Goal: Communication & Community: Answer question/provide support

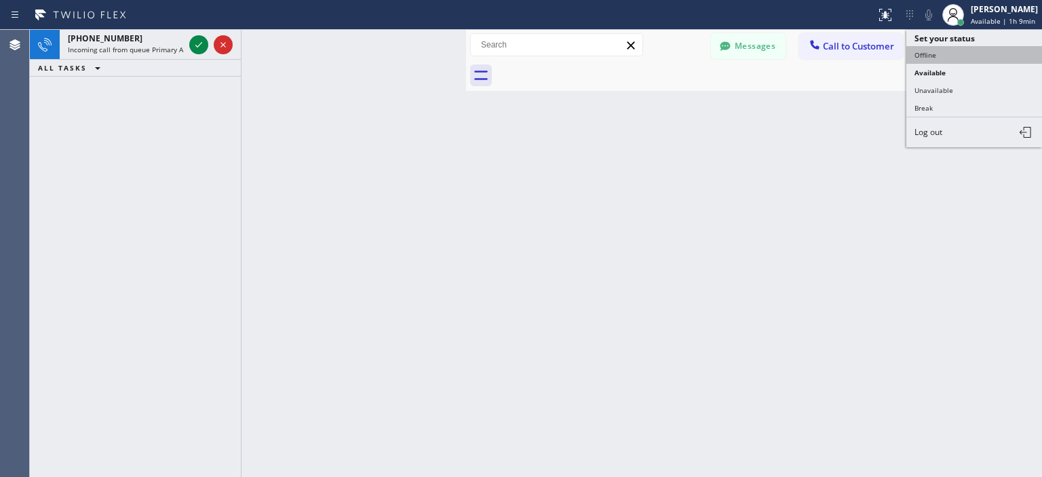
click at [934, 59] on button "Offline" at bounding box center [975, 55] width 136 height 18
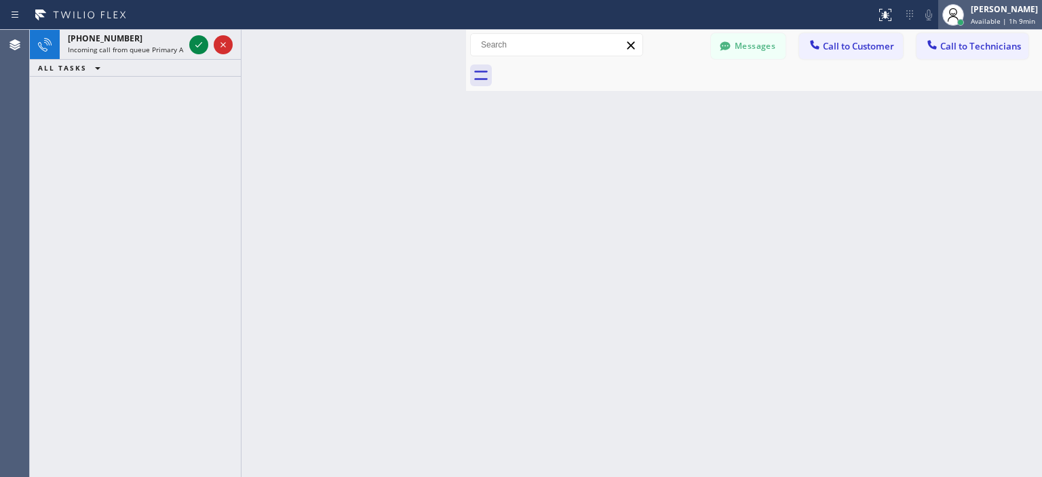
click at [990, 16] on div "[PERSON_NAME] Available | 1h 9min" at bounding box center [1006, 15] width 74 height 24
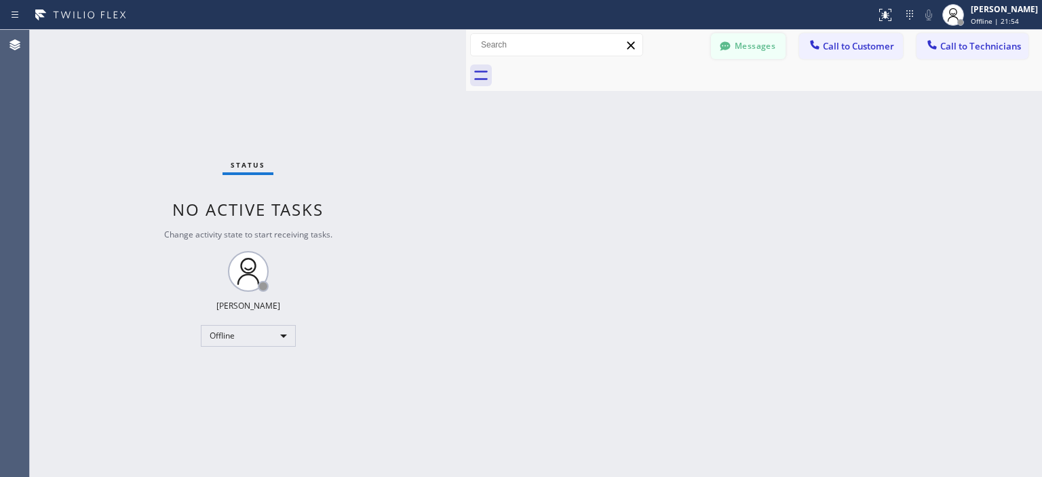
click at [768, 47] on button "Messages" at bounding box center [748, 46] width 75 height 26
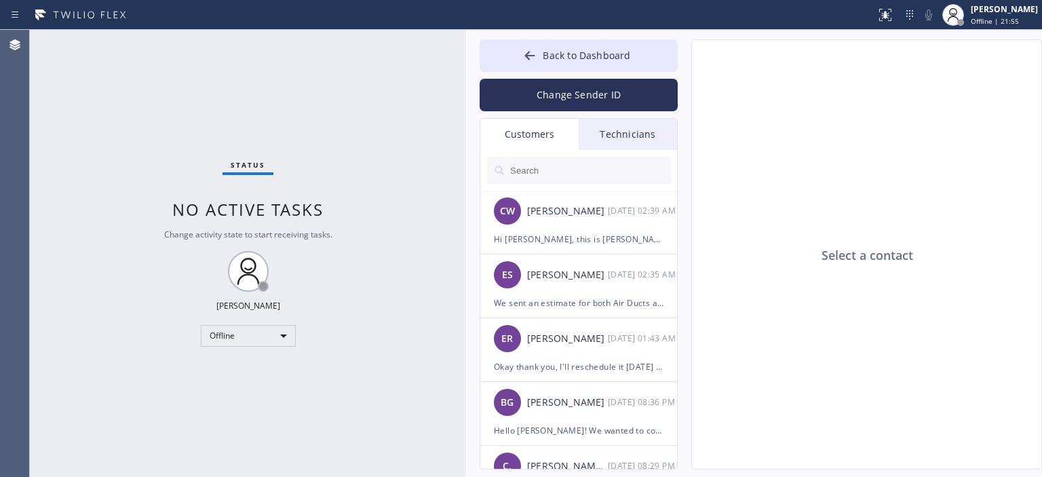
click at [529, 172] on input "text" at bounding box center [590, 170] width 163 height 27
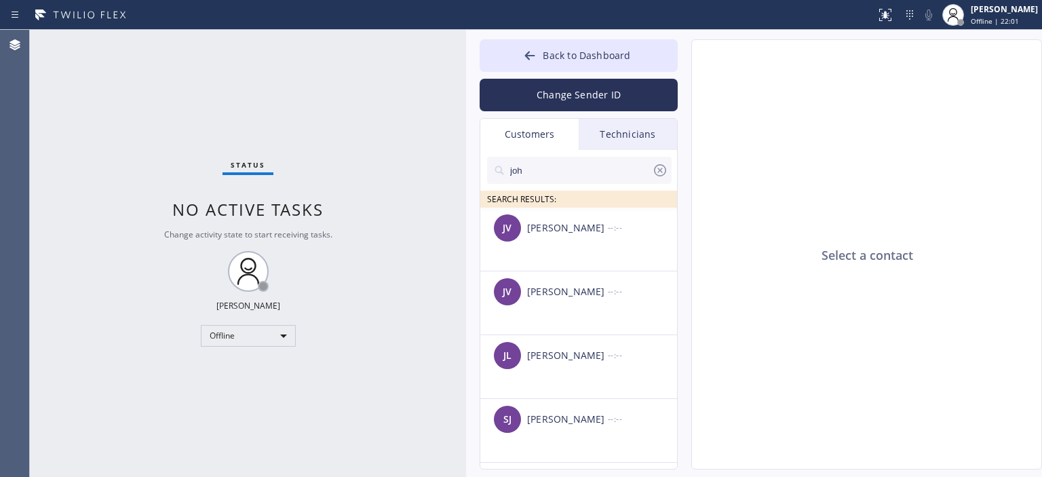
click at [649, 166] on input "joh" at bounding box center [580, 170] width 143 height 27
type input "joh"
click at [659, 170] on icon at bounding box center [660, 170] width 12 height 12
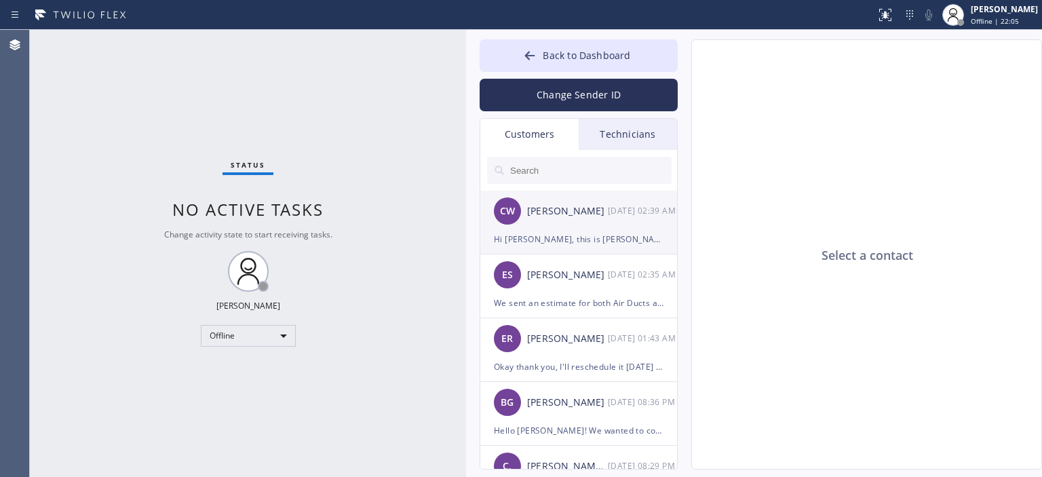
click at [587, 236] on div "Hi [PERSON_NAME], this is [PERSON_NAME] from 5 Star Air. I just wanted to follo…" at bounding box center [579, 239] width 170 height 16
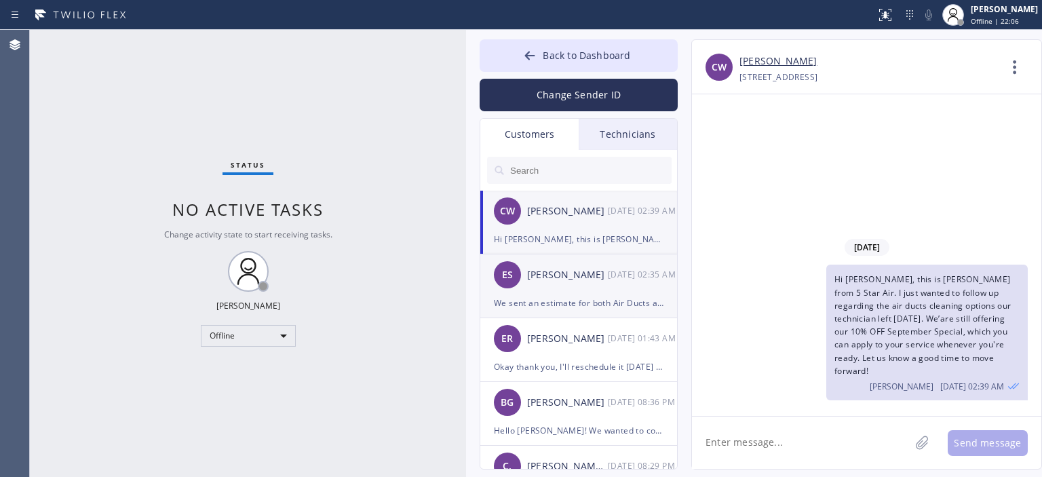
click at [603, 282] on div "[PERSON_NAME]" at bounding box center [567, 275] width 81 height 16
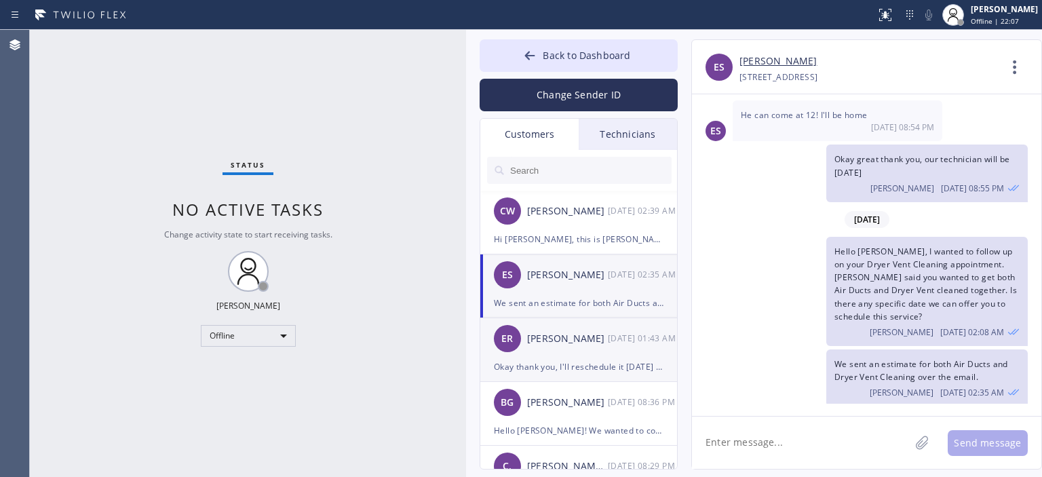
click at [592, 339] on div "[PERSON_NAME]" at bounding box center [567, 339] width 81 height 16
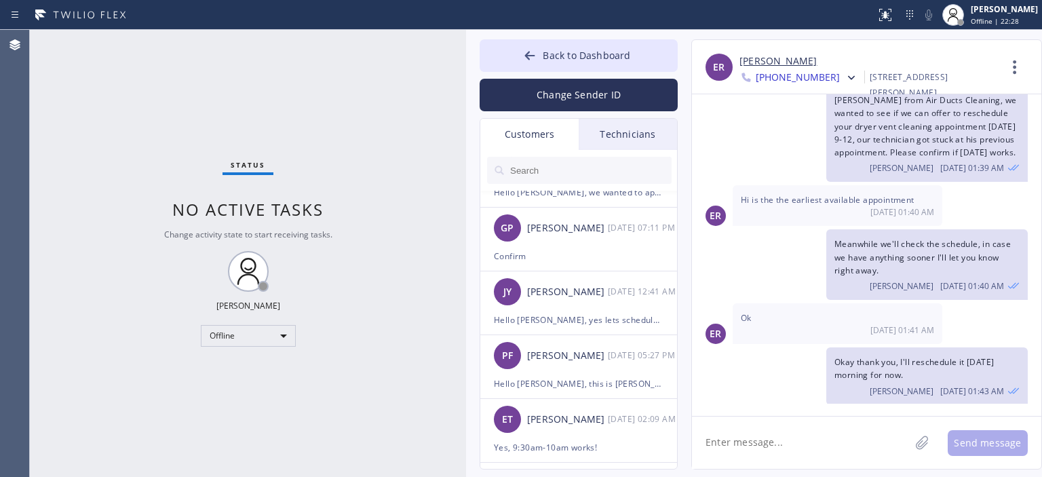
scroll to position [3651, 0]
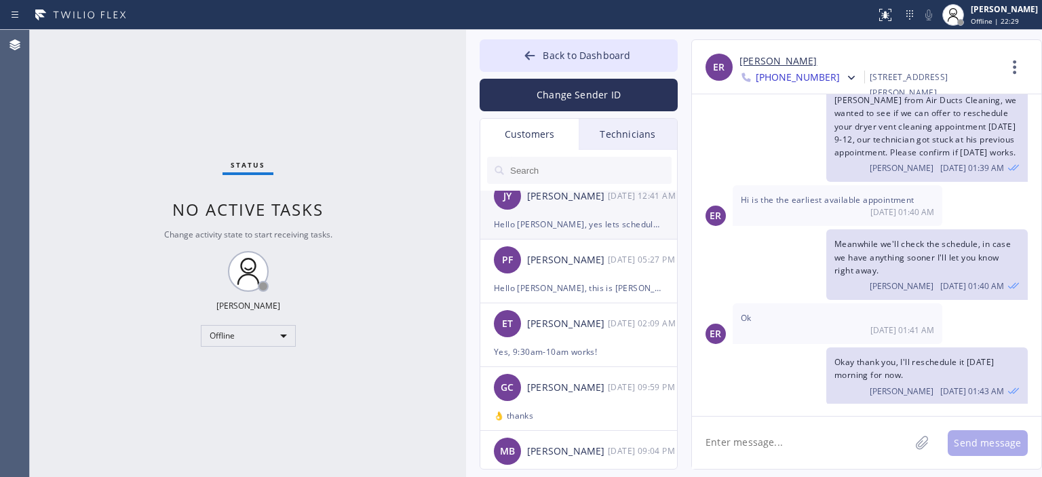
click at [582, 211] on div "[PERSON_NAME] [DATE] 12:41 AM" at bounding box center [580, 196] width 198 height 41
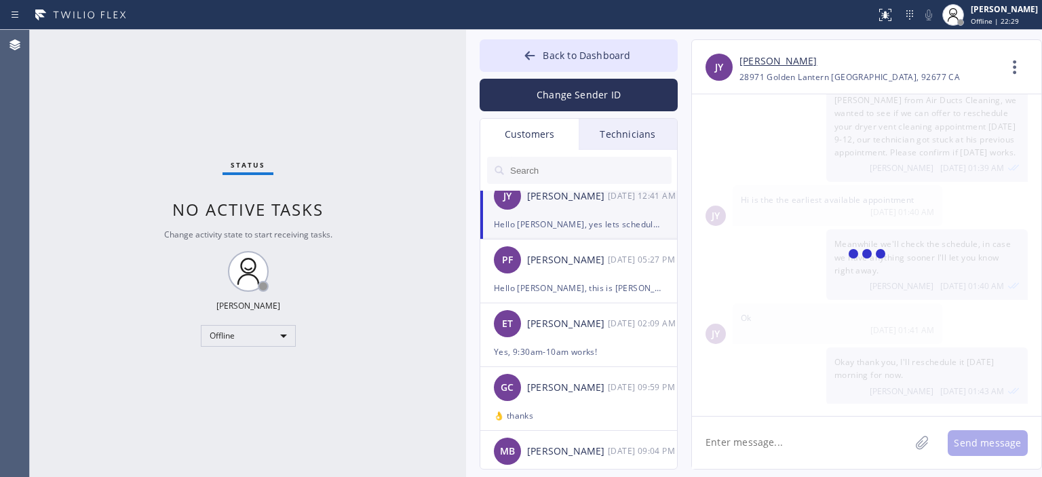
scroll to position [270, 0]
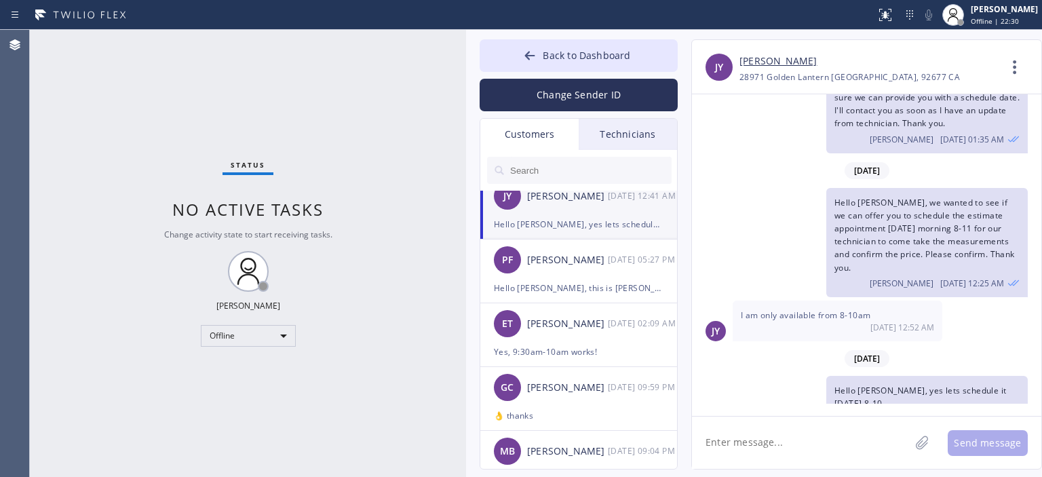
click at [785, 62] on link "[PERSON_NAME]" at bounding box center [778, 62] width 77 height 16
click at [252, 339] on div "Offline" at bounding box center [248, 336] width 95 height 22
click at [255, 377] on li "Available" at bounding box center [248, 371] width 92 height 16
click at [57, 114] on div "Status No active tasks You are ready to start receiving tasks. [PERSON_NAME] Av…" at bounding box center [248, 253] width 436 height 447
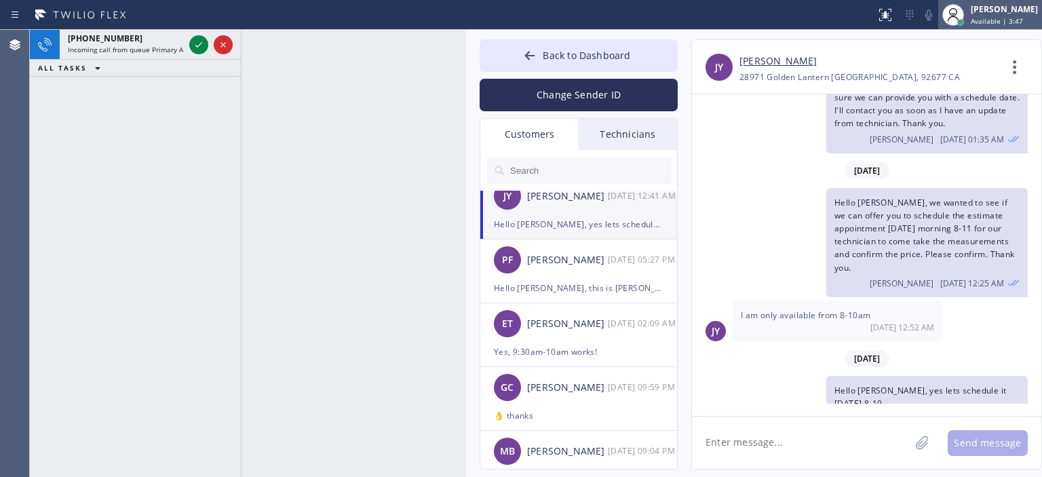
click at [984, 18] on span "Available | 3:47" at bounding box center [997, 21] width 52 height 10
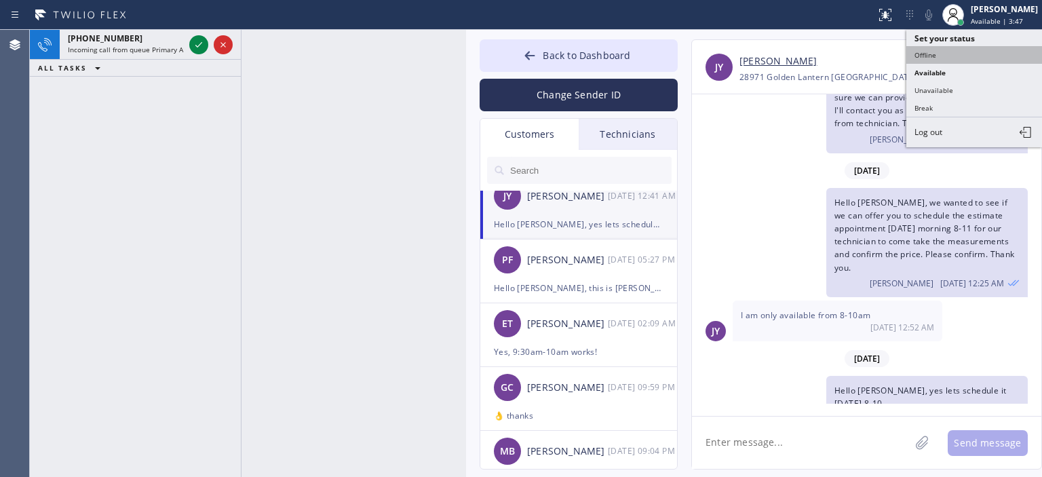
click at [964, 54] on button "Offline" at bounding box center [975, 55] width 136 height 18
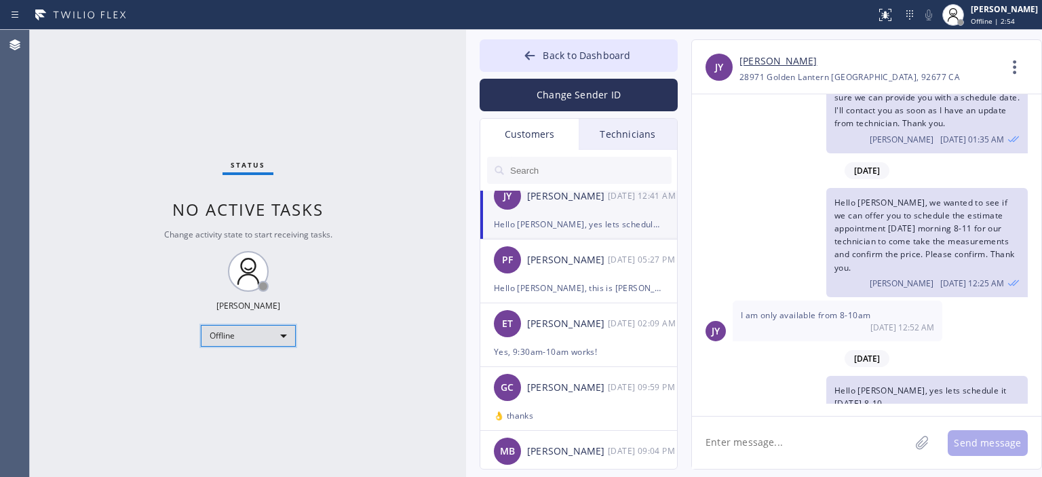
click at [273, 336] on div "Offline" at bounding box center [248, 336] width 95 height 22
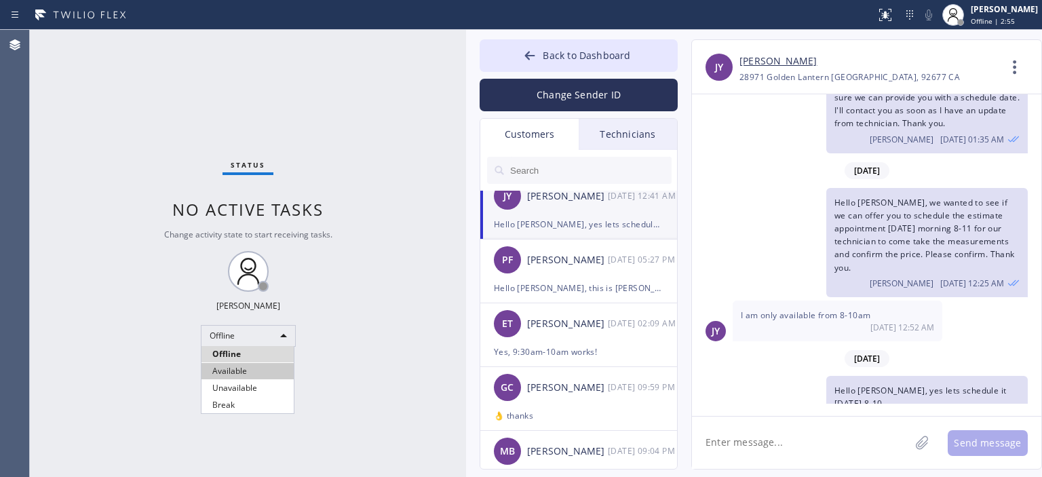
click at [261, 369] on li "Available" at bounding box center [248, 371] width 92 height 16
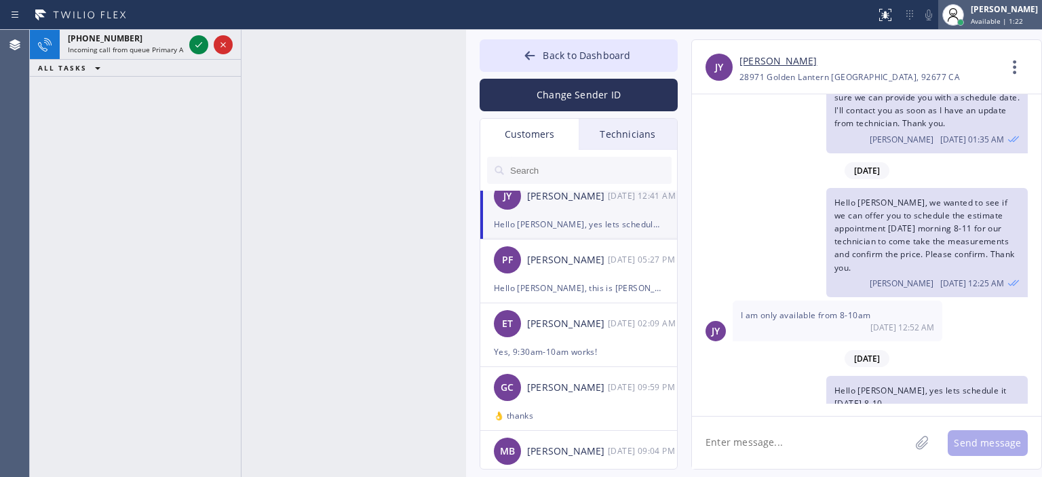
click at [988, 18] on span "Available | 1:22" at bounding box center [997, 21] width 52 height 10
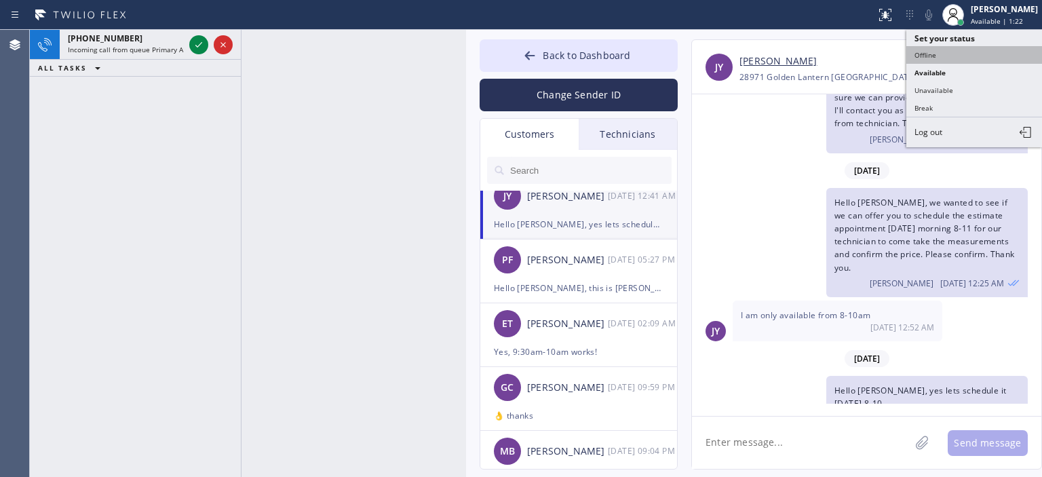
click at [935, 54] on button "Offline" at bounding box center [975, 55] width 136 height 18
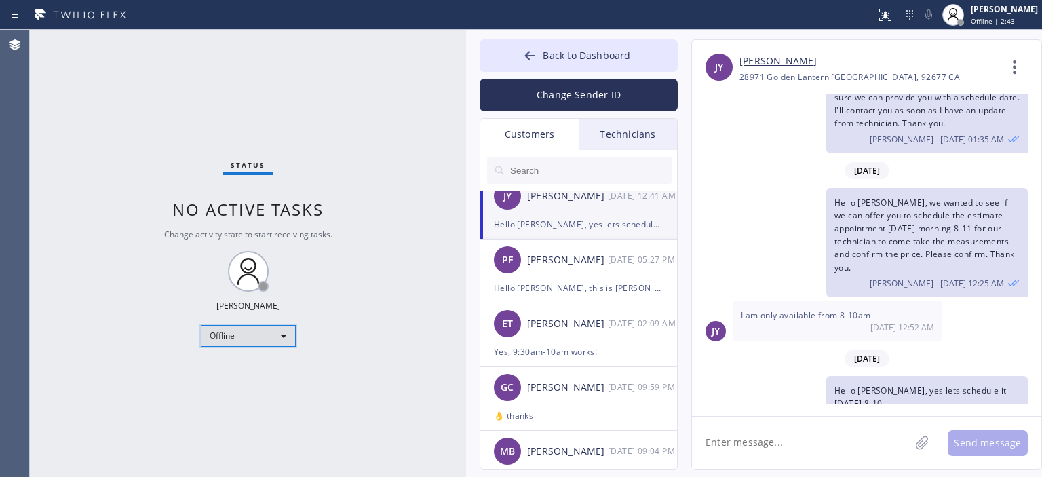
click at [266, 333] on div "Offline" at bounding box center [248, 336] width 95 height 22
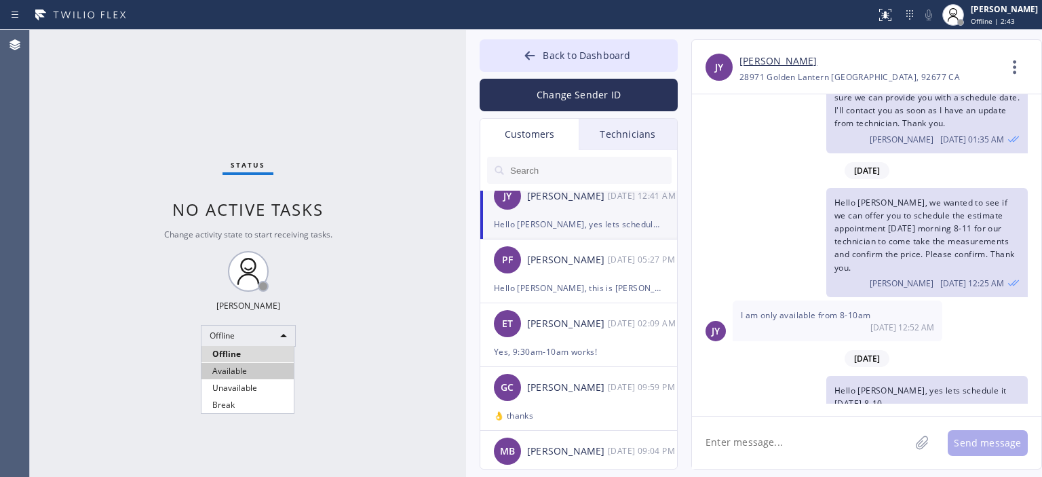
click at [271, 369] on li "Available" at bounding box center [248, 371] width 92 height 16
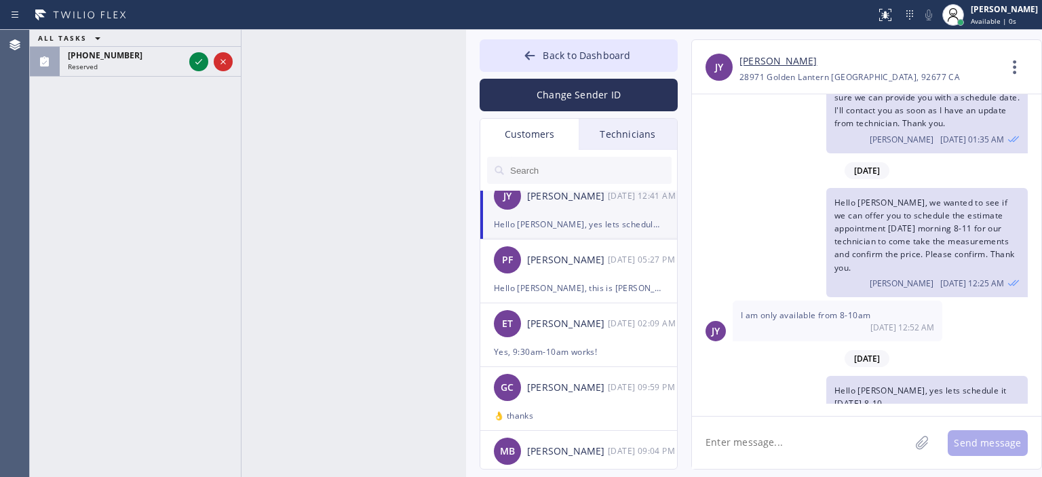
click at [51, 145] on div "ALL TASKS ALL TASKS ACTIVE TASKS TASKS IN WRAP UP [PHONE_NUMBER] Reserved" at bounding box center [135, 253] width 211 height 447
click at [193, 63] on icon at bounding box center [199, 62] width 16 height 16
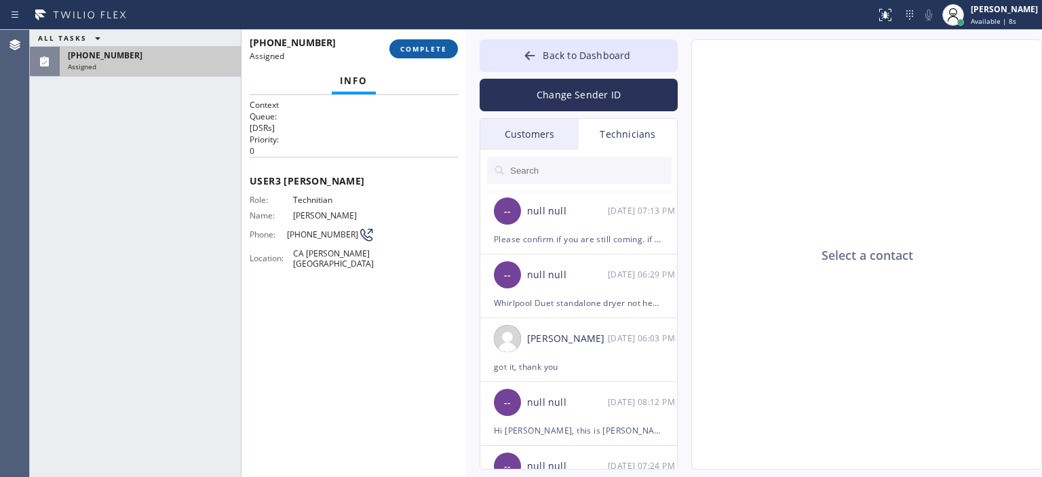
click at [440, 49] on span "COMPLETE" at bounding box center [423, 49] width 47 height 10
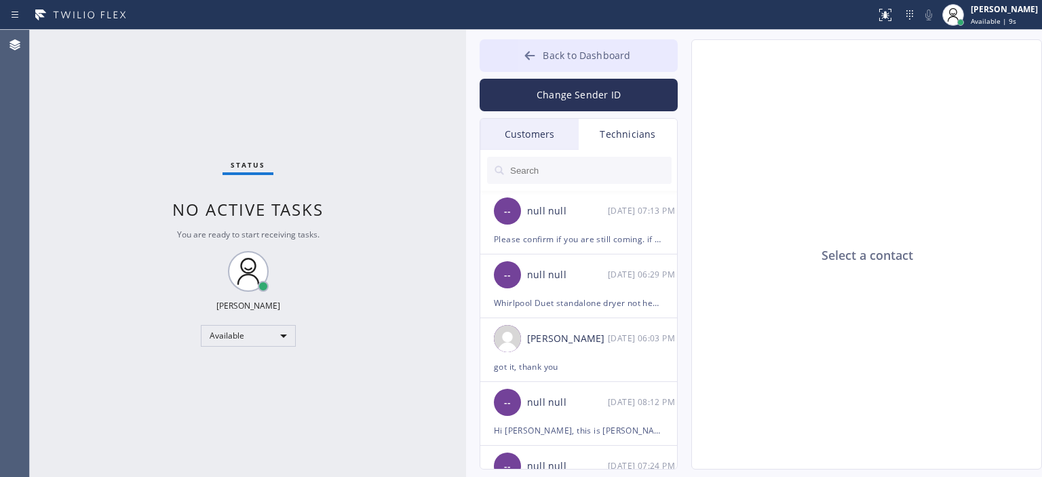
click at [535, 56] on icon at bounding box center [530, 56] width 14 height 14
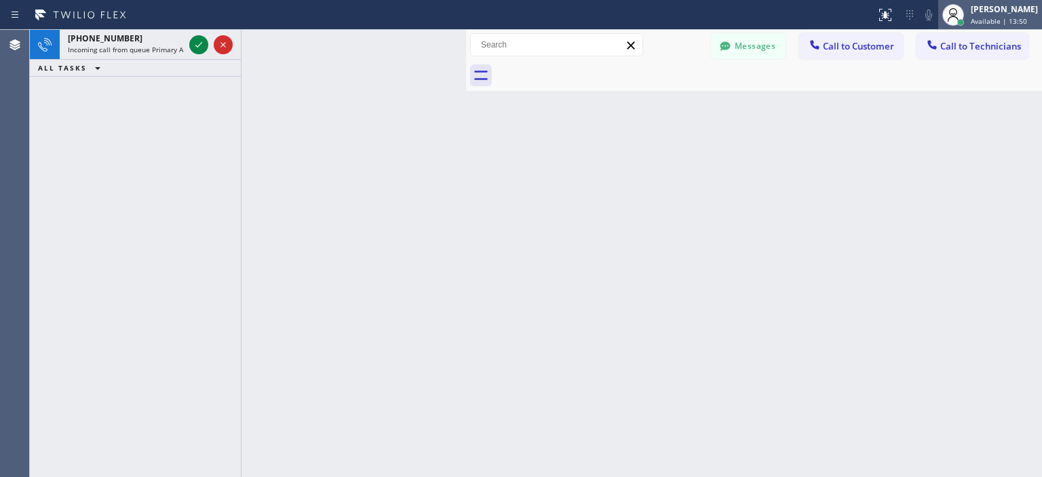
click at [968, 23] on div at bounding box center [954, 15] width 30 height 30
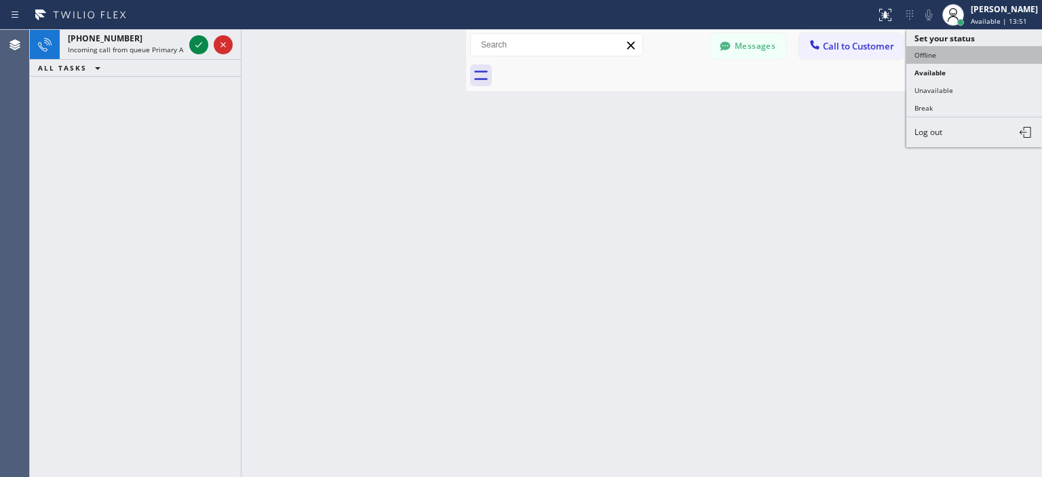
click at [924, 56] on button "Offline" at bounding box center [975, 55] width 136 height 18
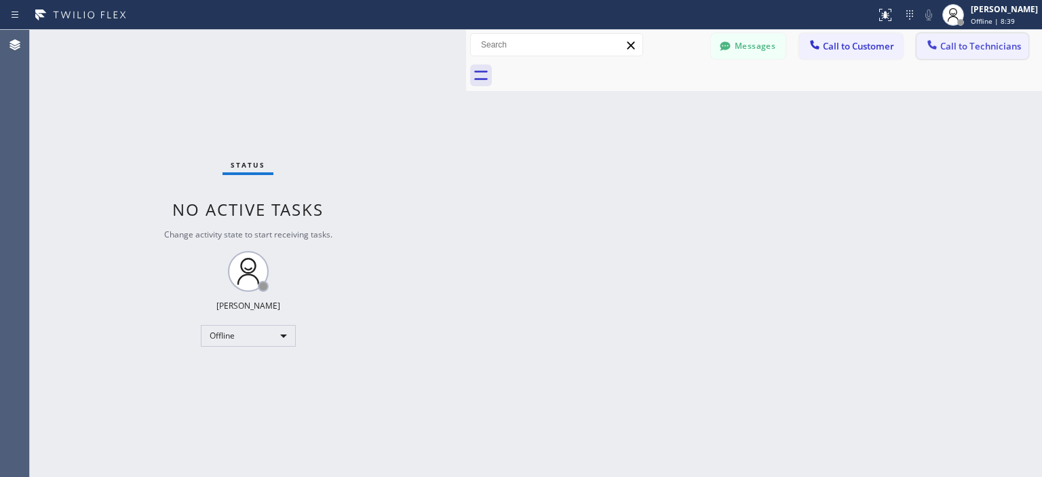
click at [964, 44] on span "Call to Technicians" at bounding box center [981, 46] width 81 height 12
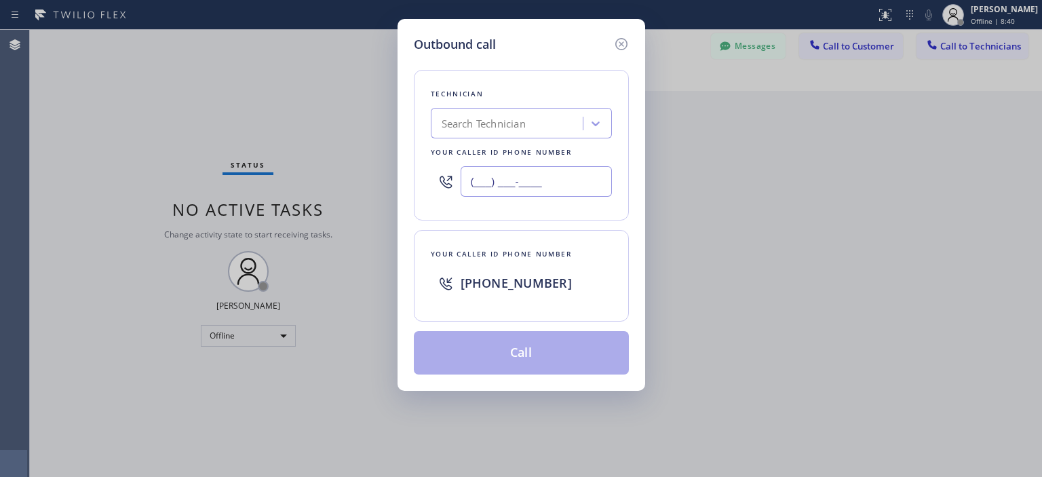
click at [531, 185] on input "(___) ___-____" at bounding box center [536, 181] width 151 height 31
paste input "714) 782-4488"
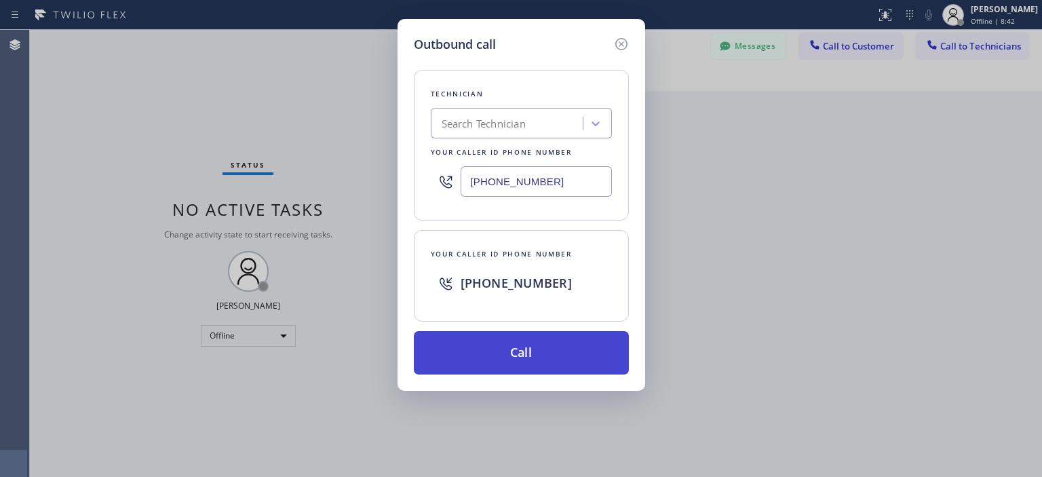
type input "[PHONE_NUMBER]"
click at [560, 350] on button "Call" at bounding box center [521, 352] width 215 height 43
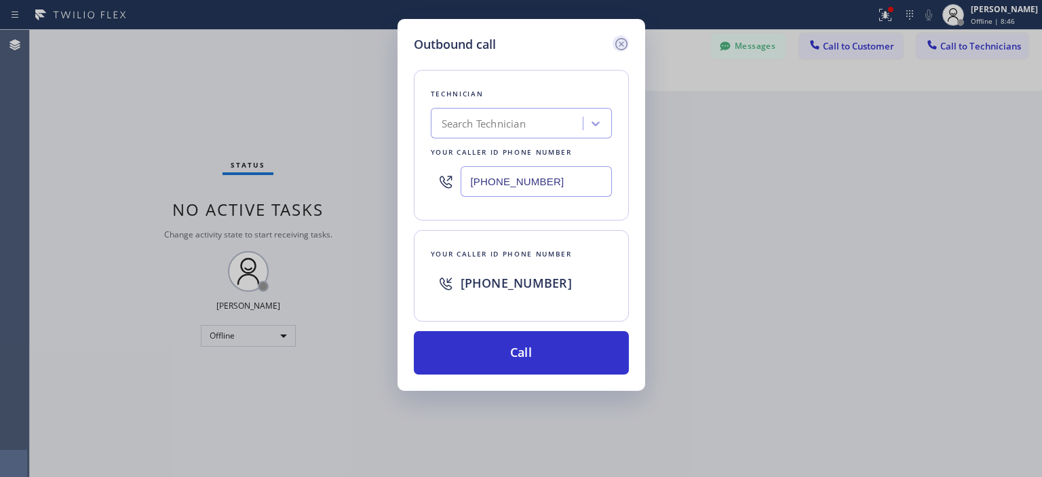
click at [619, 43] on icon at bounding box center [622, 44] width 16 height 16
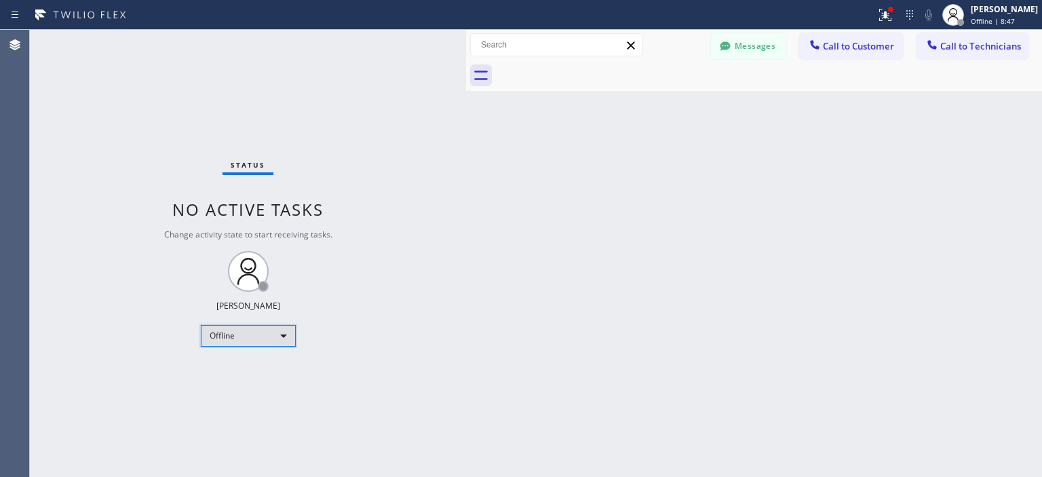
click at [248, 333] on div "Offline" at bounding box center [248, 336] width 95 height 22
drag, startPoint x: 250, startPoint y: 368, endPoint x: 665, endPoint y: 266, distance: 427.0
click at [250, 369] on li "Available" at bounding box center [248, 371] width 92 height 16
click at [992, 48] on span "Call to Technicians" at bounding box center [981, 46] width 81 height 12
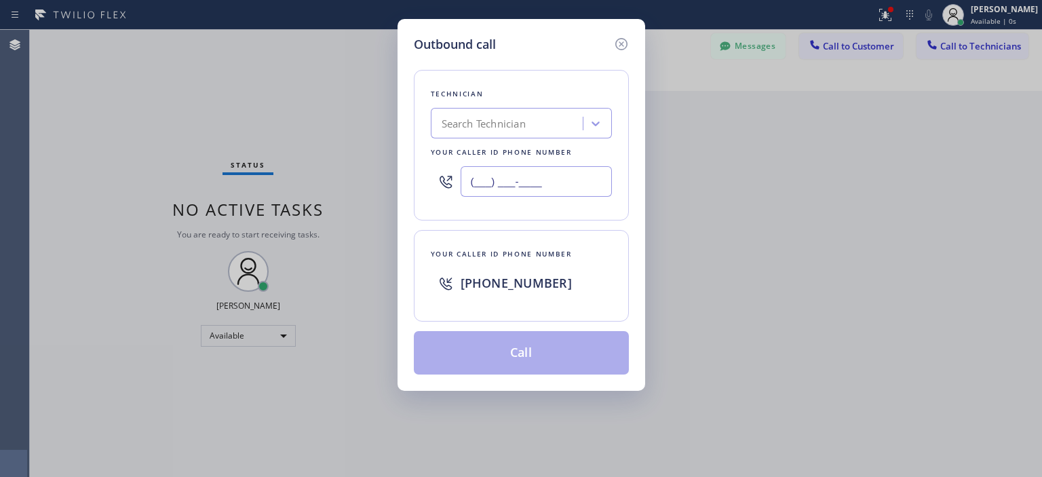
click at [548, 188] on input "(___) ___-____" at bounding box center [536, 181] width 151 height 31
paste input "714) 782-4488"
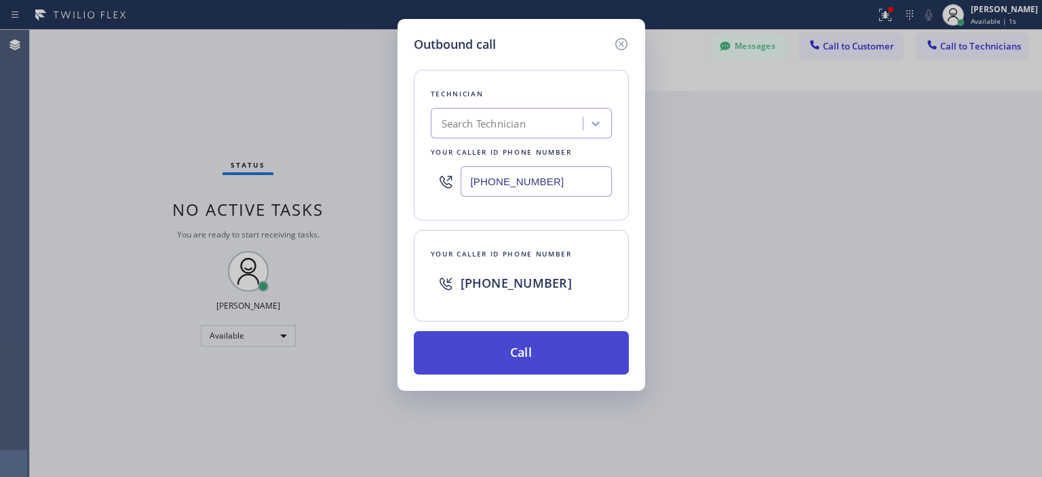
click at [552, 349] on button "Call" at bounding box center [521, 352] width 215 height 43
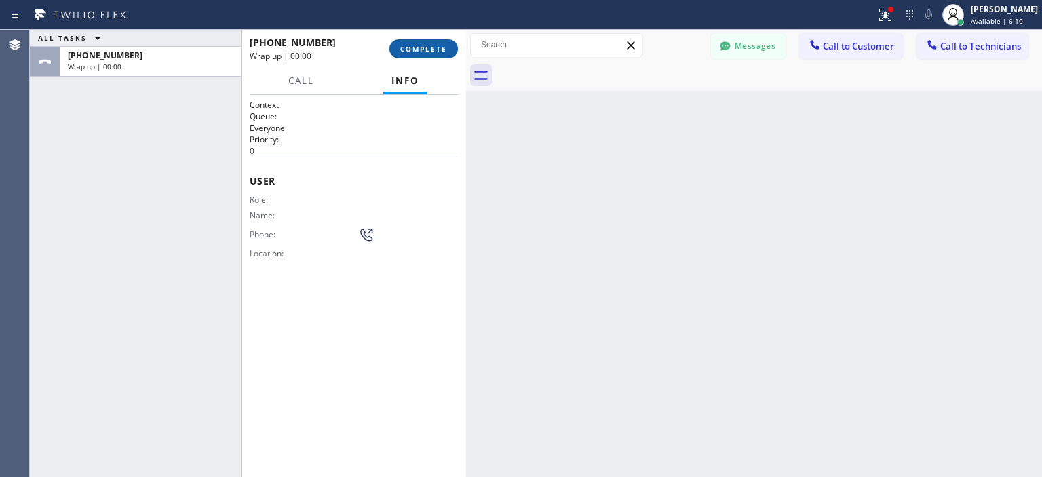
click at [432, 51] on span "COMPLETE" at bounding box center [423, 49] width 47 height 10
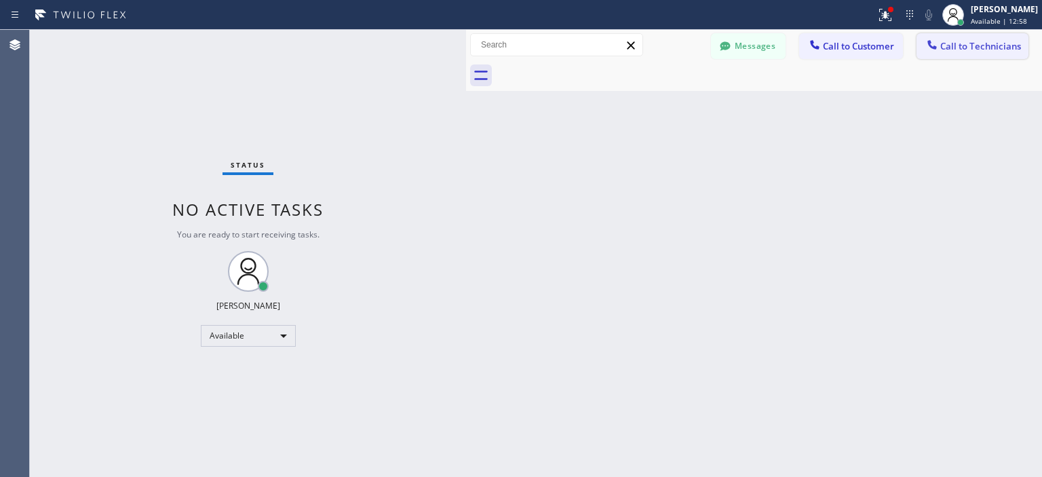
click at [960, 43] on span "Call to Technicians" at bounding box center [981, 46] width 81 height 12
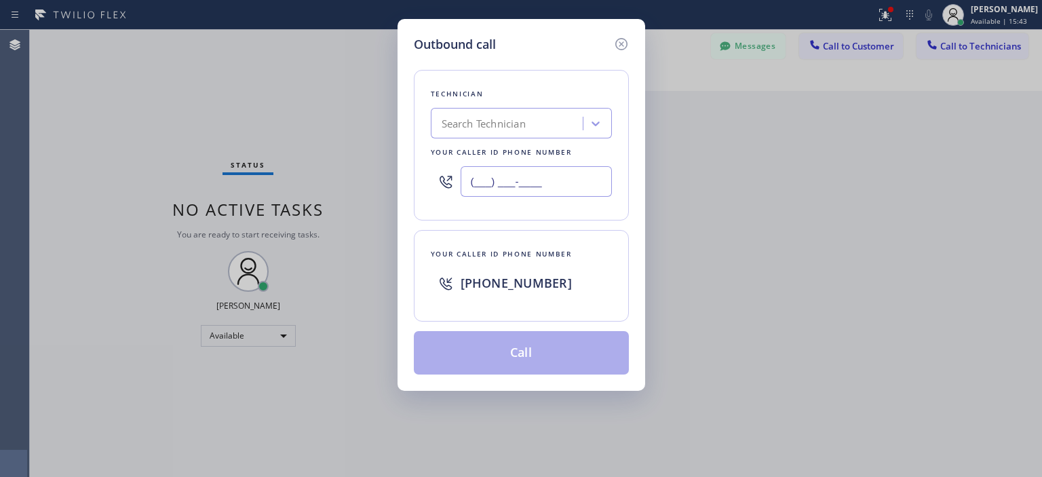
click at [543, 187] on input "(___) ___-____" at bounding box center [536, 181] width 151 height 31
paste input "714) 782-4488"
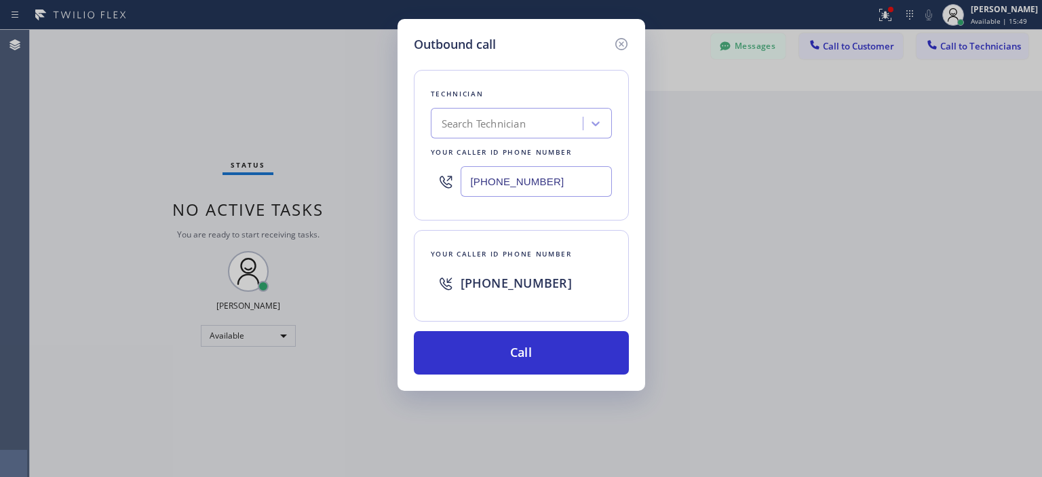
type input "[PHONE_NUMBER]"
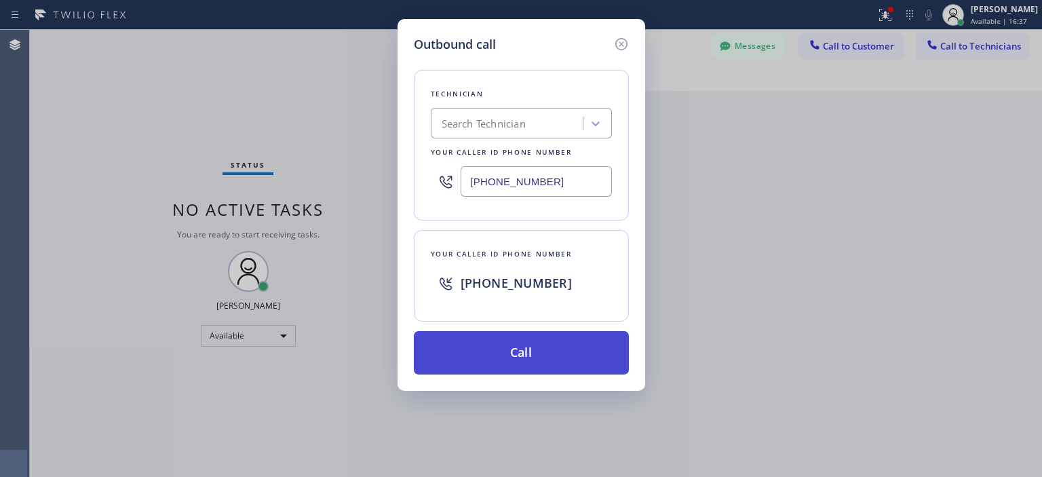
click at [567, 350] on button "Call" at bounding box center [521, 352] width 215 height 43
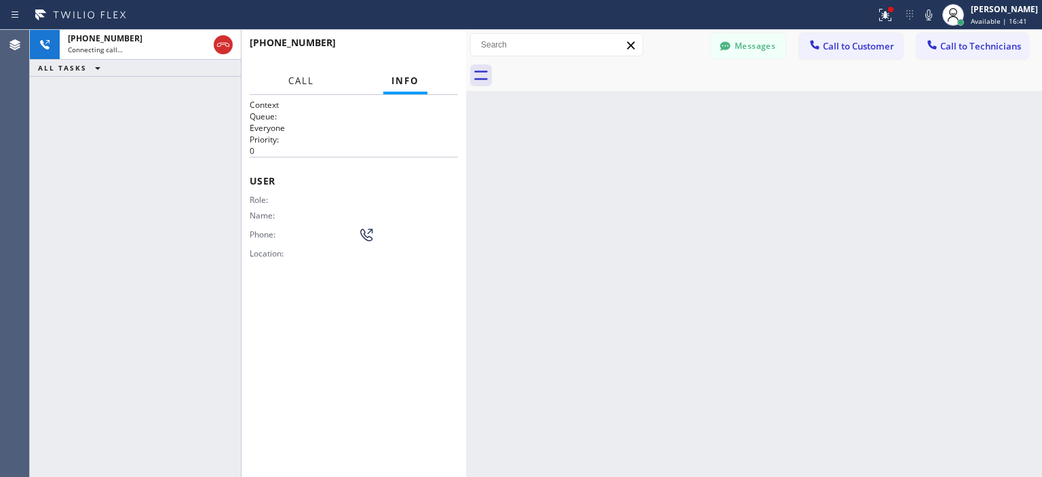
click at [301, 87] on button "Call" at bounding box center [301, 81] width 42 height 26
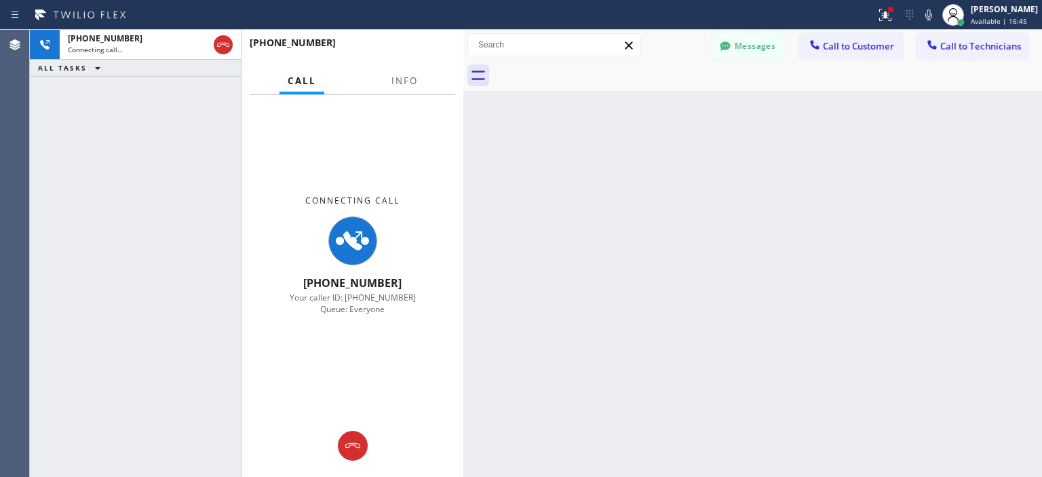
click at [464, 55] on div at bounding box center [464, 253] width 0 height 447
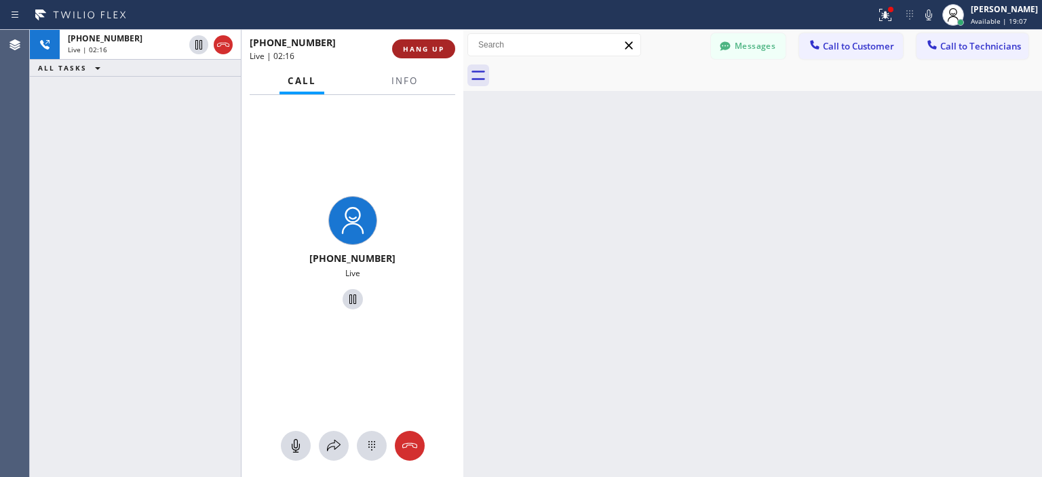
click at [440, 51] on span "HANG UP" at bounding box center [423, 49] width 41 height 10
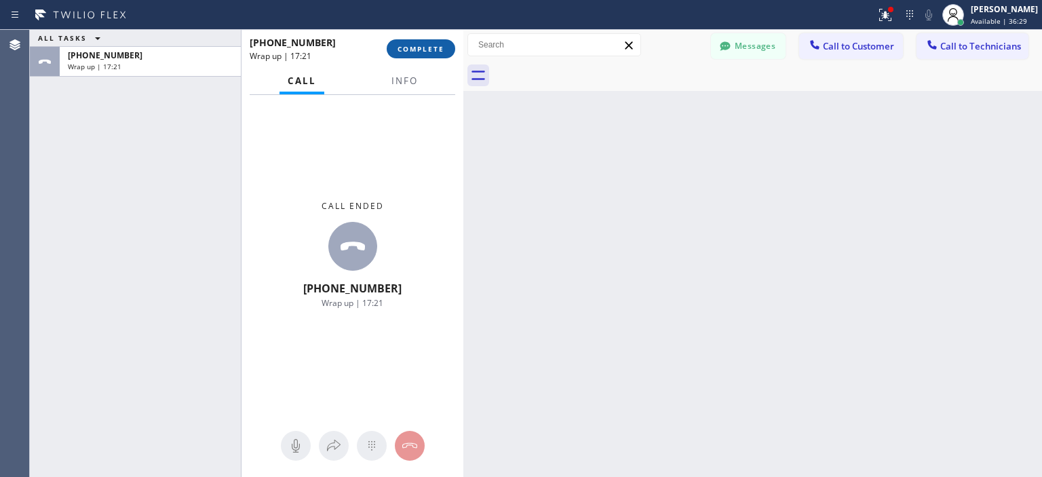
click at [430, 45] on span "COMPLETE" at bounding box center [421, 49] width 47 height 10
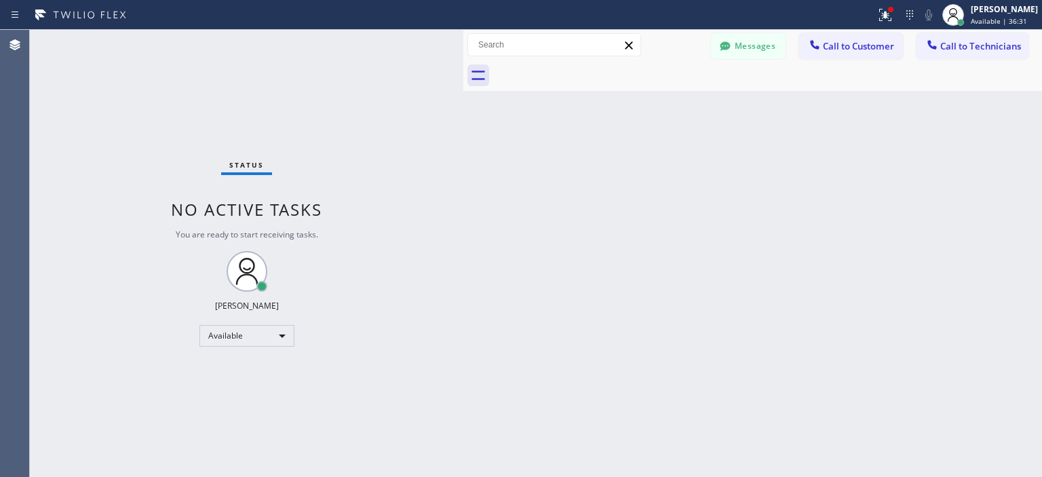
click at [766, 45] on button "Messages" at bounding box center [748, 46] width 75 height 26
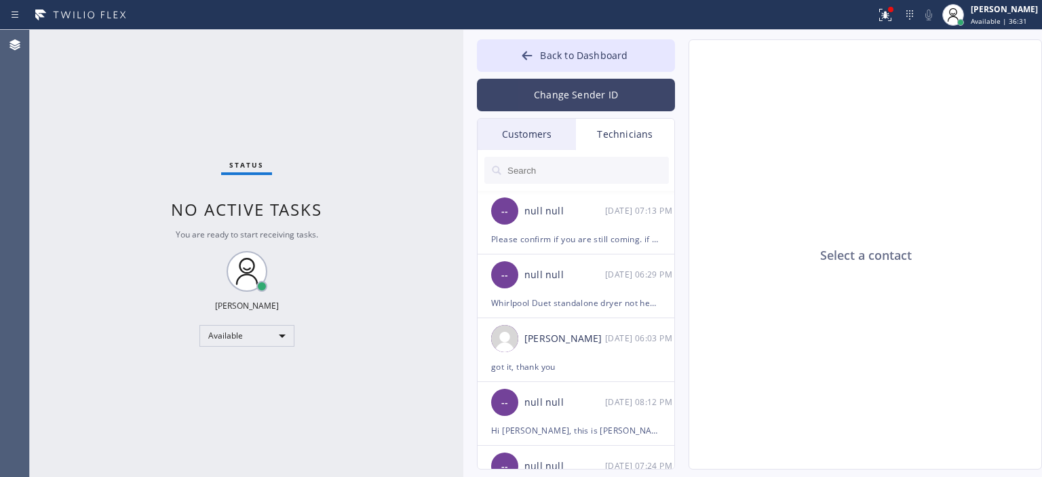
click at [551, 101] on button "Change Sender ID" at bounding box center [576, 95] width 198 height 33
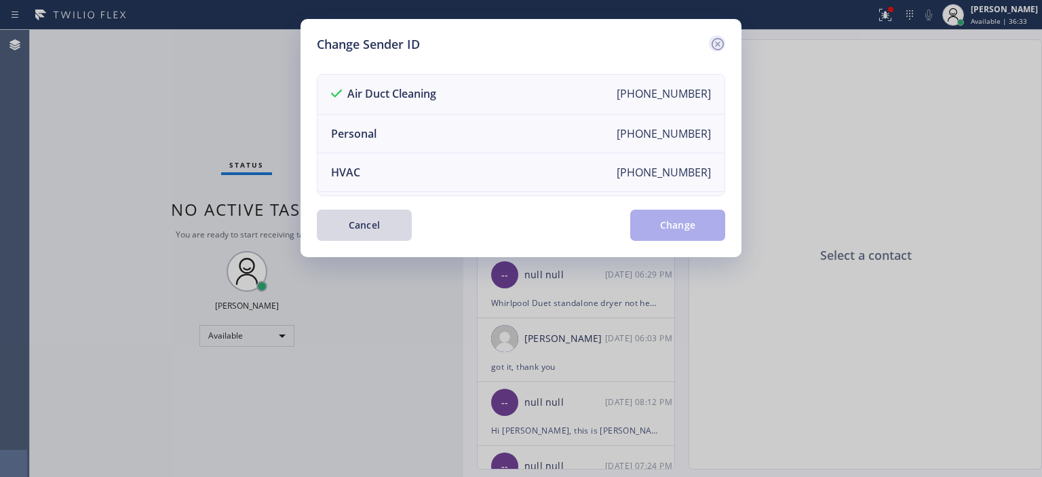
click at [721, 48] on icon at bounding box center [718, 44] width 12 height 12
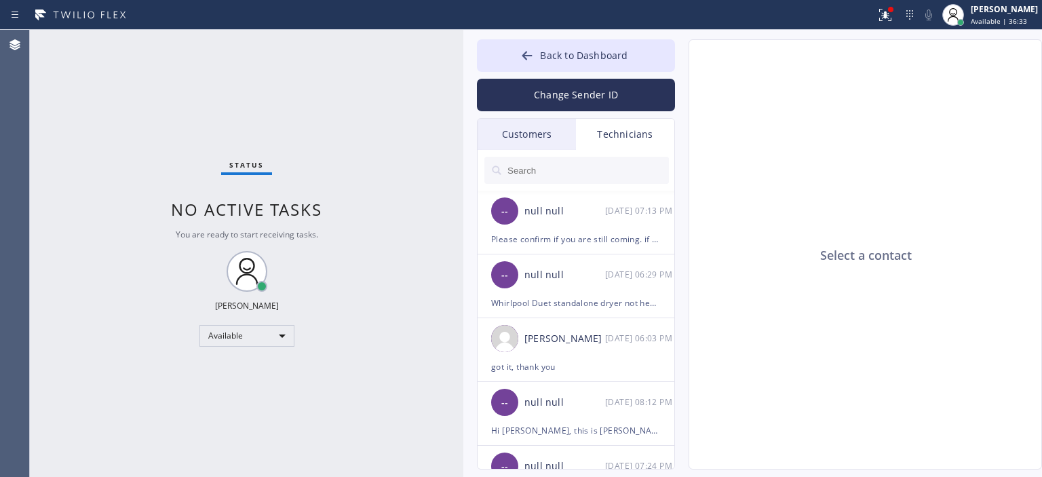
click at [558, 136] on div "Customers" at bounding box center [527, 134] width 98 height 31
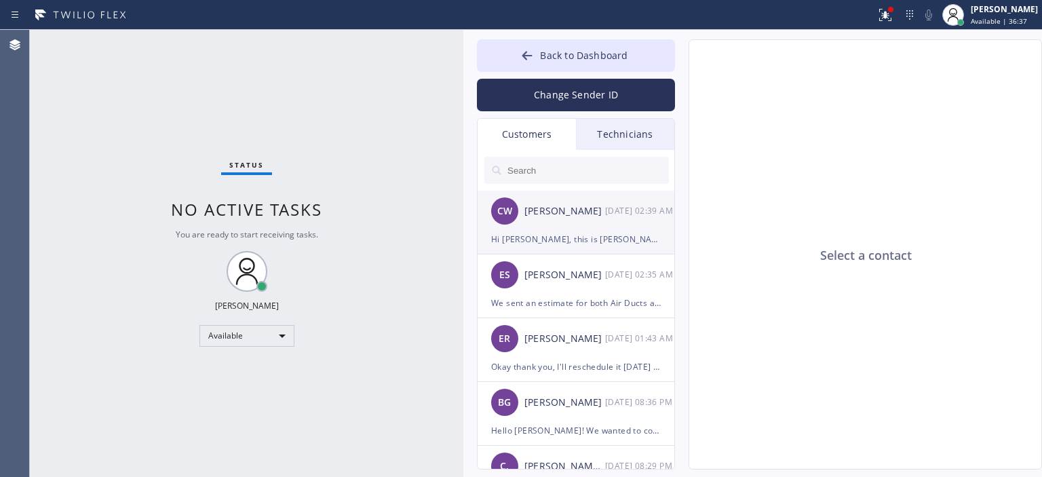
click at [582, 225] on div "CW [PERSON_NAME] [DATE] 02:39 AM" at bounding box center [577, 211] width 198 height 41
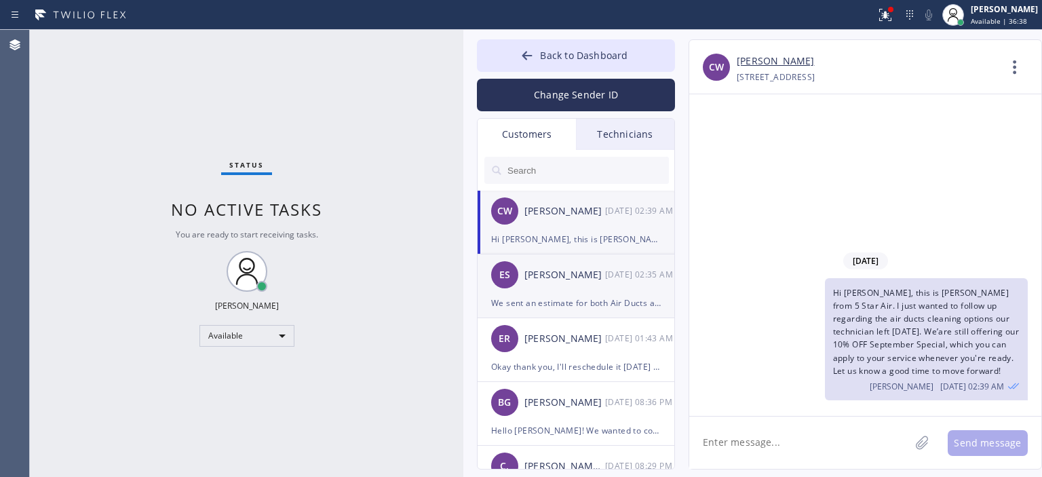
click at [583, 279] on div "[PERSON_NAME]" at bounding box center [565, 275] width 81 height 16
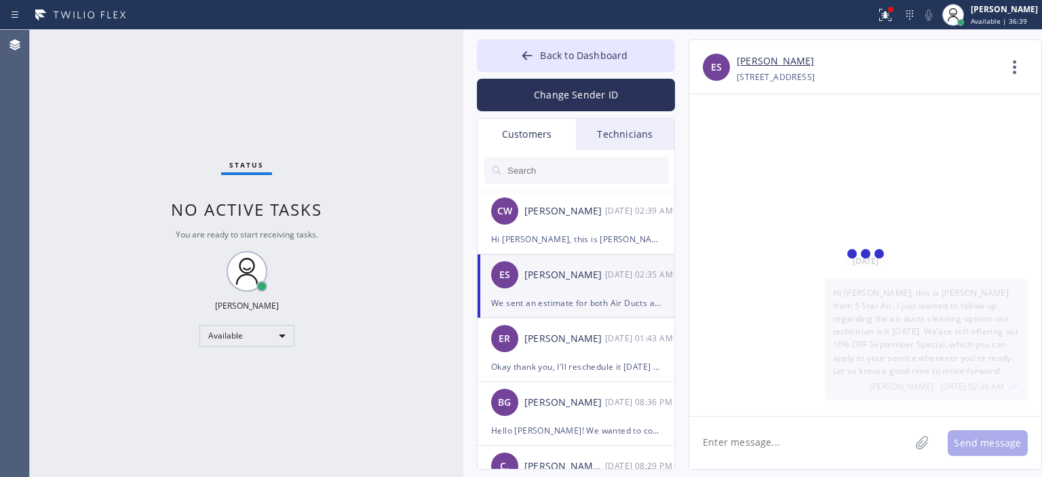
scroll to position [369, 0]
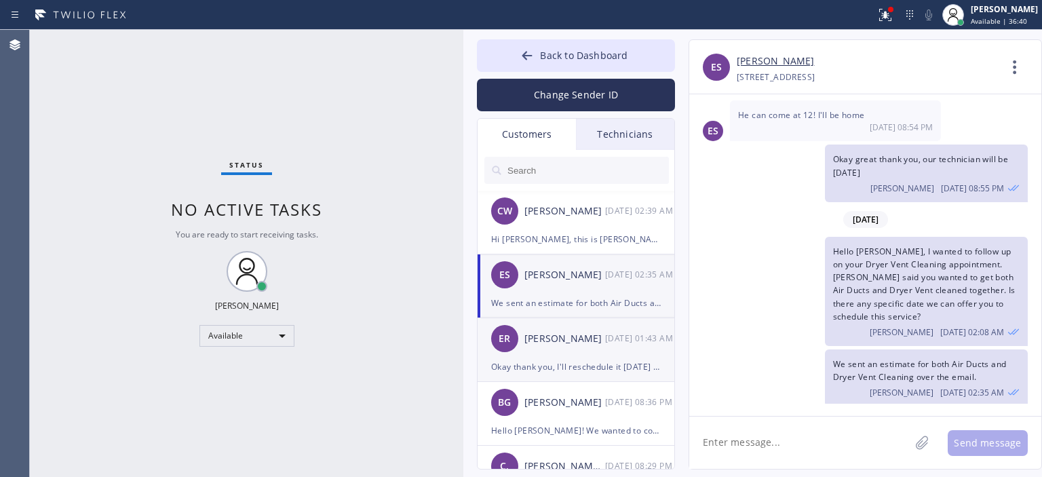
click at [565, 347] on div "ER [PERSON_NAME] [DATE] 01:43 AM" at bounding box center [577, 338] width 198 height 41
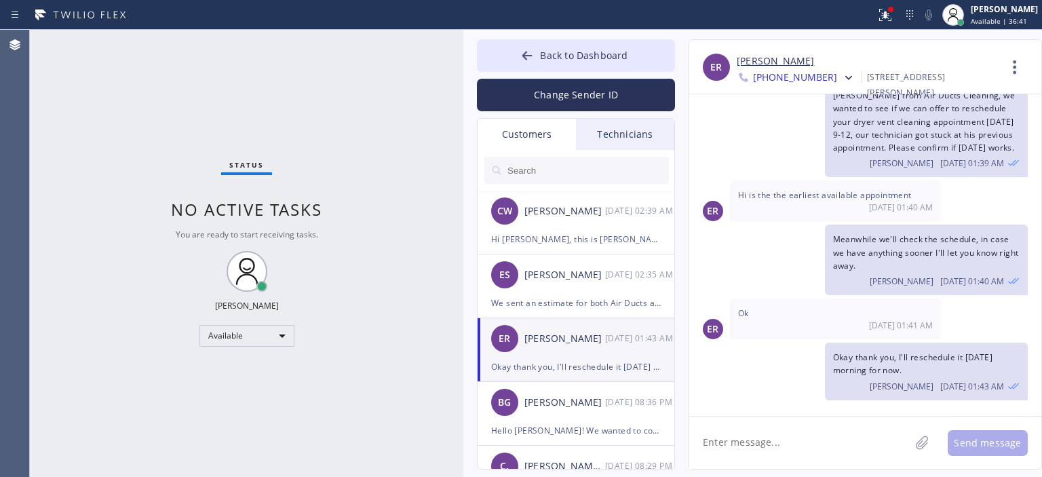
scroll to position [53, 0]
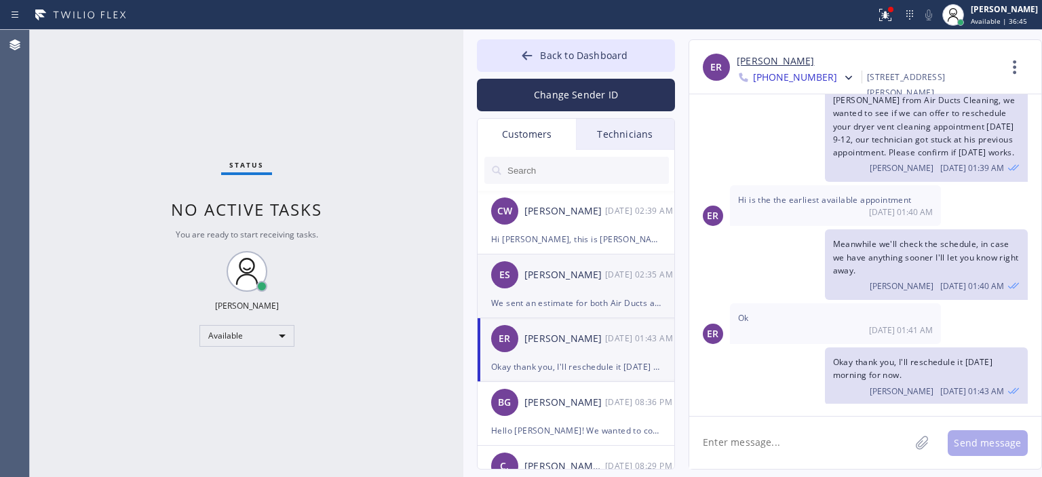
click at [572, 263] on div "ES [PERSON_NAME] [DATE] 02:35 AM" at bounding box center [577, 275] width 198 height 41
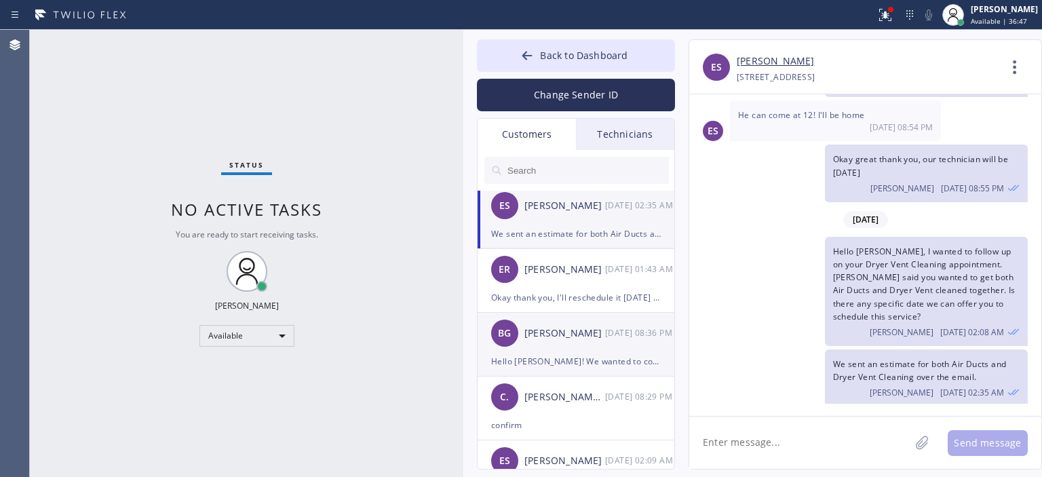
scroll to position [72, 0]
click at [584, 312] on div "BG [PERSON_NAME] [DATE] 08:36 PM" at bounding box center [577, 330] width 198 height 41
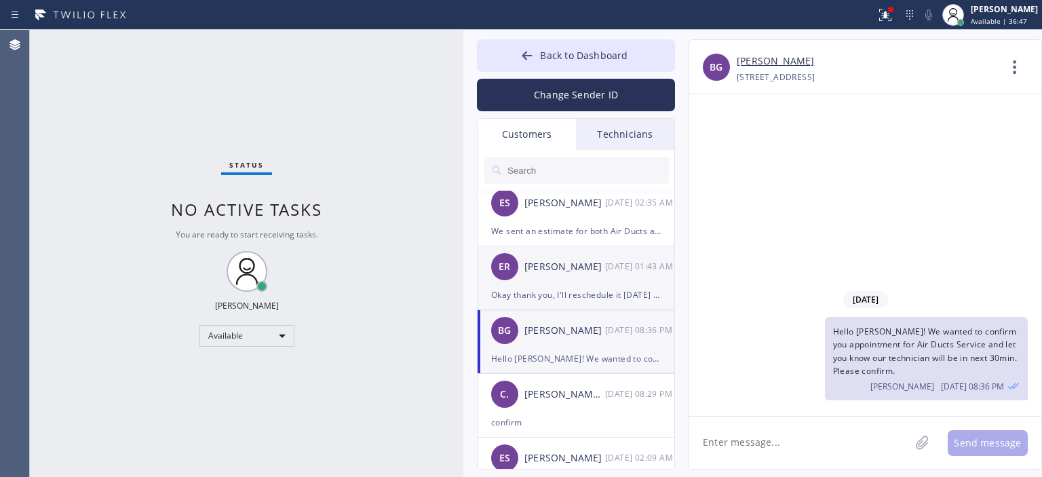
scroll to position [0, 0]
click at [589, 283] on div "ER [PERSON_NAME] [DATE] 01:43 AM" at bounding box center [577, 266] width 198 height 41
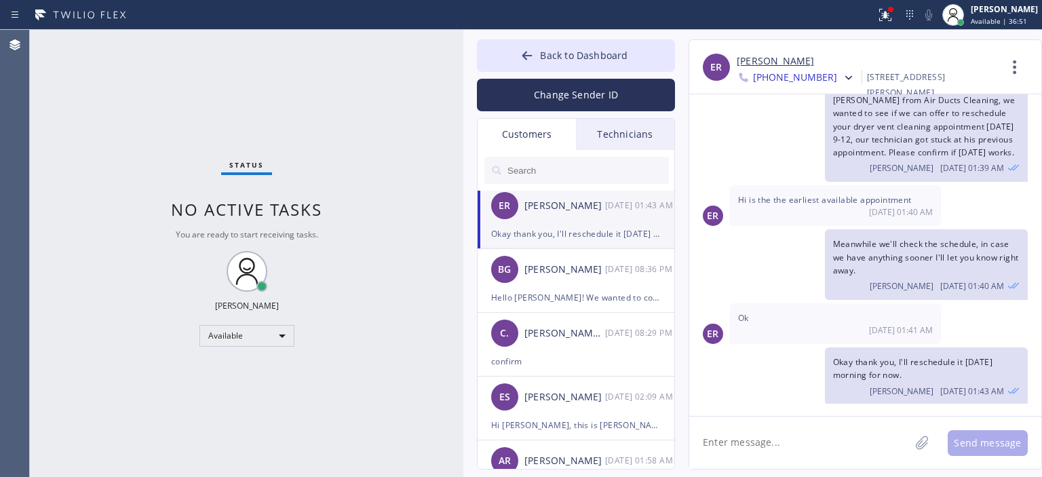
scroll to position [147, 0]
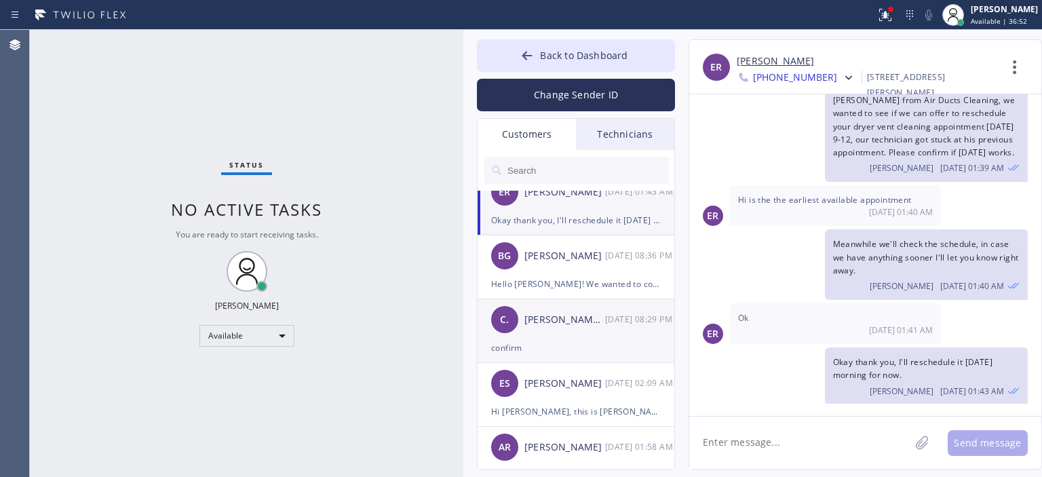
click at [582, 331] on div "C. [PERSON_NAME] .. [DATE] 08:29 PM" at bounding box center [577, 319] width 198 height 41
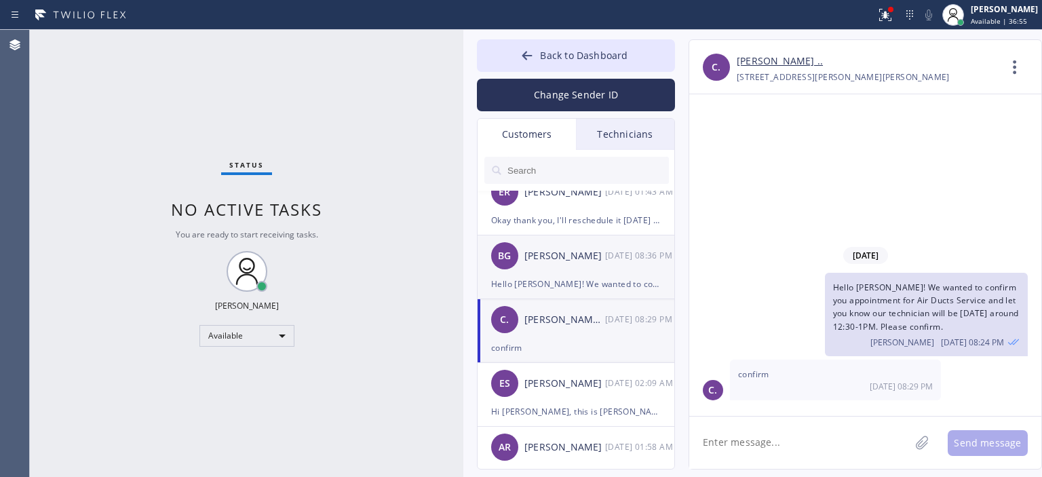
scroll to position [257, 0]
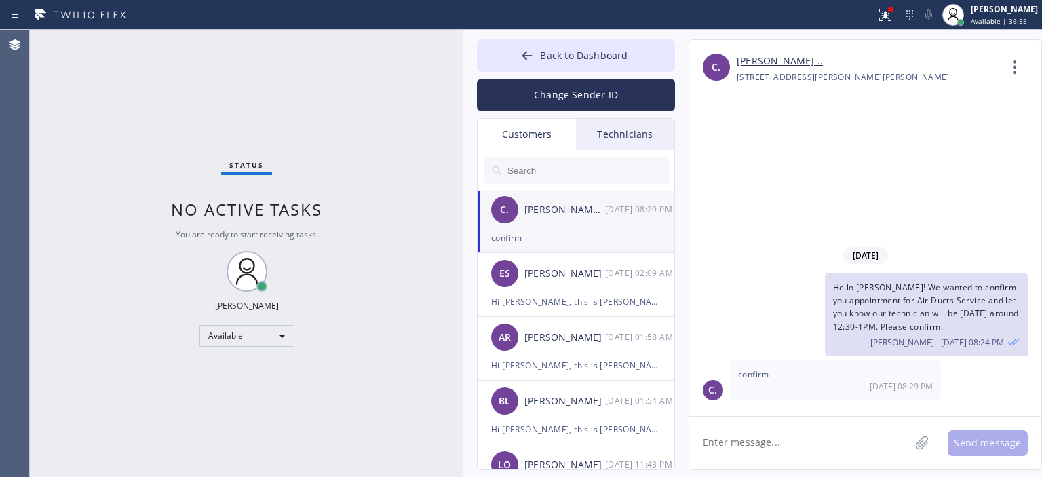
click at [573, 285] on div "ES [PERSON_NAME] [DATE] 02:09 AM" at bounding box center [577, 273] width 198 height 41
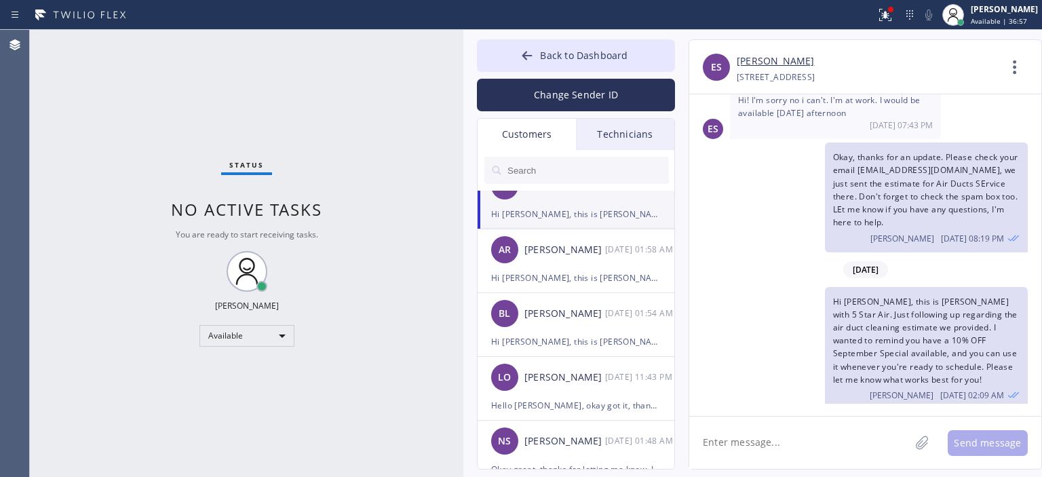
scroll to position [343, 0]
click at [576, 255] on div "[PERSON_NAME]" at bounding box center [565, 251] width 81 height 16
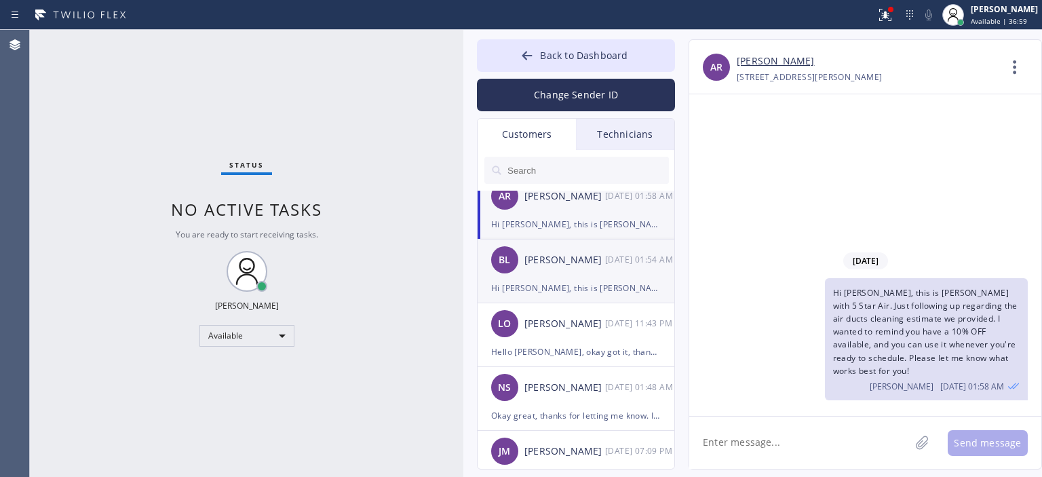
scroll to position [396, 0]
click at [569, 273] on div "[PERSON_NAME] [DATE] 01:54 AM" at bounding box center [577, 261] width 198 height 41
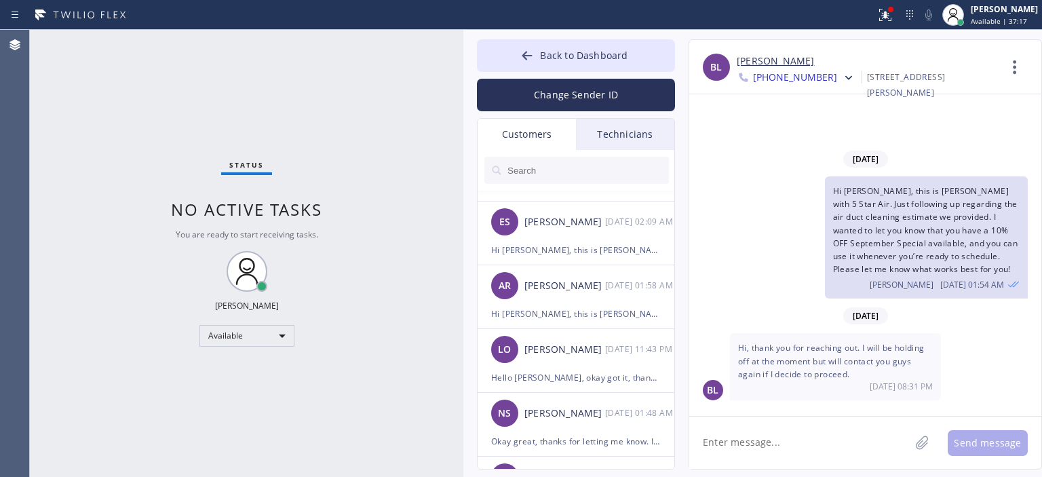
scroll to position [366, 0]
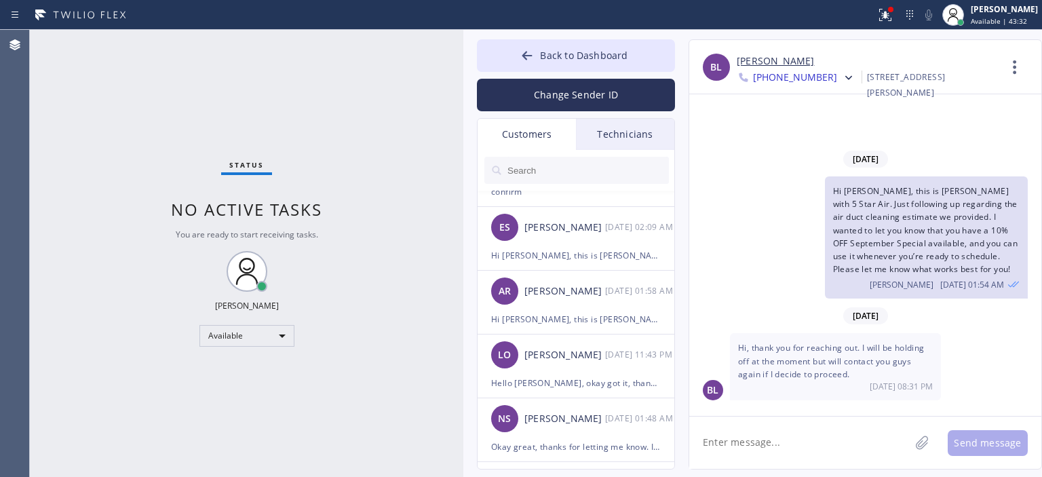
click at [772, 431] on textarea at bounding box center [800, 443] width 221 height 52
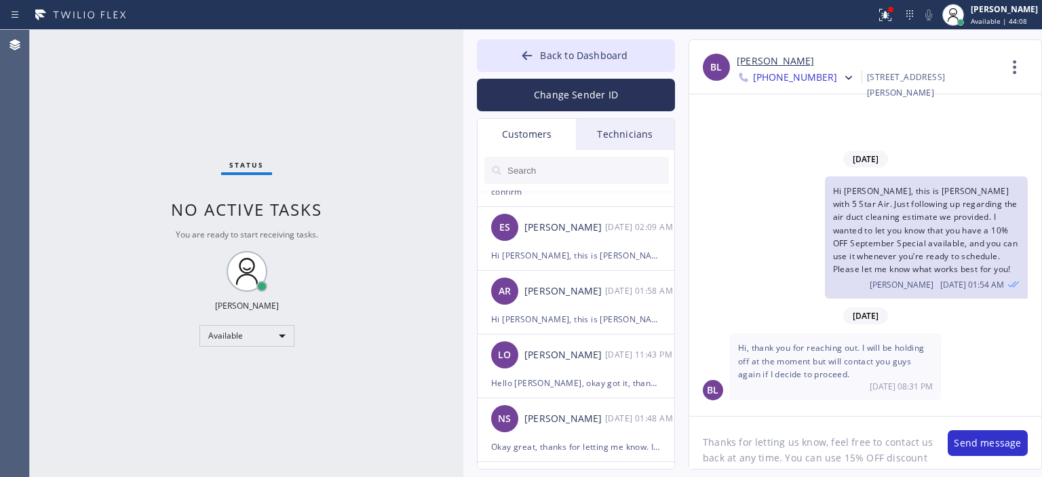
scroll to position [11, 0]
click at [753, 61] on link "[PERSON_NAME]" at bounding box center [775, 62] width 77 height 16
drag, startPoint x: 791, startPoint y: 447, endPoint x: 859, endPoint y: 462, distance: 69.6
click at [859, 462] on textarea "Thanks for letting us know, feel free to contact us back at any time. You can u…" at bounding box center [812, 443] width 245 height 52
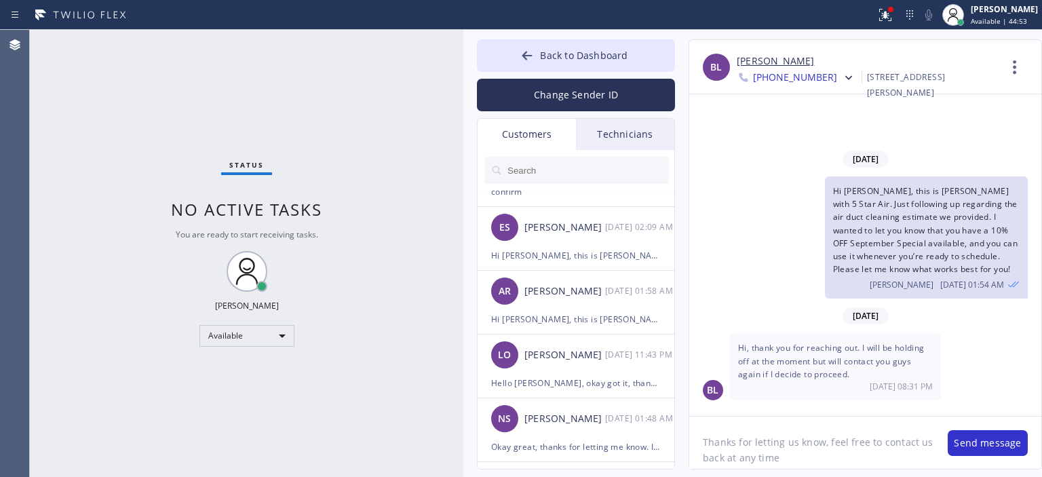
scroll to position [0, 0]
type textarea "T"
drag, startPoint x: 753, startPoint y: 430, endPoint x: 793, endPoint y: 442, distance: 41.2
click at [734, 432] on textarea "Thank you for letting us know, feel free to contact us back at any time, your d…" at bounding box center [812, 443] width 245 height 52
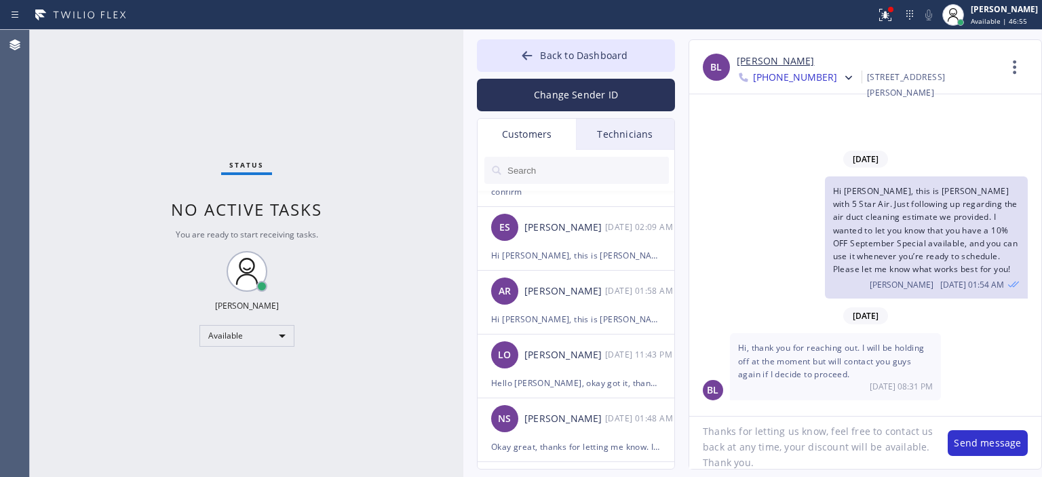
click at [787, 439] on textarea "Thanks for letting us know, feel free to contact us back at any time, your disc…" at bounding box center [812, 443] width 245 height 52
type textarea "Thanks for letting us know, feel free to contact us back at any time, your disc…"
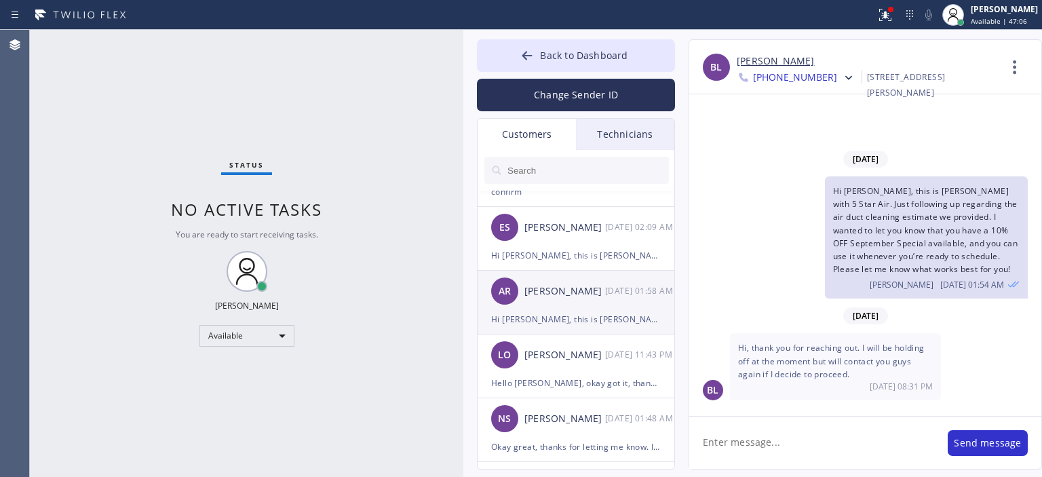
scroll to position [0, 0]
paste textarea "Thanks for letting us know, feel free to contact us back at any time, your disc…"
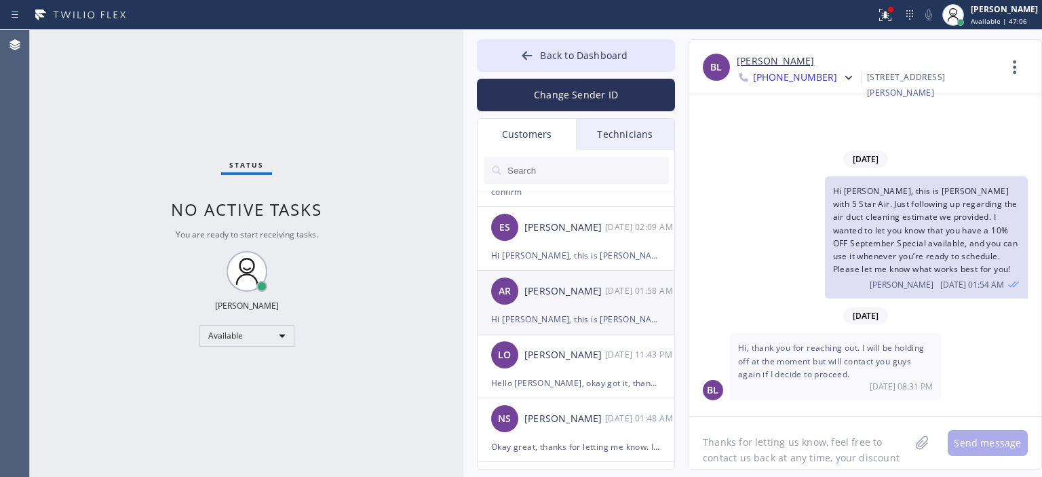
scroll to position [11, 0]
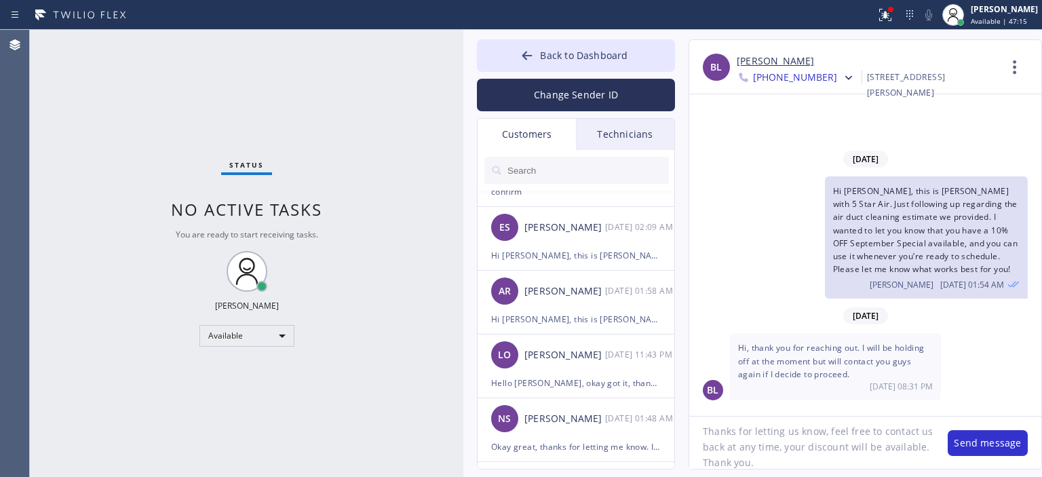
drag, startPoint x: 797, startPoint y: 449, endPoint x: 816, endPoint y: 447, distance: 19.7
click at [816, 447] on textarea "Thanks for letting us know, feel free to contact us back at any time, your disc…" at bounding box center [812, 443] width 245 height 52
type textarea "Thanks for letting us know, feel free to contact us back at any time, the disco…"
click at [589, 99] on button "Change Sender ID" at bounding box center [576, 95] width 198 height 33
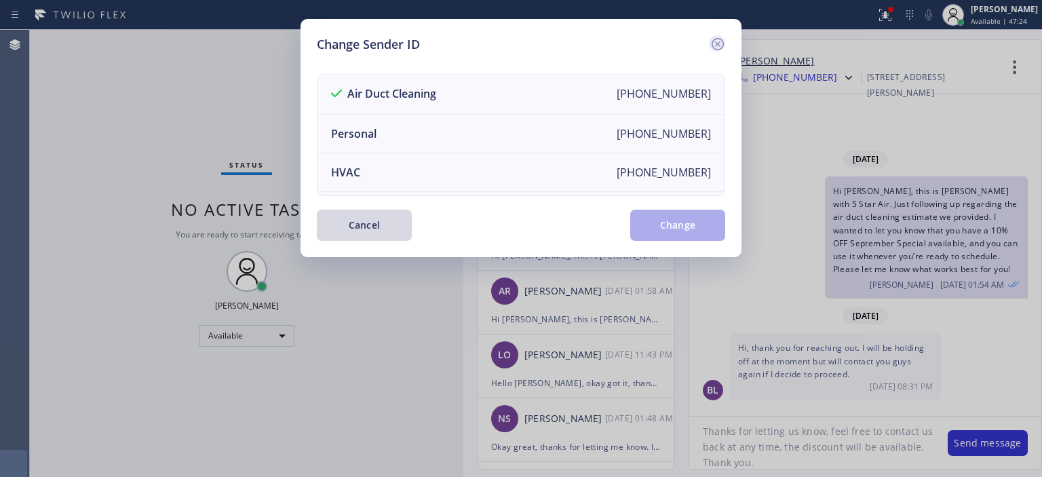
click at [716, 48] on icon at bounding box center [718, 44] width 16 height 16
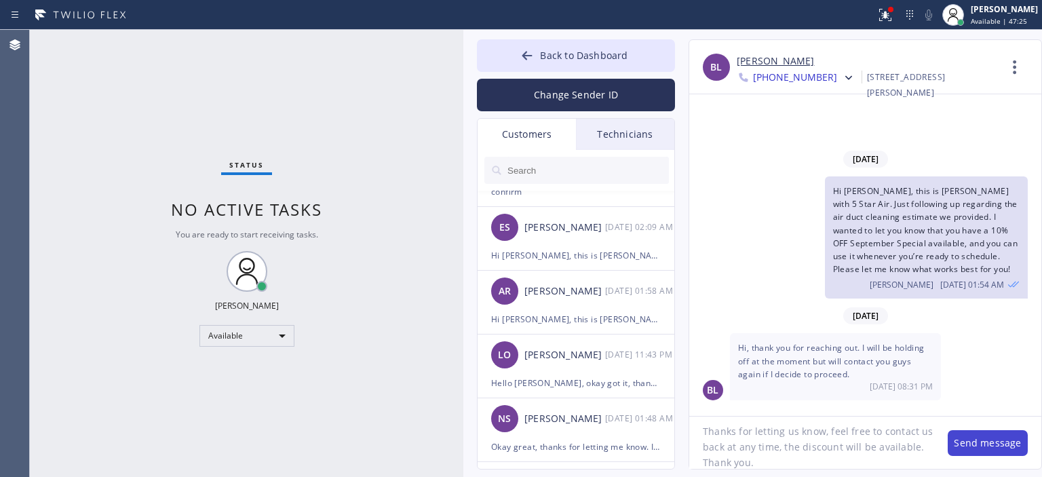
click at [985, 444] on button "Send message" at bounding box center [988, 443] width 80 height 26
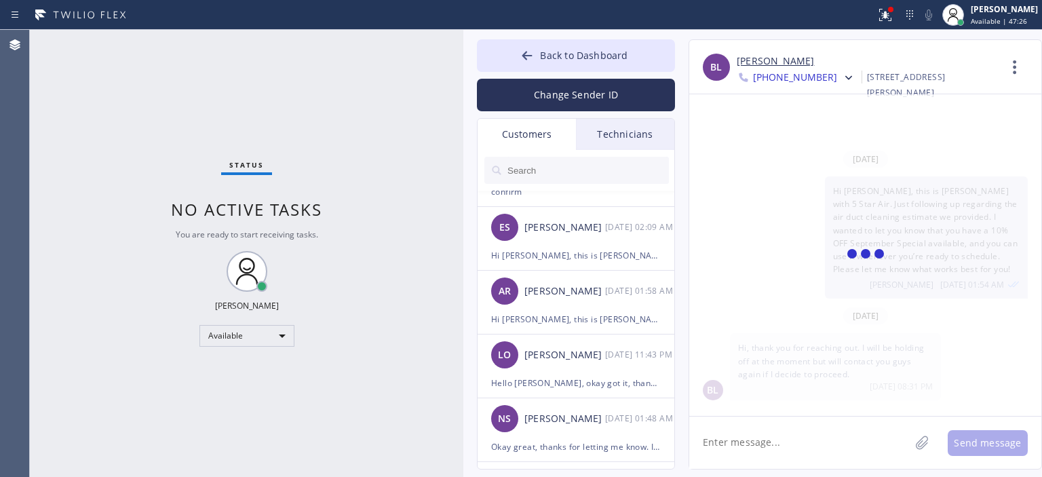
scroll to position [19, 0]
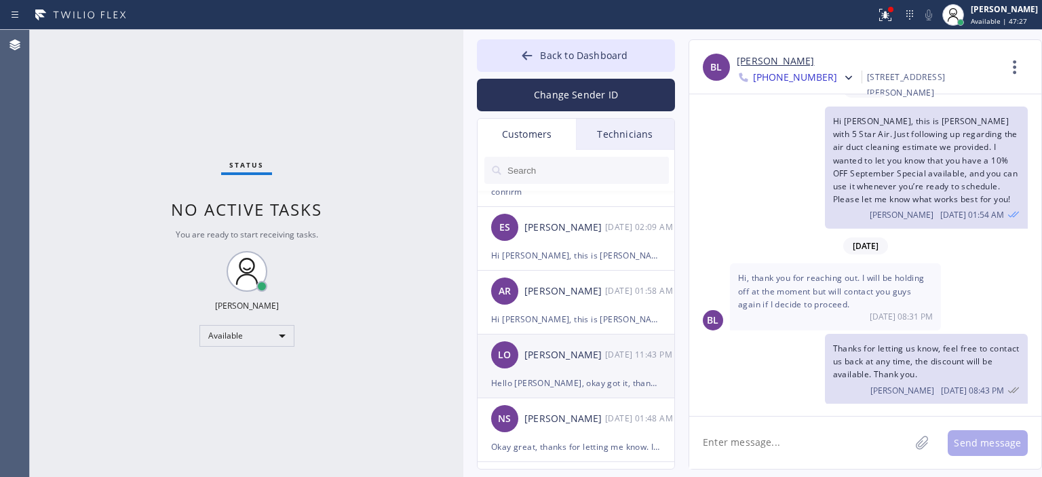
click at [601, 358] on div "[PERSON_NAME]" at bounding box center [565, 355] width 81 height 16
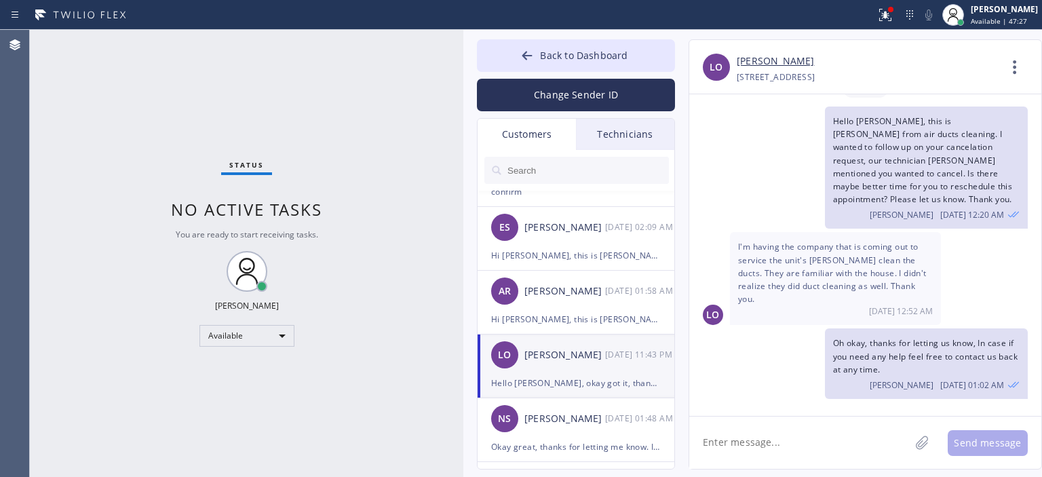
scroll to position [600, 0]
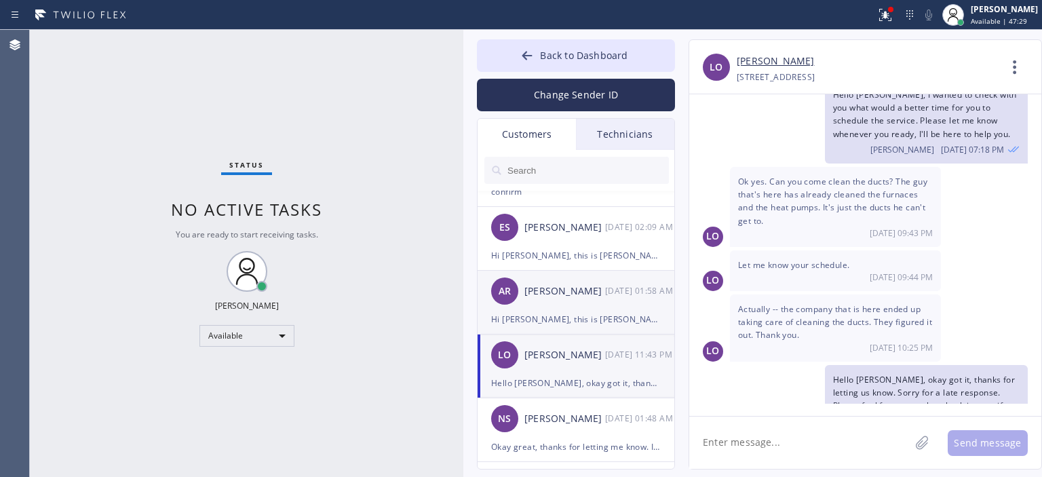
click at [603, 312] on div "Hi [PERSON_NAME], this is [PERSON_NAME] with 5 Star Air. Just following up rega…" at bounding box center [576, 320] width 170 height 16
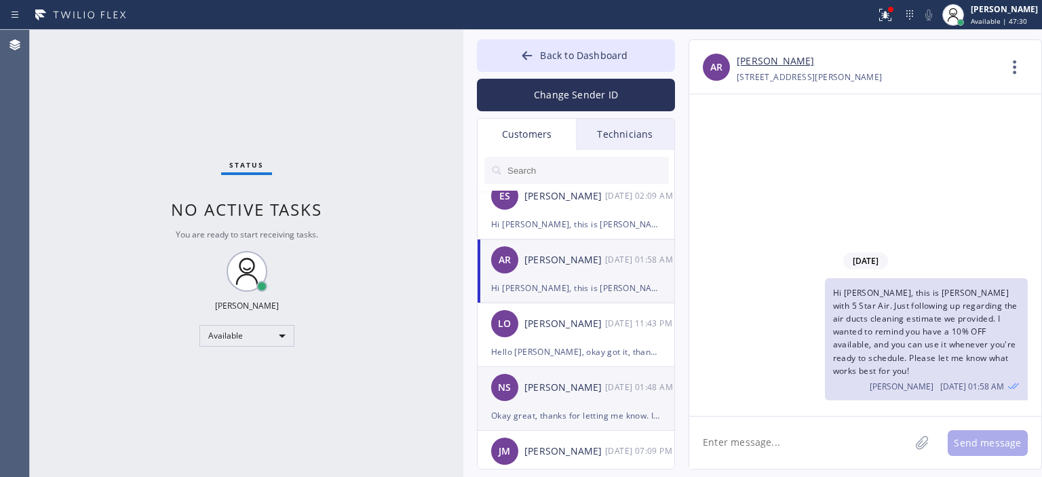
scroll to position [400, 0]
click at [597, 375] on div "NS [PERSON_NAME] [DATE] 01:48 AM" at bounding box center [577, 384] width 198 height 41
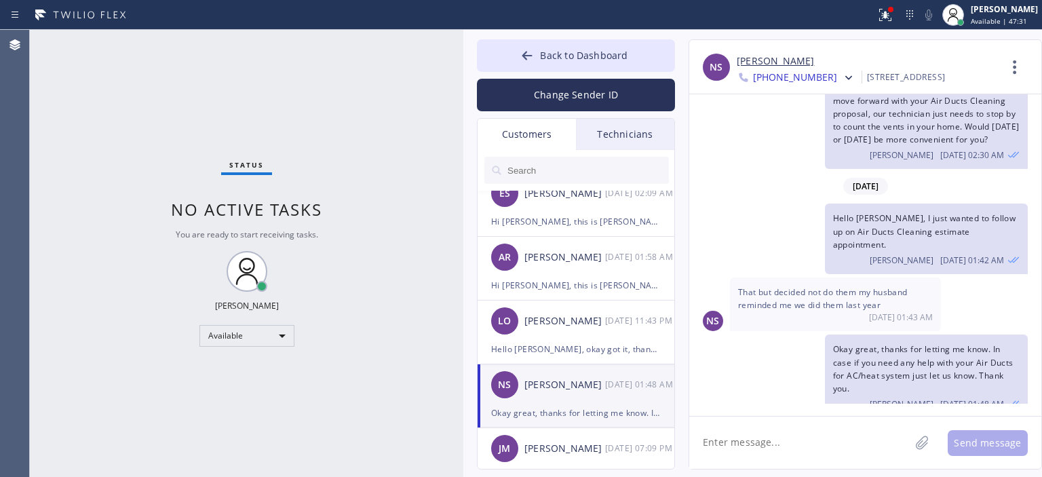
scroll to position [459, 0]
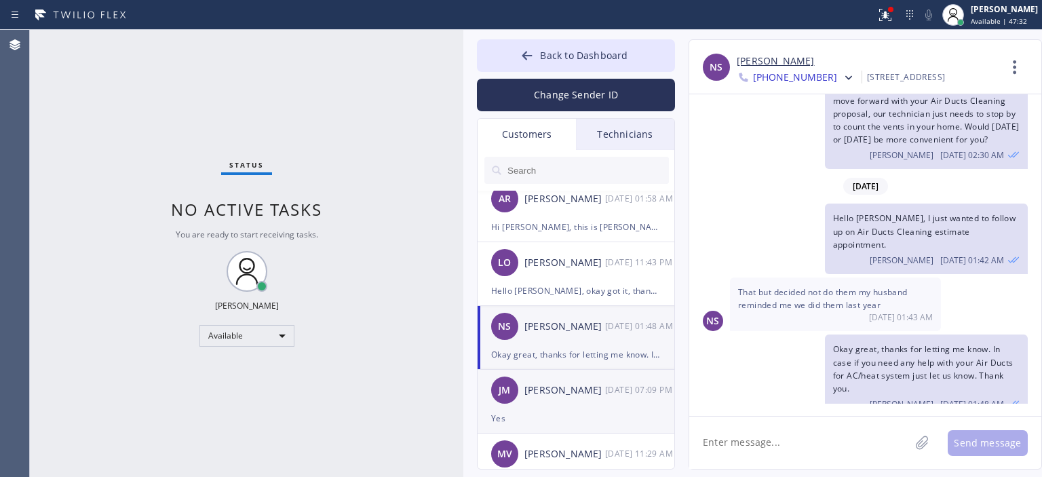
click at [599, 392] on div "[PERSON_NAME]" at bounding box center [565, 391] width 81 height 16
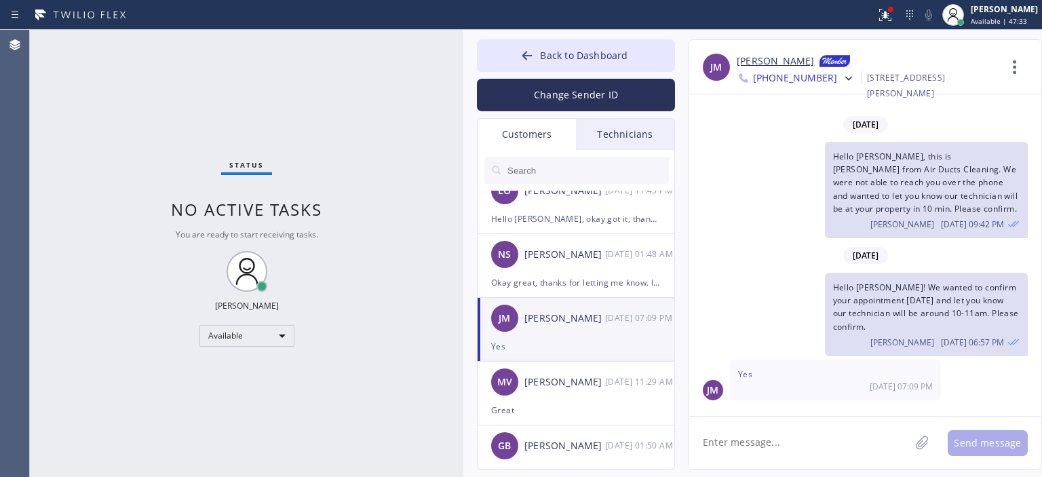
scroll to position [529, 0]
click at [599, 392] on div "MV [PERSON_NAME] [DATE] 11:29 AM" at bounding box center [577, 383] width 198 height 41
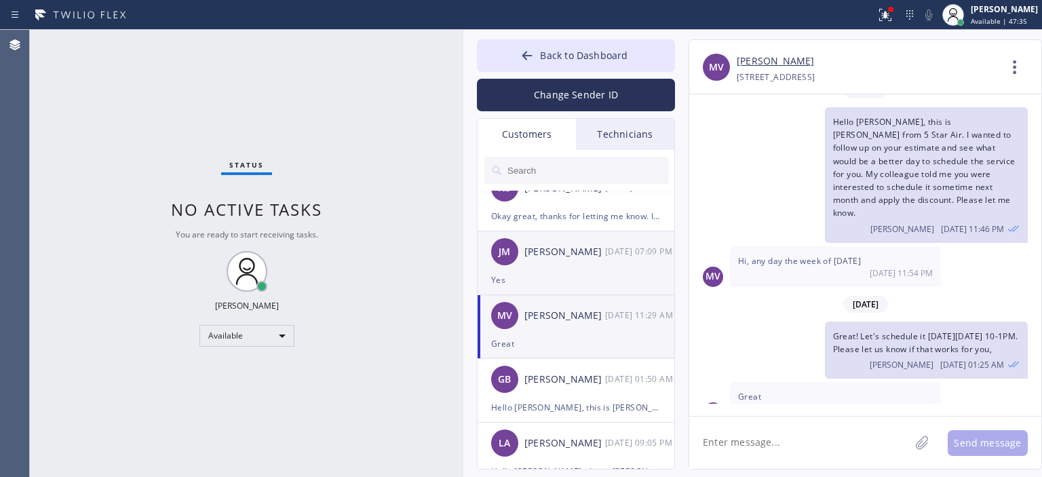
scroll to position [664, 0]
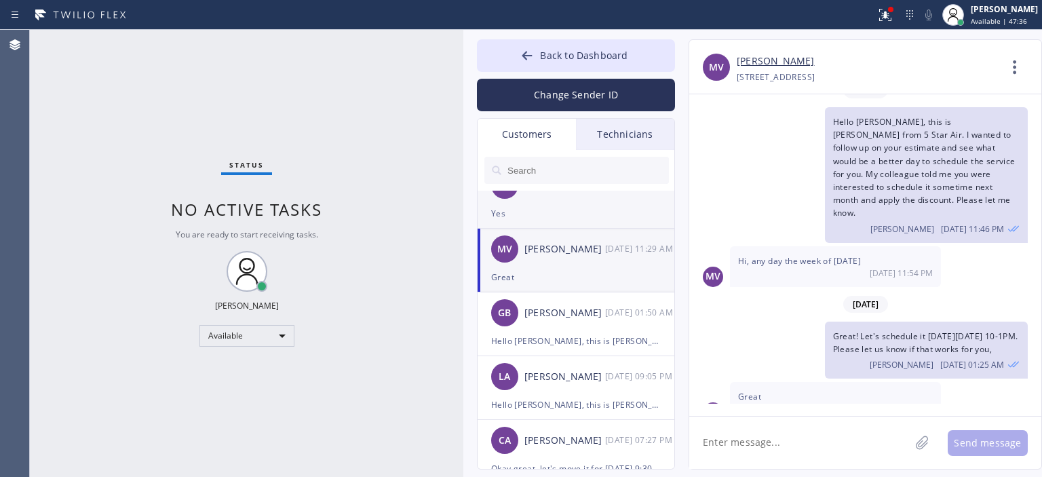
click at [599, 392] on div "LA [PERSON_NAME] [DATE] 09:05 PM" at bounding box center [577, 376] width 198 height 41
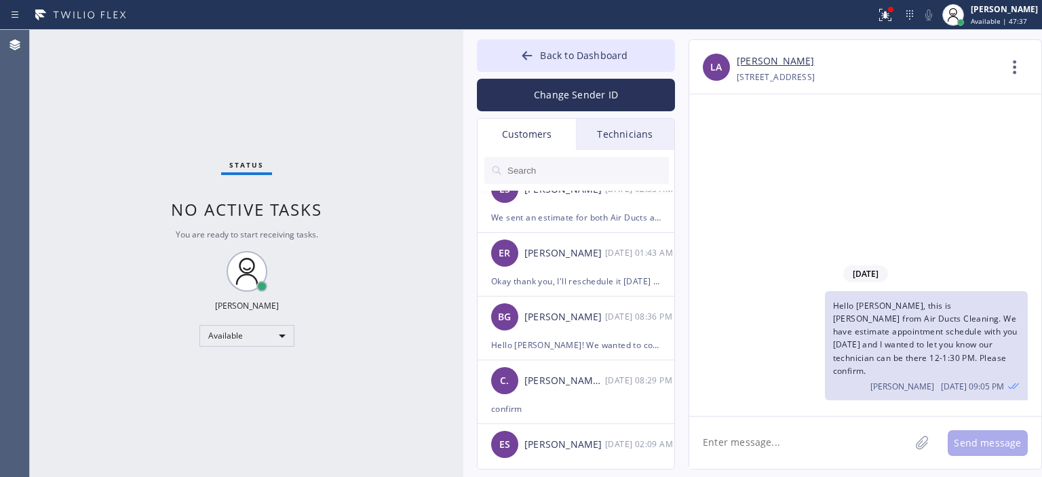
scroll to position [0, 0]
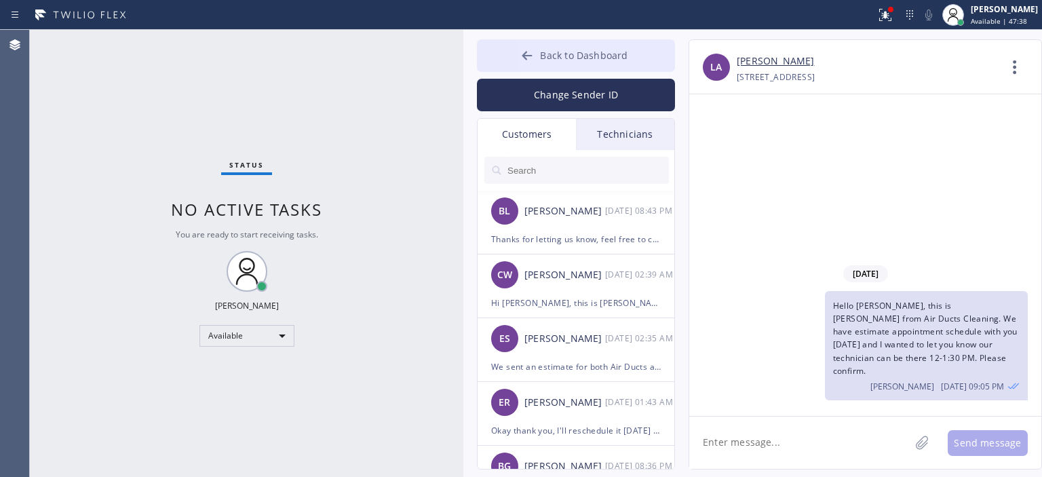
click at [519, 56] on button "Back to Dashboard" at bounding box center [576, 55] width 198 height 33
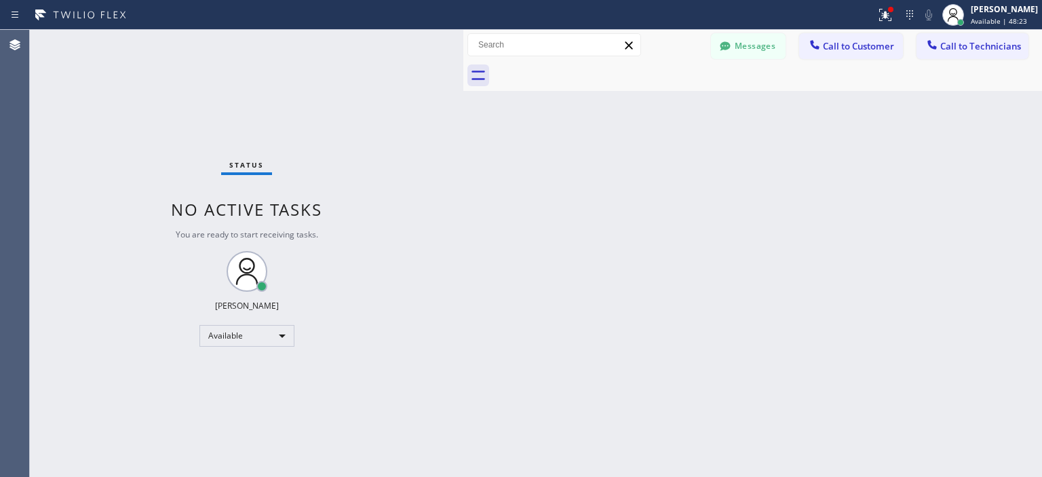
drag, startPoint x: 52, startPoint y: 140, endPoint x: 189, endPoint y: 81, distance: 149.9
click at [58, 135] on div "Status No active tasks You are ready to start receiving tasks. [PERSON_NAME] Av…" at bounding box center [247, 253] width 434 height 447
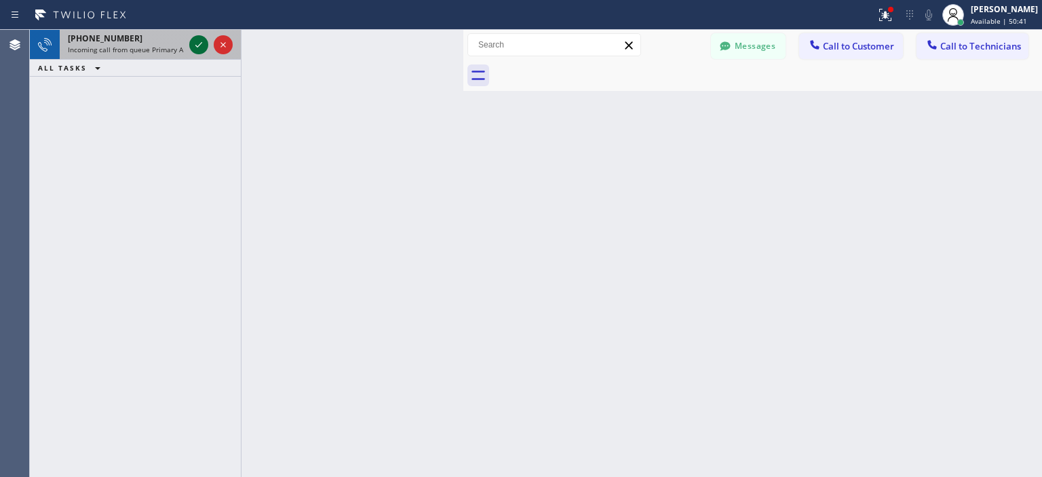
click at [204, 45] on icon at bounding box center [199, 45] width 16 height 16
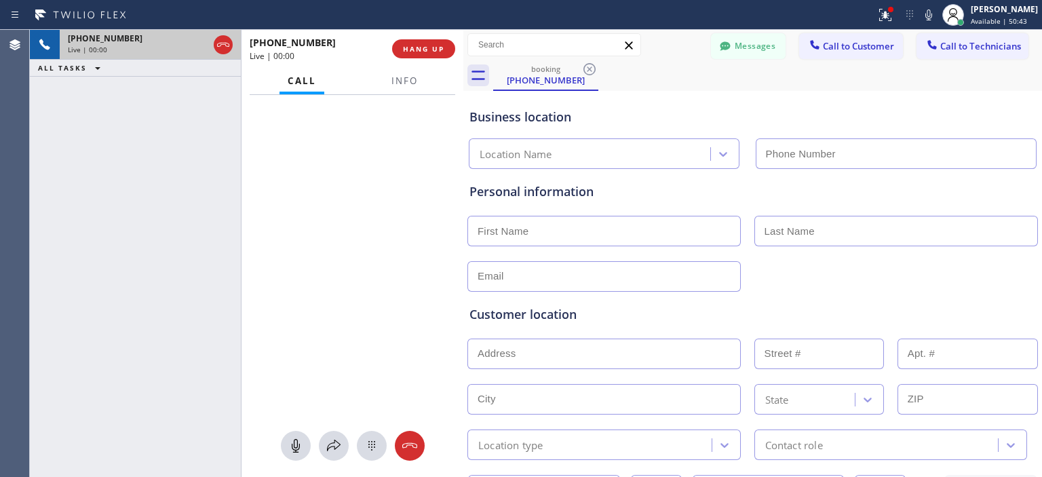
type input "[PHONE_NUMBER]"
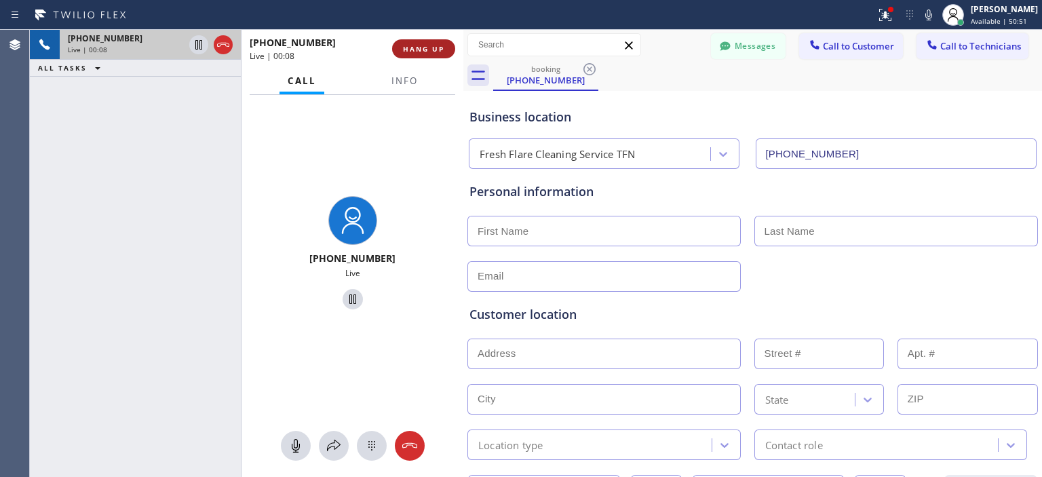
click at [417, 50] on span "HANG UP" at bounding box center [423, 49] width 41 height 10
click at [432, 50] on span "HANG UP" at bounding box center [423, 49] width 41 height 10
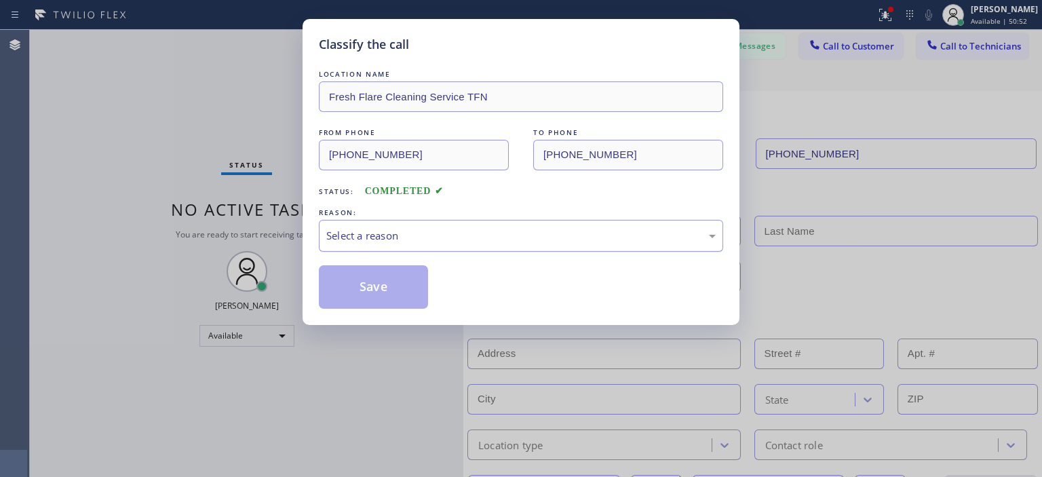
click at [486, 231] on div "Select a reason" at bounding box center [521, 236] width 390 height 16
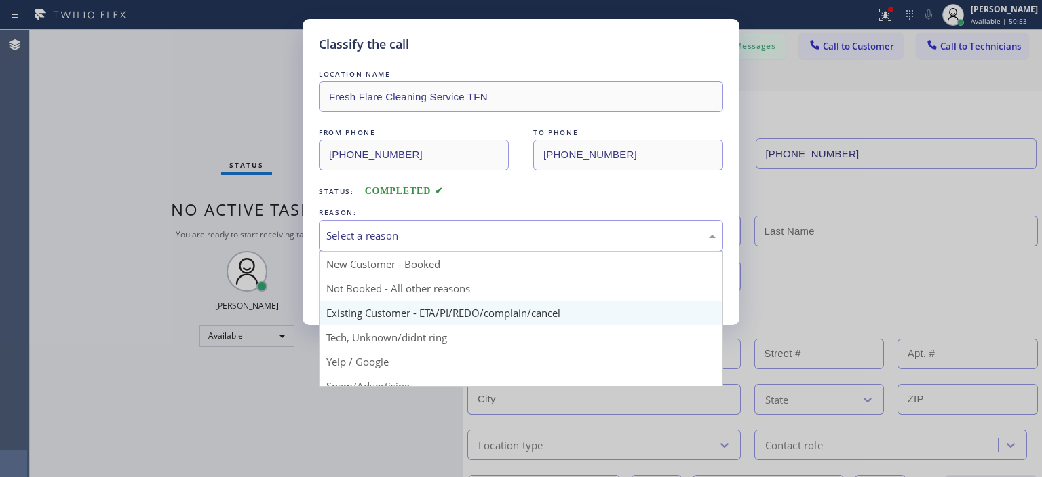
scroll to position [85, 0]
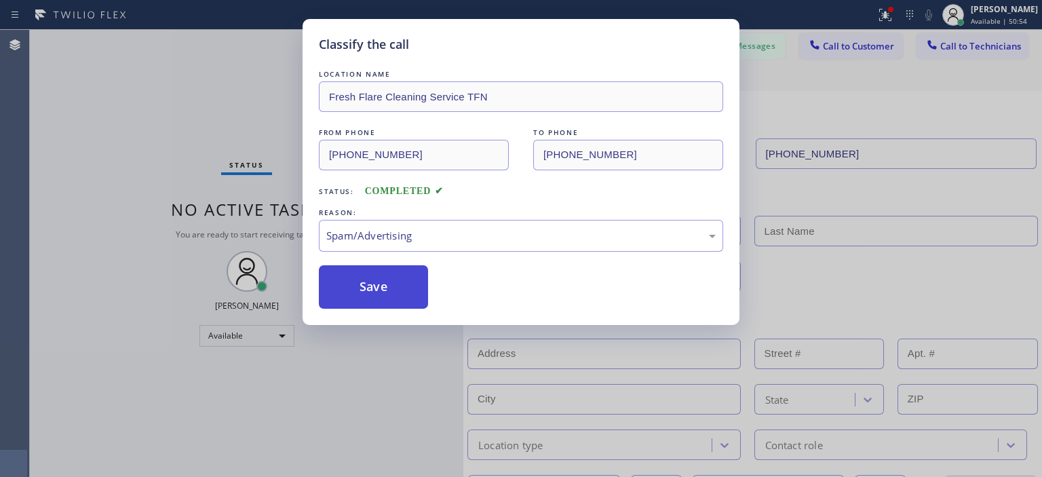
click at [381, 287] on button "Save" at bounding box center [373, 286] width 109 height 43
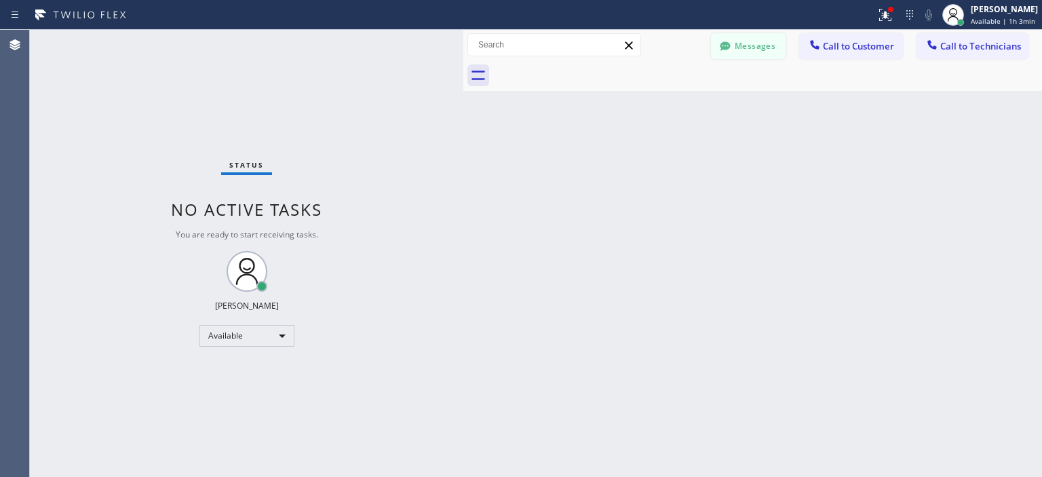
click at [743, 48] on button "Messages" at bounding box center [748, 46] width 75 height 26
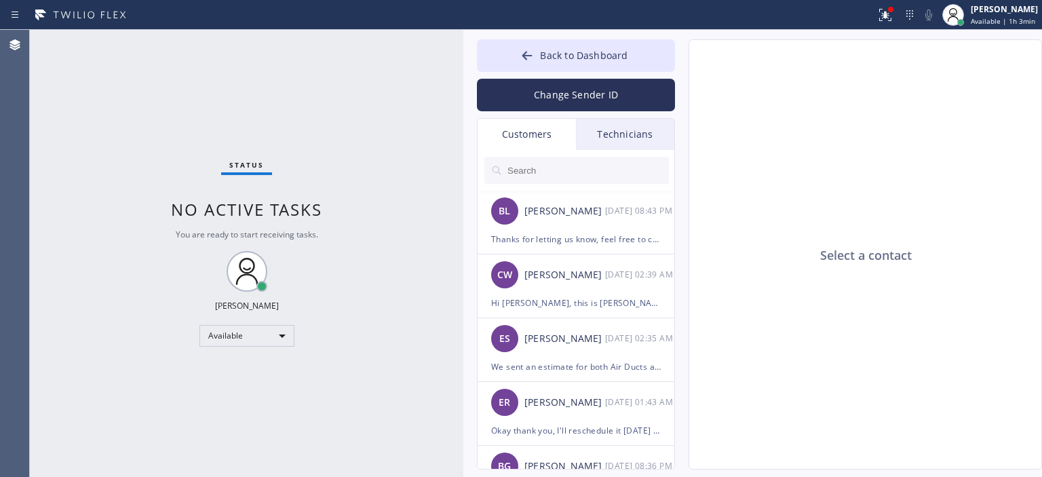
click at [557, 170] on input "text" at bounding box center [587, 170] width 163 height 27
click at [574, 222] on div "[PERSON_NAME] [DATE] 08:43 PM" at bounding box center [577, 211] width 198 height 41
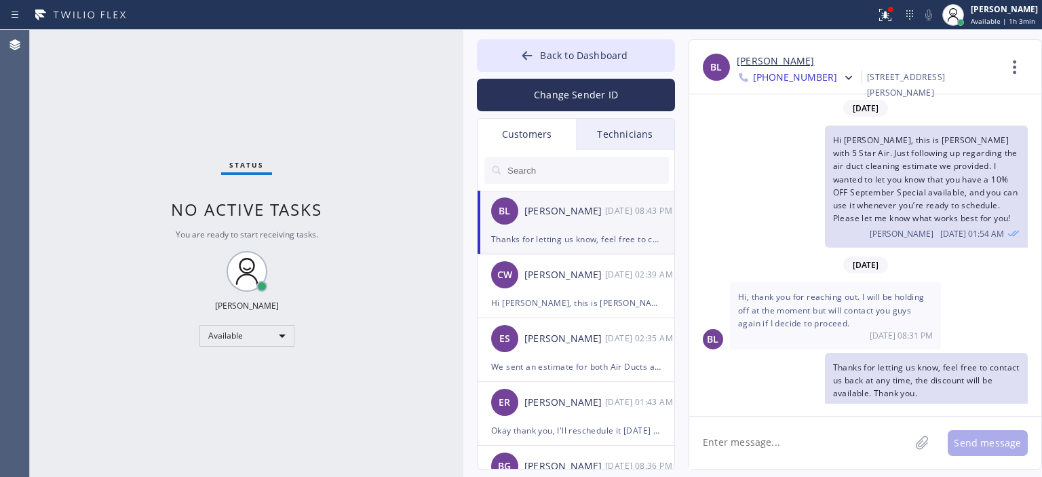
scroll to position [19, 0]
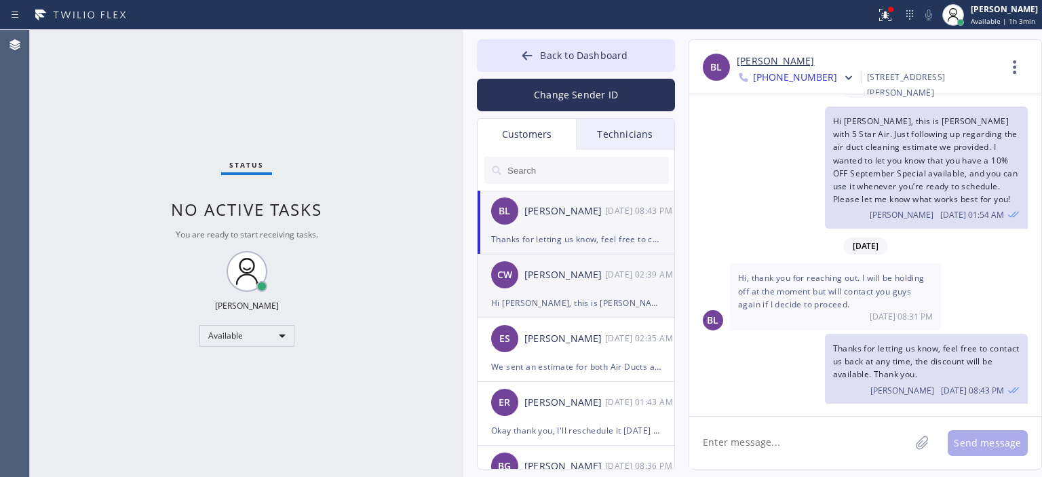
click at [502, 299] on div "Hi [PERSON_NAME], this is [PERSON_NAME] from 5 Star Air. I just wanted to follo…" at bounding box center [576, 303] width 170 height 16
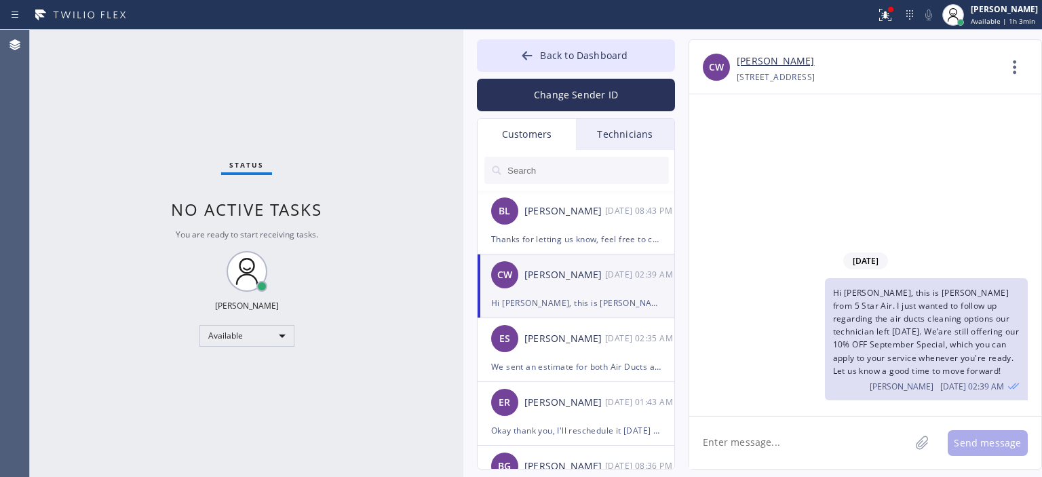
scroll to position [0, 0]
click at [573, 336] on div "[PERSON_NAME]" at bounding box center [565, 339] width 81 height 16
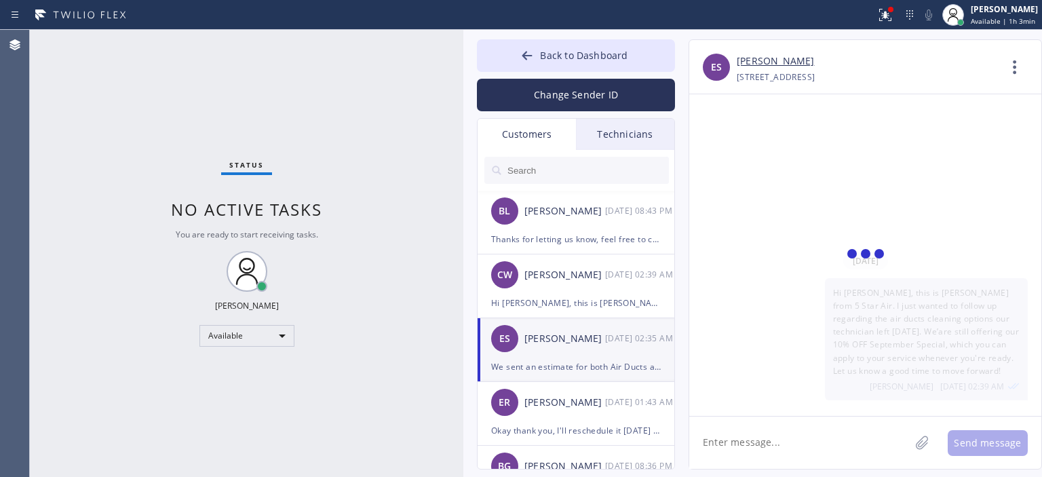
scroll to position [369, 0]
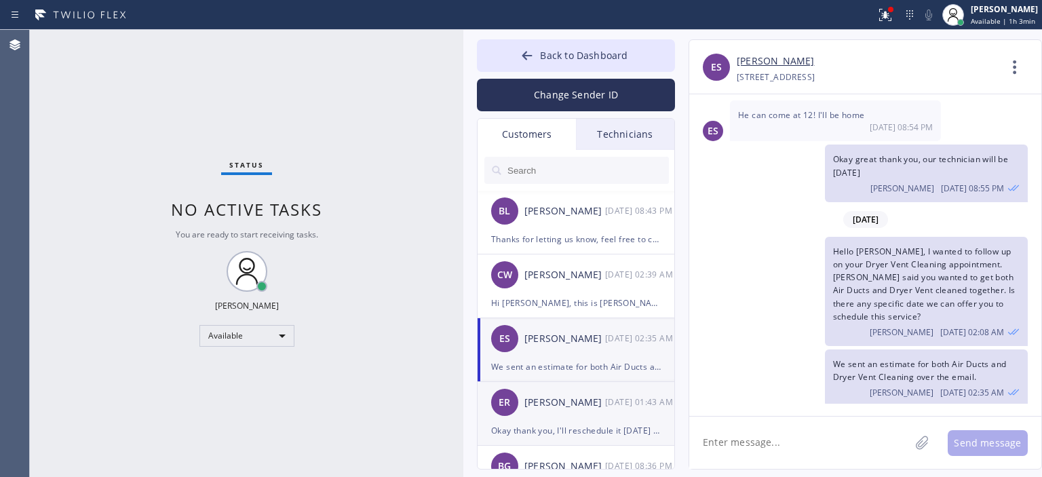
click at [581, 421] on div "ER [PERSON_NAME] [DATE] 01:43 AM" at bounding box center [577, 402] width 198 height 41
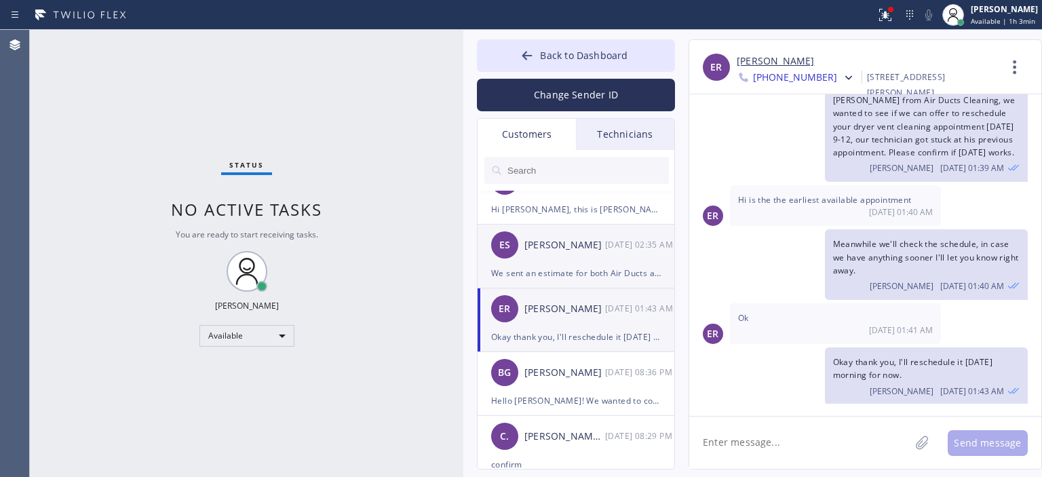
scroll to position [95, 0]
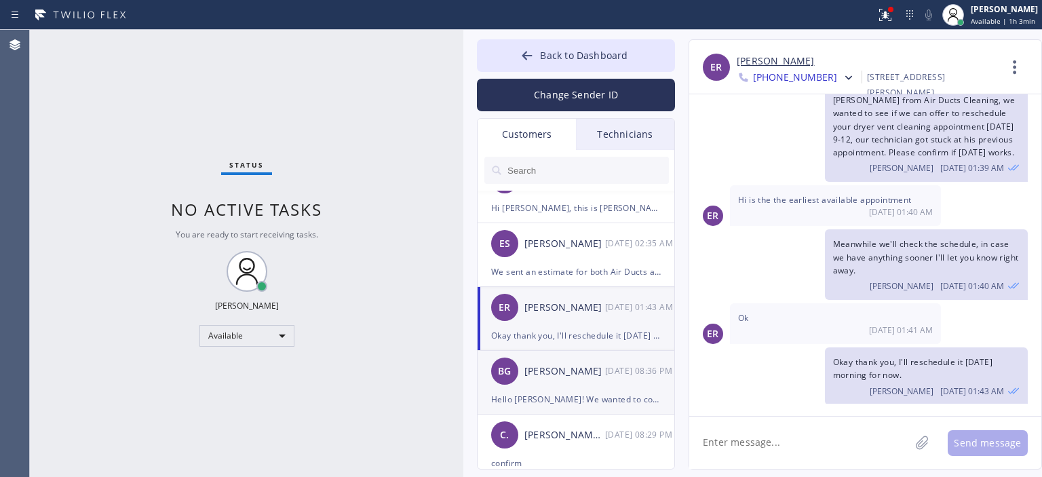
click at [595, 366] on div "[PERSON_NAME]" at bounding box center [565, 372] width 81 height 16
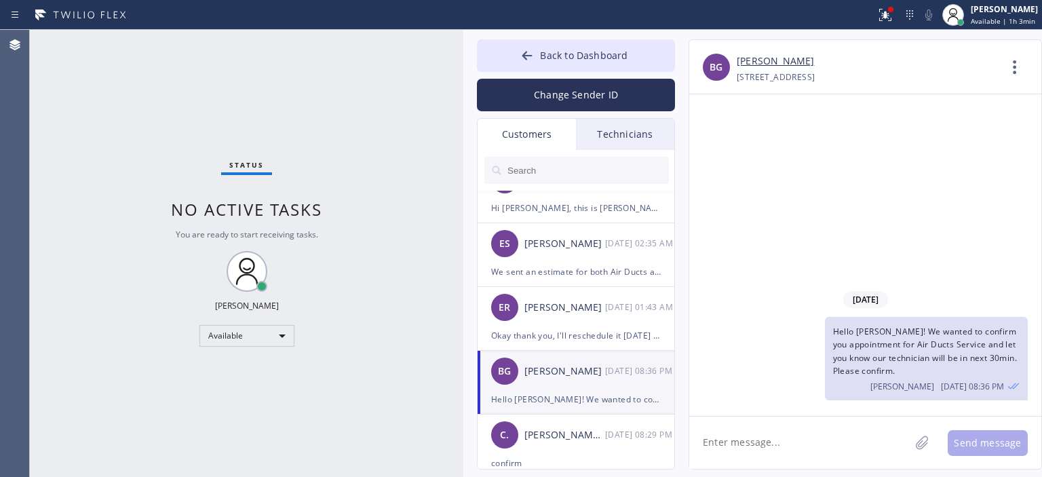
scroll to position [0, 0]
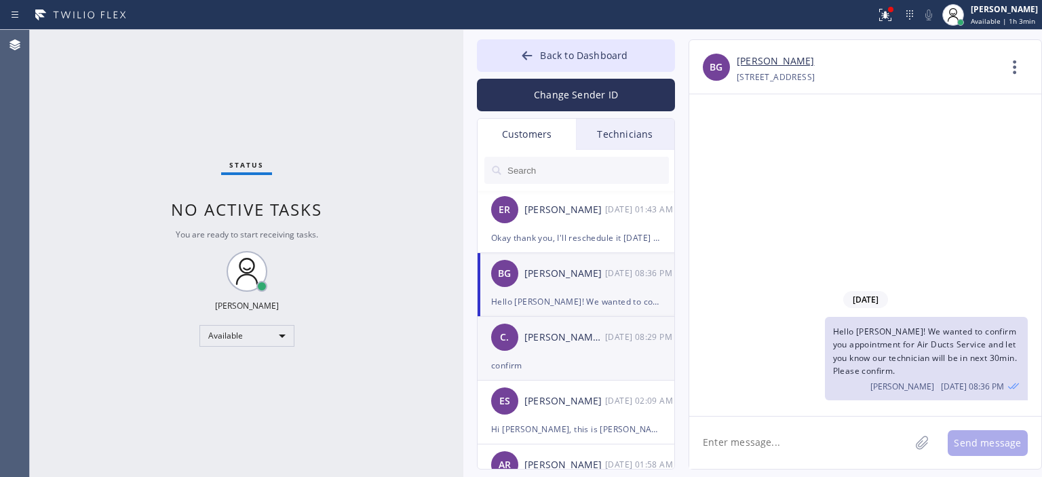
click at [593, 360] on div "confirm" at bounding box center [576, 366] width 170 height 16
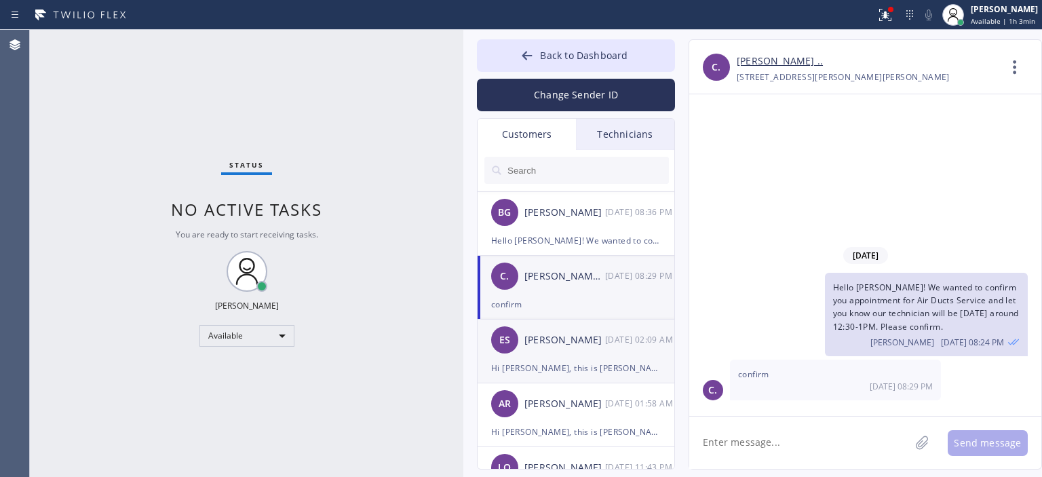
scroll to position [260, 0]
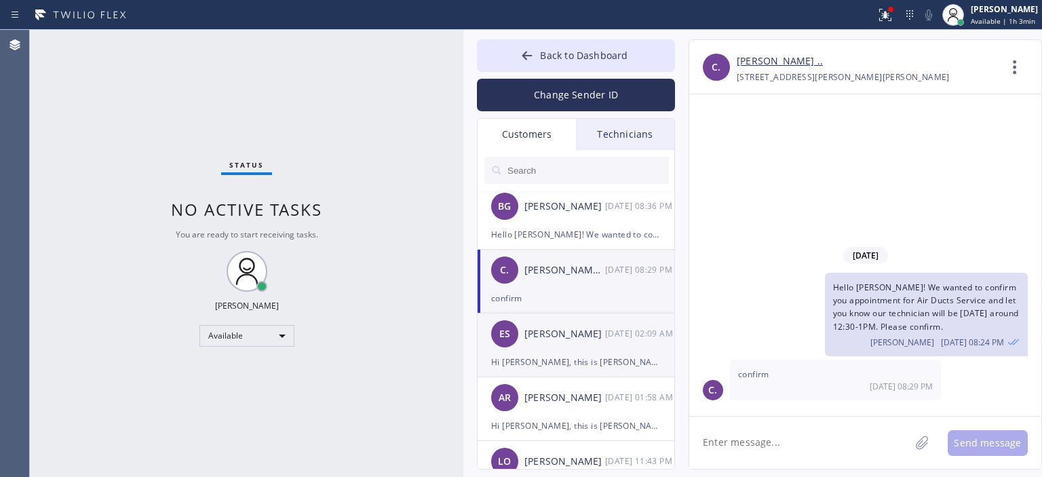
click at [584, 344] on div "ES [PERSON_NAME] [DATE] 02:09 AM" at bounding box center [577, 334] width 198 height 41
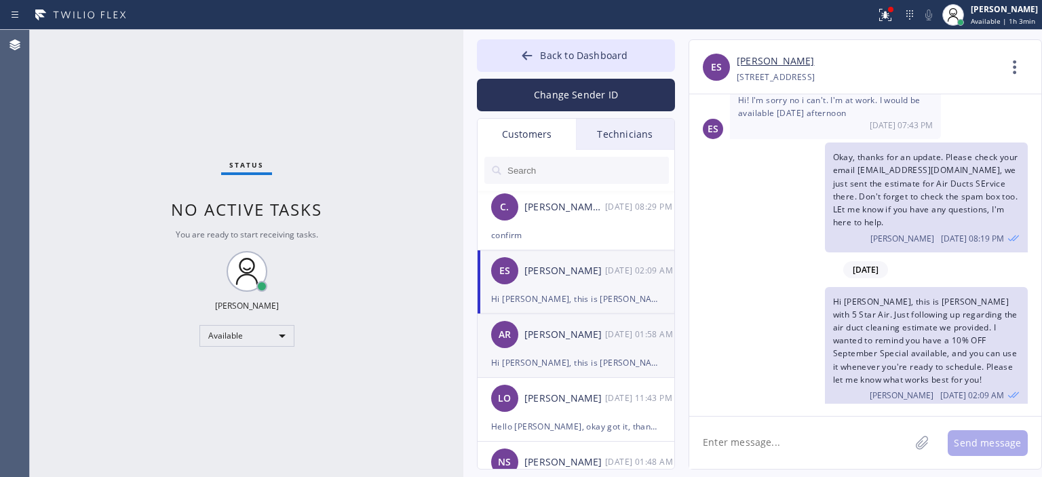
scroll to position [0, 0]
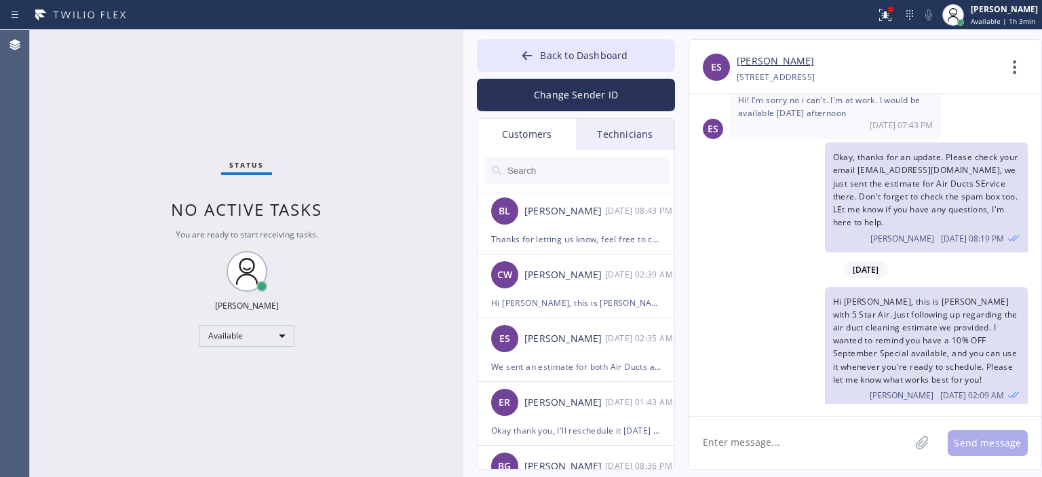
click at [543, 161] on input "text" at bounding box center [587, 170] width 163 height 27
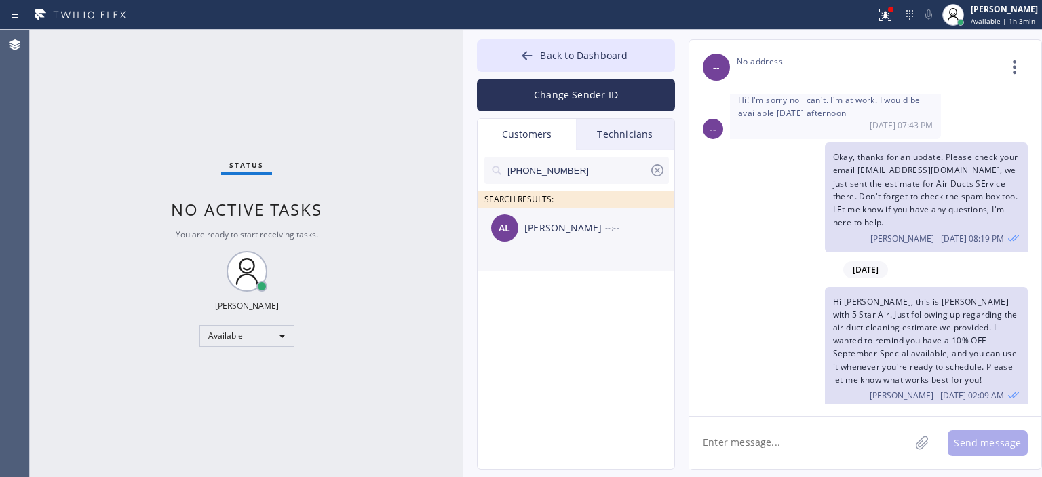
click at [549, 238] on div "AL [PERSON_NAME] --:--" at bounding box center [577, 228] width 198 height 41
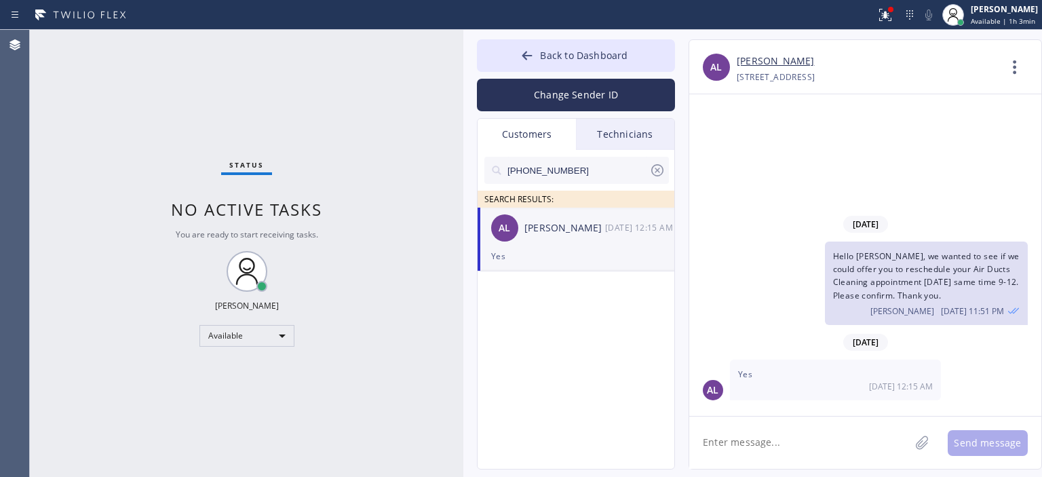
click at [793, 443] on textarea at bounding box center [800, 443] width 221 height 52
type textarea "Hello [PERSON_NAME]!"
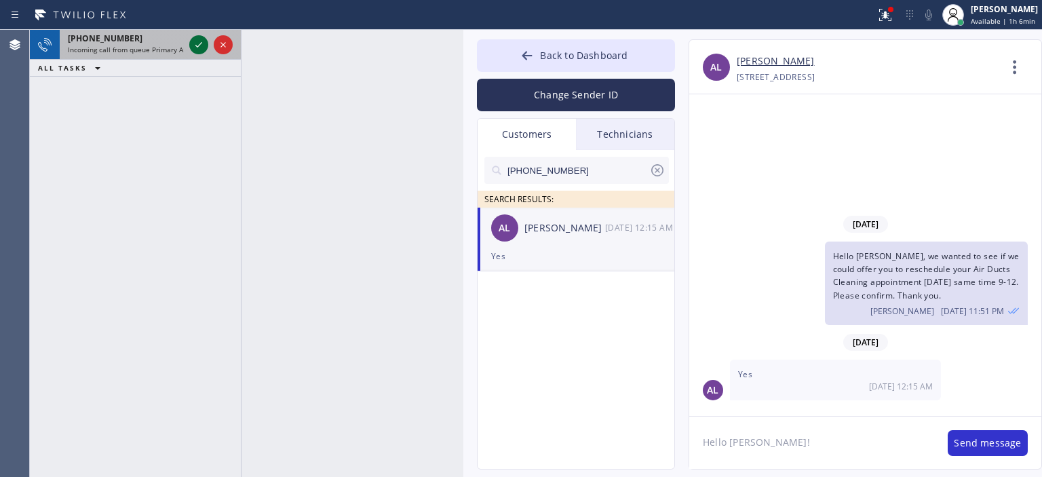
click at [198, 45] on icon at bounding box center [199, 45] width 16 height 16
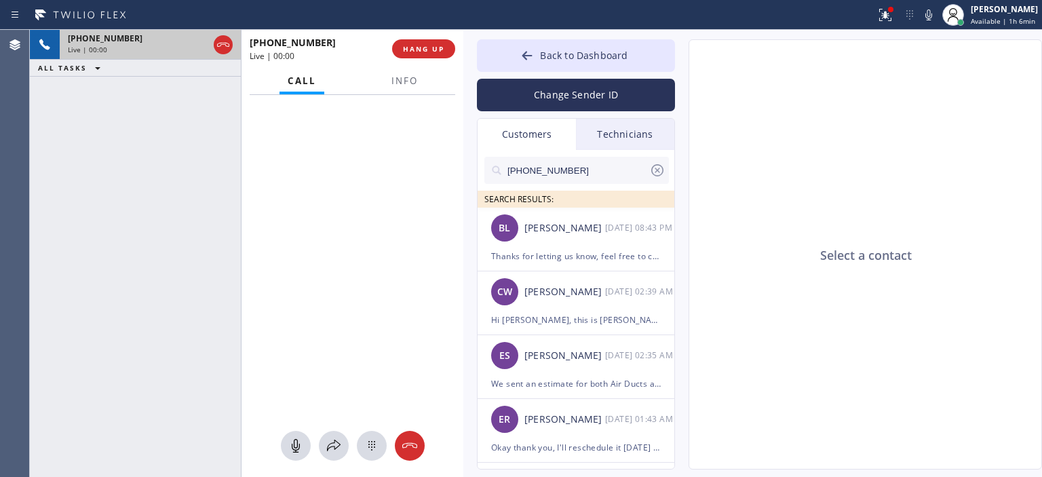
type input "[PHONE_NUMBER]"
click at [400, 454] on button at bounding box center [410, 446] width 30 height 30
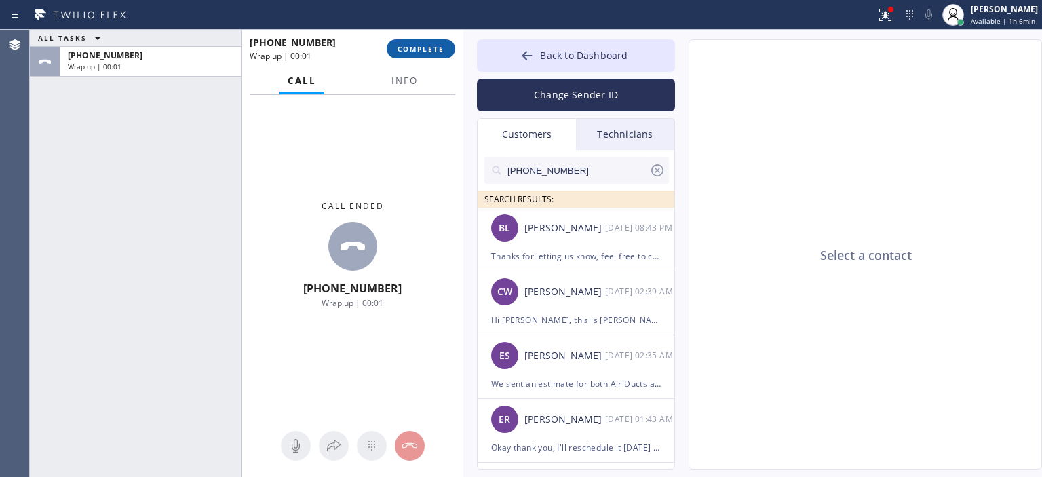
click at [415, 50] on span "COMPLETE" at bounding box center [421, 49] width 47 height 10
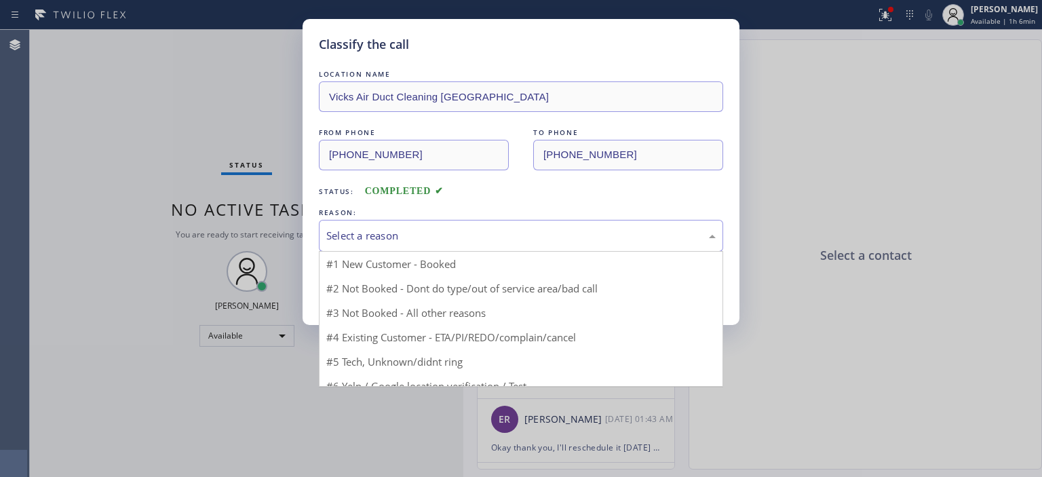
click at [424, 228] on div "Select a reason" at bounding box center [521, 236] width 390 height 16
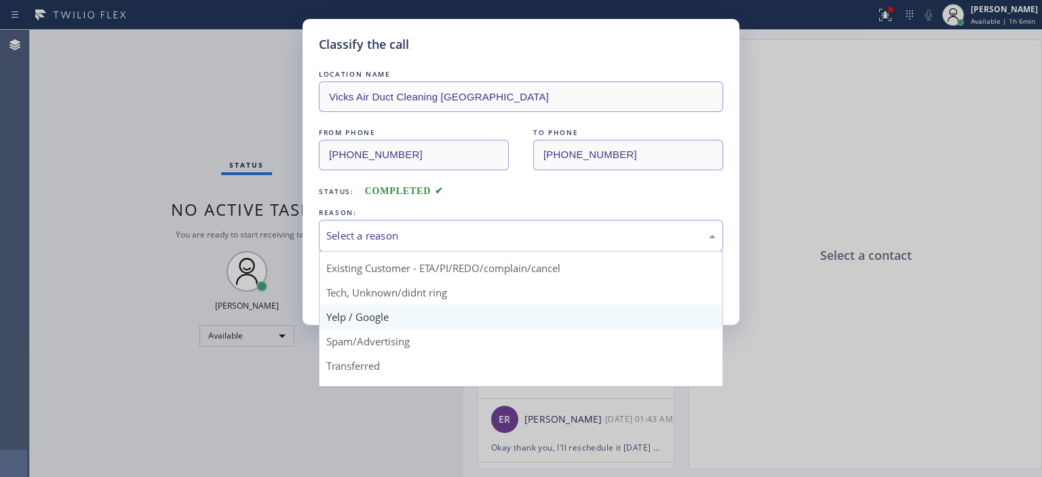
scroll to position [68, 0]
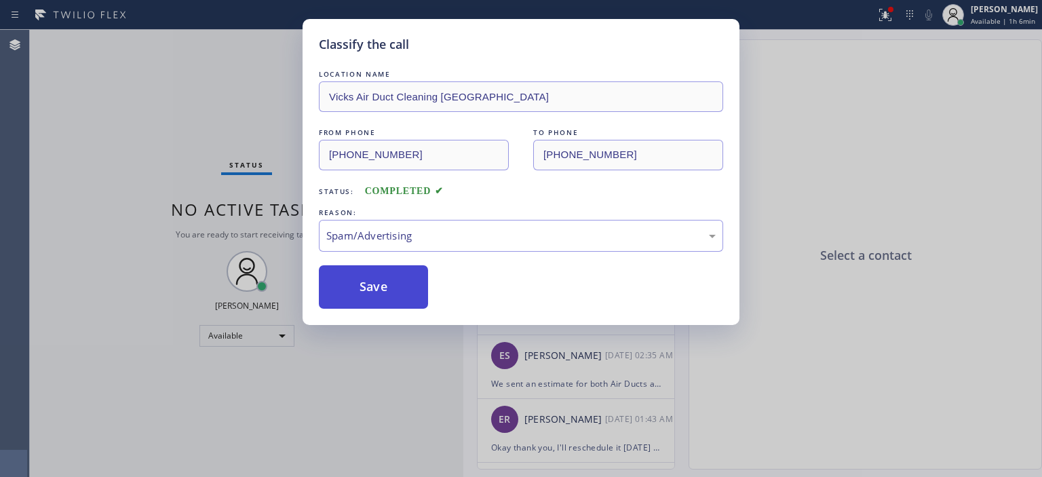
click at [375, 290] on button "Save" at bounding box center [373, 286] width 109 height 43
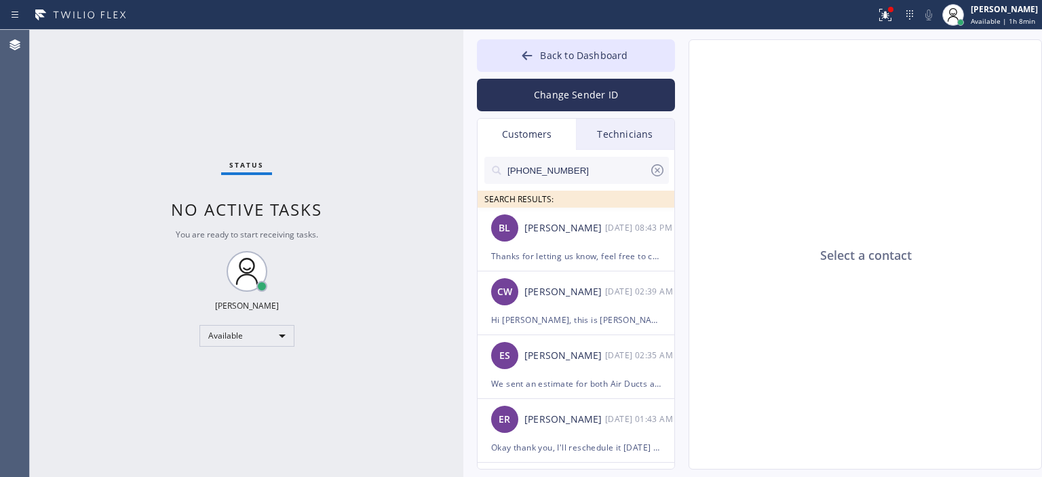
click at [590, 167] on input "[PHONE_NUMBER]" at bounding box center [577, 170] width 143 height 27
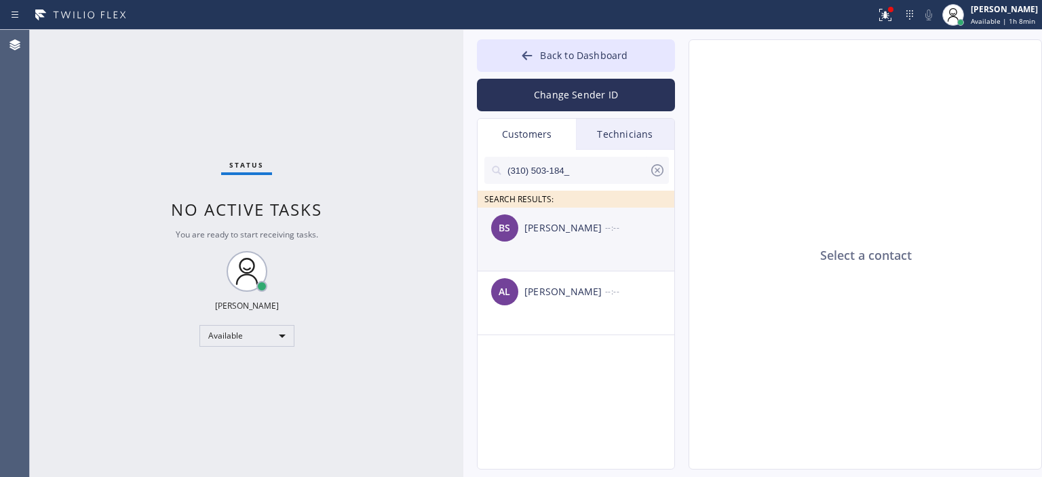
click at [575, 250] on li "BS [PERSON_NAME] --:--" at bounding box center [577, 240] width 198 height 64
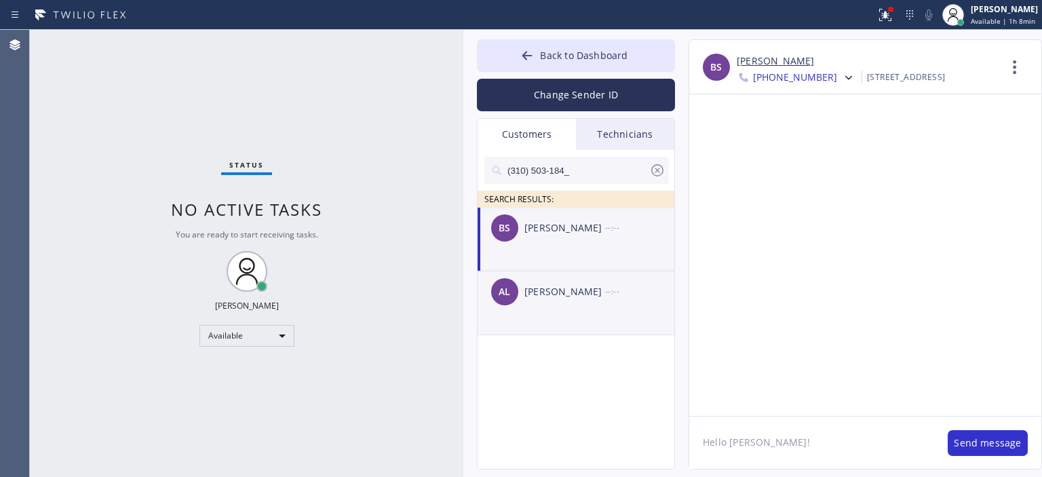
click at [587, 293] on div "[PERSON_NAME]" at bounding box center [565, 292] width 81 height 16
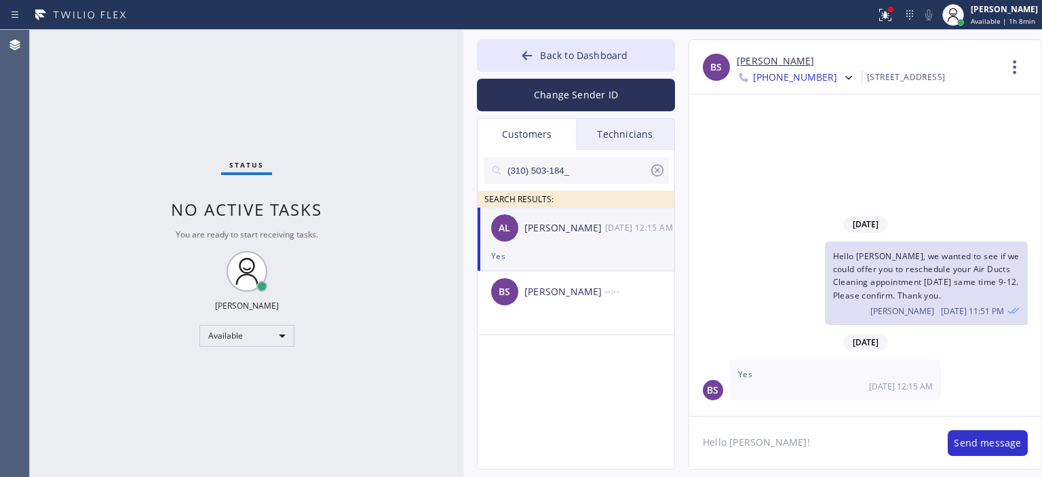
click at [595, 238] on div "AL [PERSON_NAME] [DATE] 12:15 AM" at bounding box center [577, 228] width 198 height 41
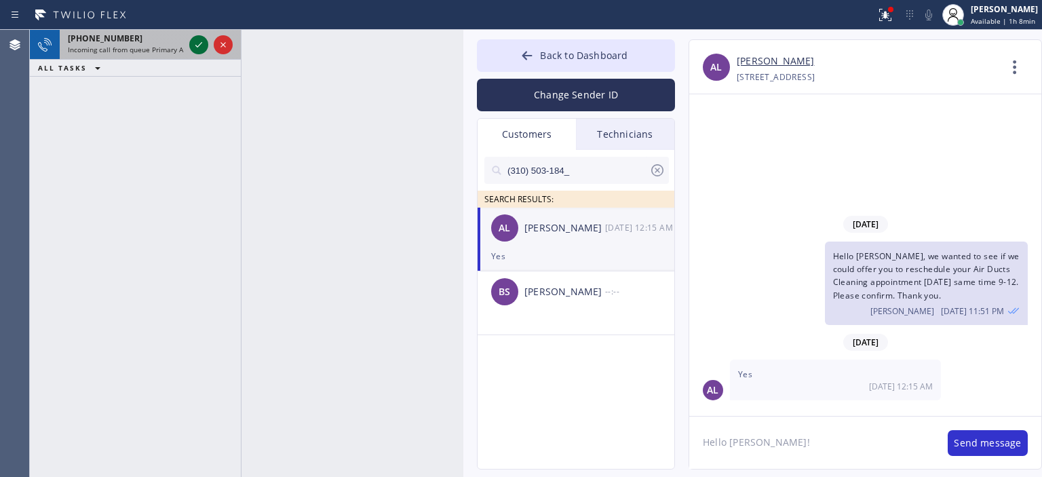
click at [198, 43] on icon at bounding box center [199, 45] width 16 height 16
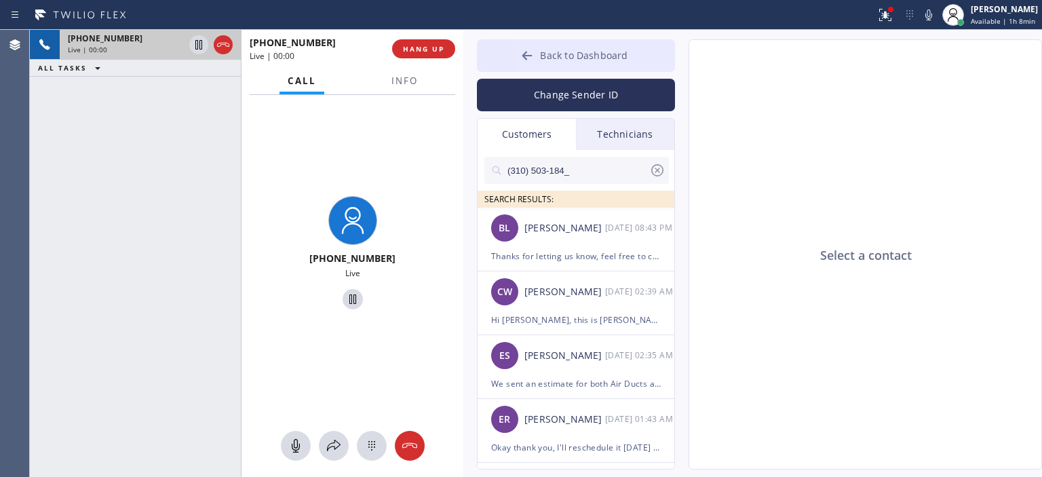
type input "[PHONE_NUMBER]"
click at [519, 50] on button "Back to Dashboard" at bounding box center [576, 55] width 198 height 33
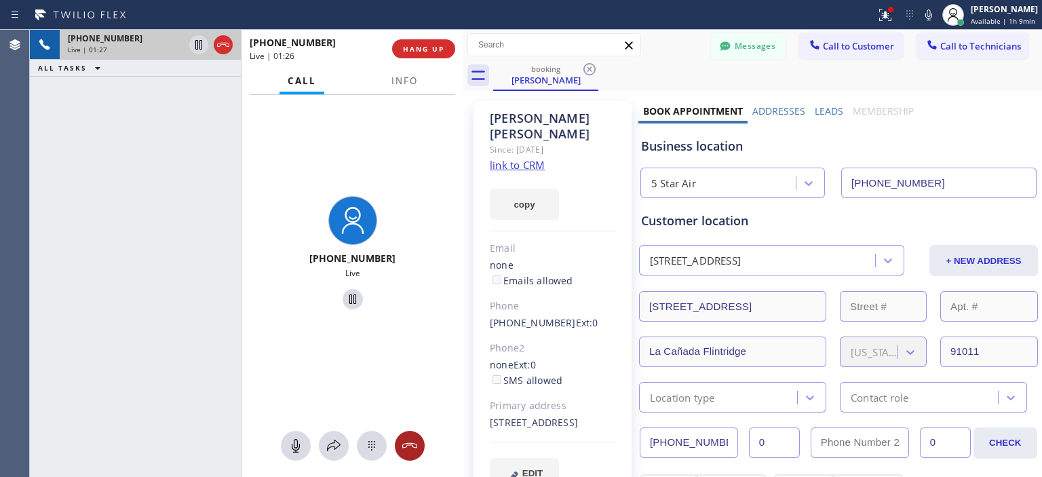
click at [412, 448] on icon at bounding box center [410, 446] width 16 height 16
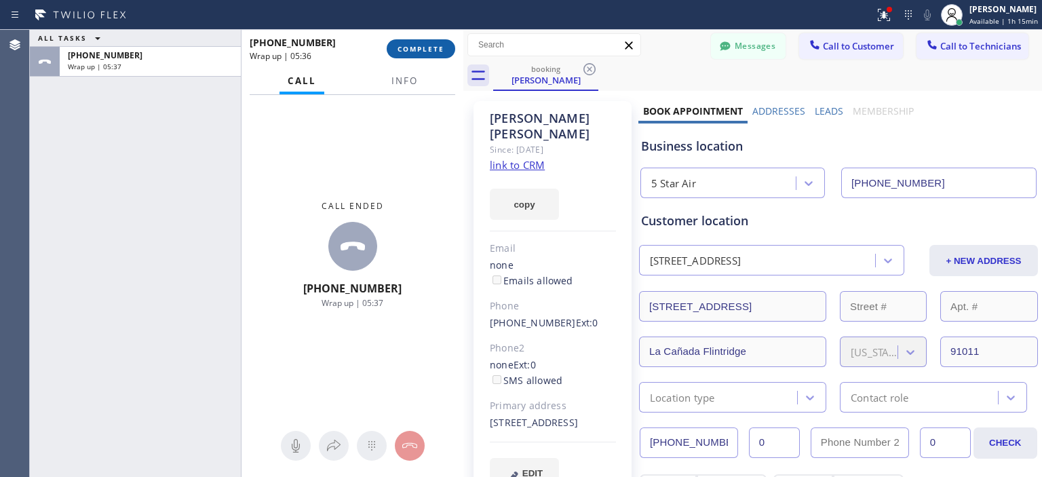
click at [432, 49] on span "COMPLETE" at bounding box center [421, 49] width 47 height 10
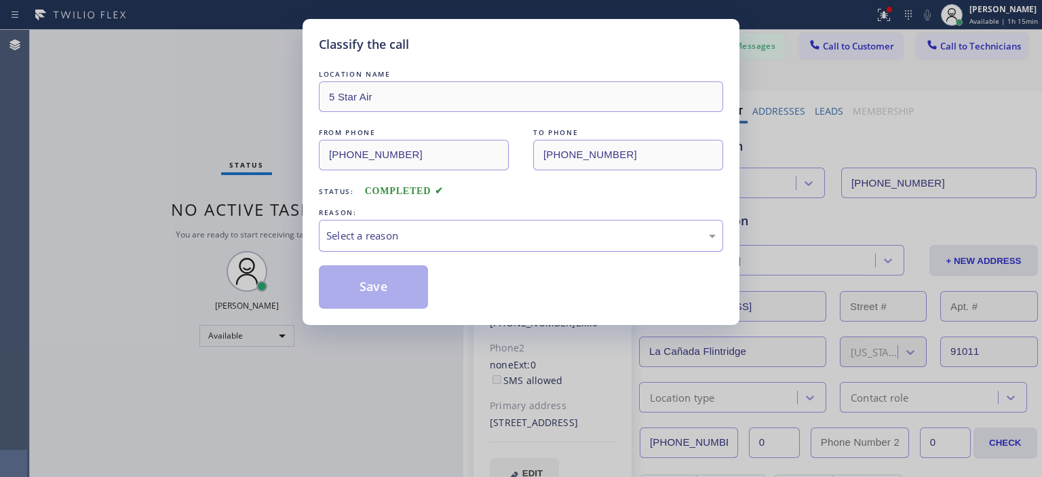
click at [493, 237] on div "Select a reason" at bounding box center [521, 236] width 390 height 16
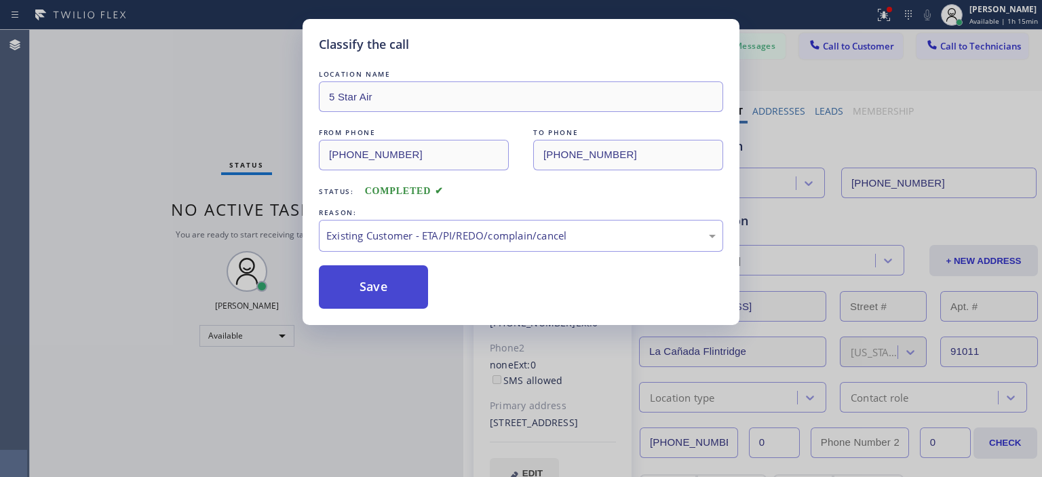
click at [405, 290] on button "Save" at bounding box center [373, 286] width 109 height 43
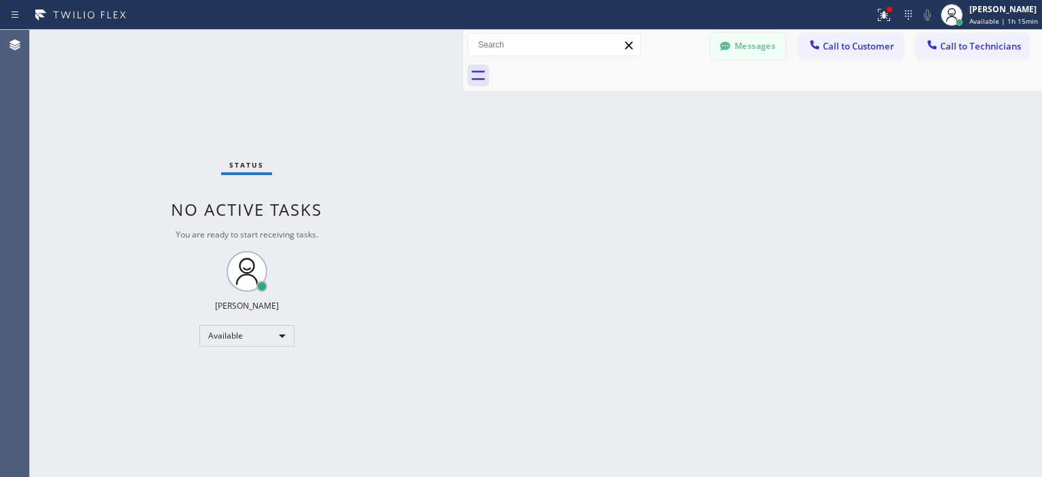
click at [745, 47] on button "Messages" at bounding box center [748, 46] width 75 height 26
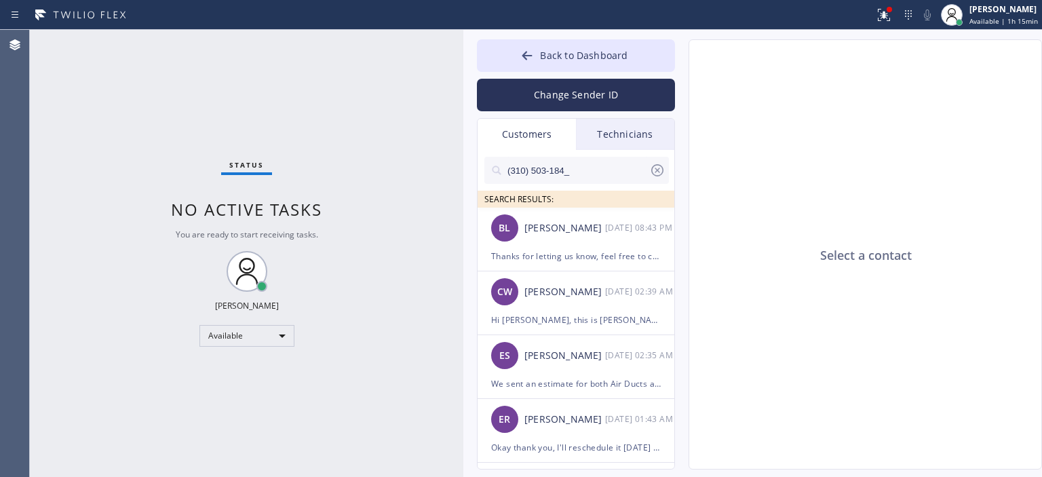
click at [610, 169] on input "(310) 503-184_" at bounding box center [577, 170] width 143 height 27
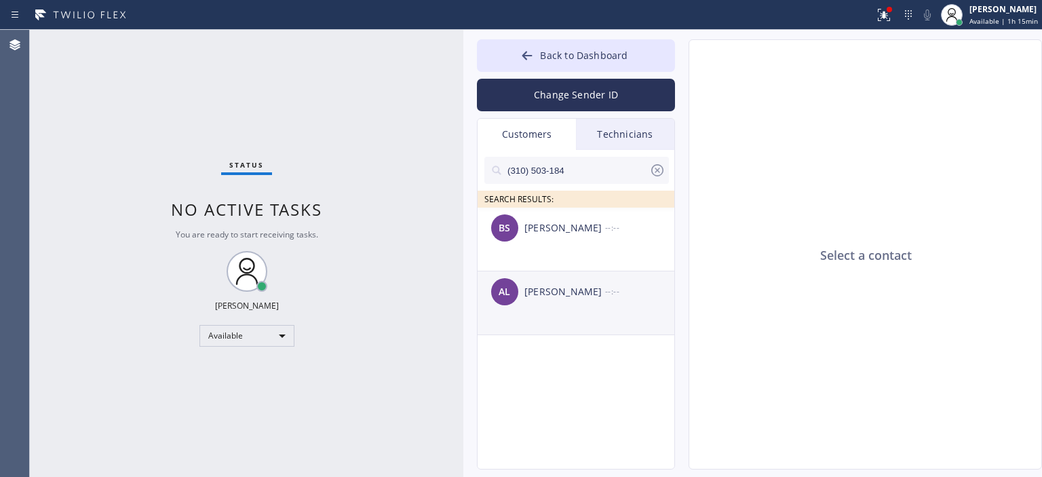
type input "(310) 503-184"
click at [538, 305] on div "AL [PERSON_NAME] --:--" at bounding box center [577, 291] width 198 height 41
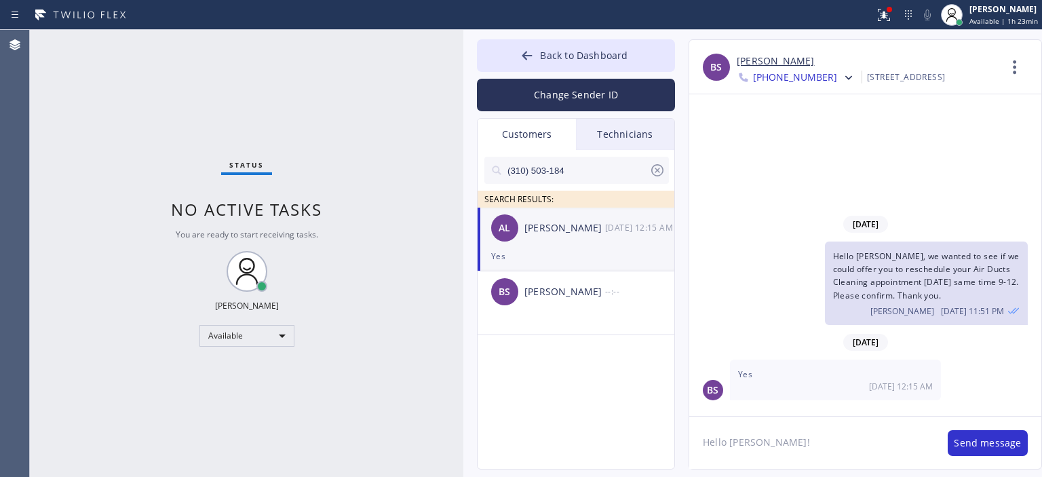
click at [758, 445] on textarea "Hello [PERSON_NAME]!" at bounding box center [812, 443] width 245 height 52
click at [779, 445] on textarea "Hello [PERSON_NAME]!" at bounding box center [812, 443] width 245 height 52
paste textarea "This is [PERSON_NAME] from 5 Star Air following up on the air ducts cleaning es…"
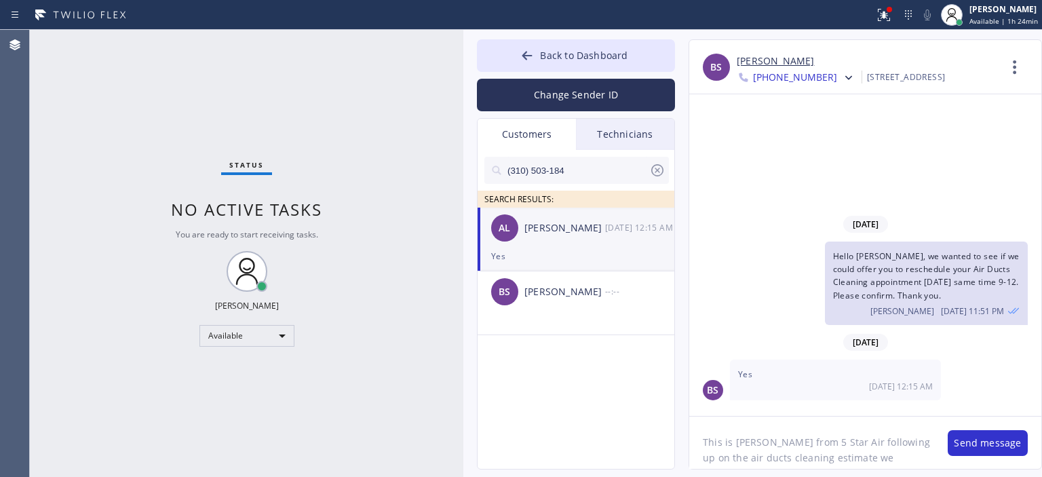
click at [702, 449] on textarea "This is [PERSON_NAME] from 5 Star Air following up on the air ducts cleaning es…" at bounding box center [812, 443] width 245 height 52
type textarea "Hi [PERSON_NAME]! This is [PERSON_NAME] from 5 Star Air following up on the air…"
click at [790, 453] on textarea "Hi [PERSON_NAME]! This is [PERSON_NAME] from 5 Star Air following up on the air…" at bounding box center [812, 443] width 245 height 52
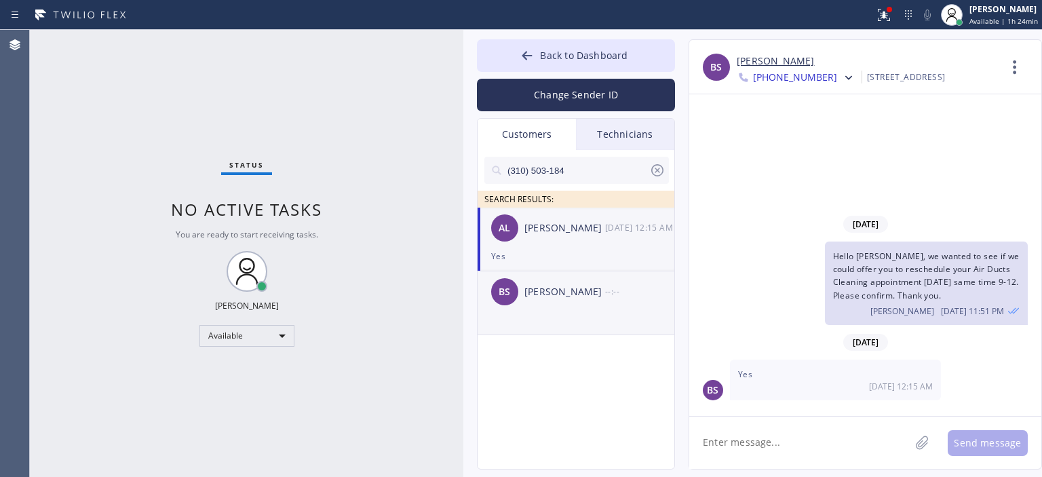
click at [528, 290] on div "[PERSON_NAME]" at bounding box center [565, 292] width 81 height 16
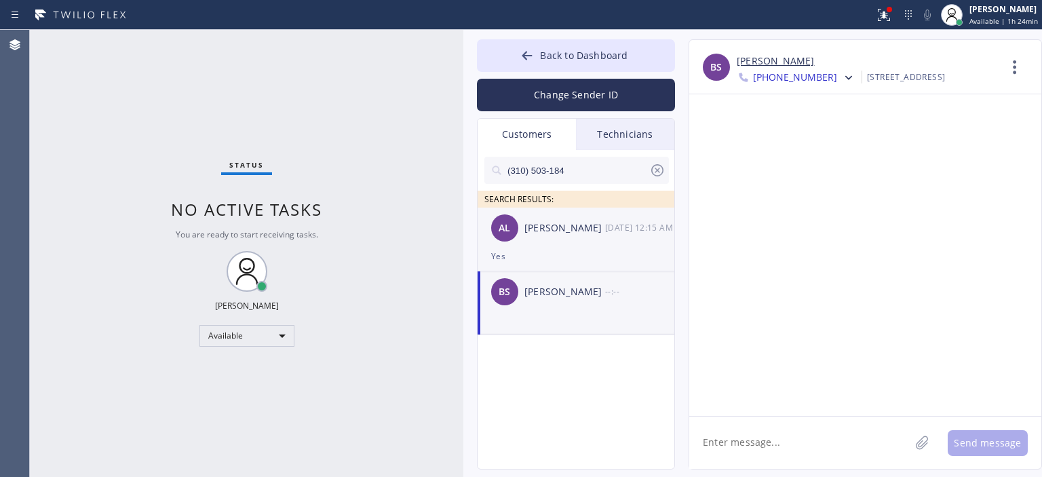
click at [562, 224] on div "[PERSON_NAME]" at bounding box center [565, 229] width 81 height 16
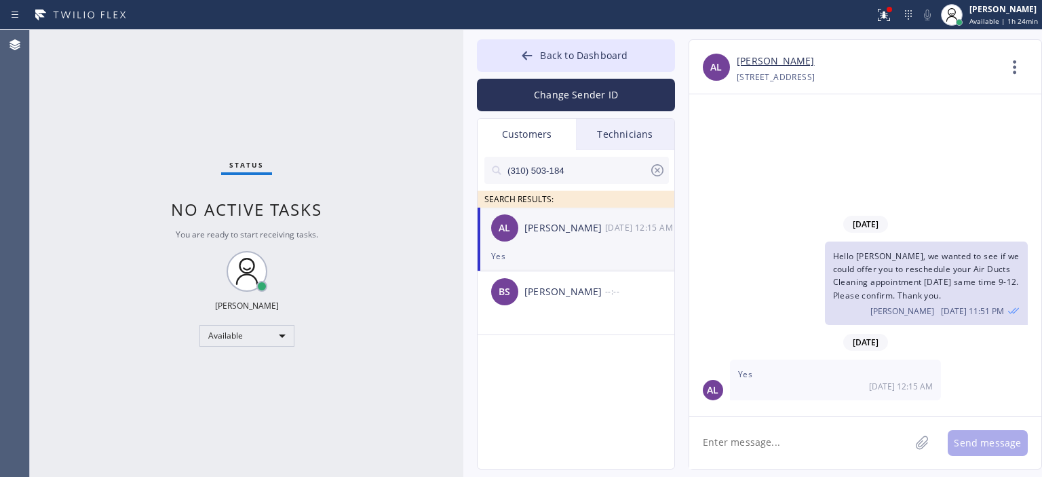
click at [751, 454] on textarea at bounding box center [800, 443] width 221 height 52
paste textarea "Hi [PERSON_NAME]! This is [PERSON_NAME] from 5 Star Air following up on the air…"
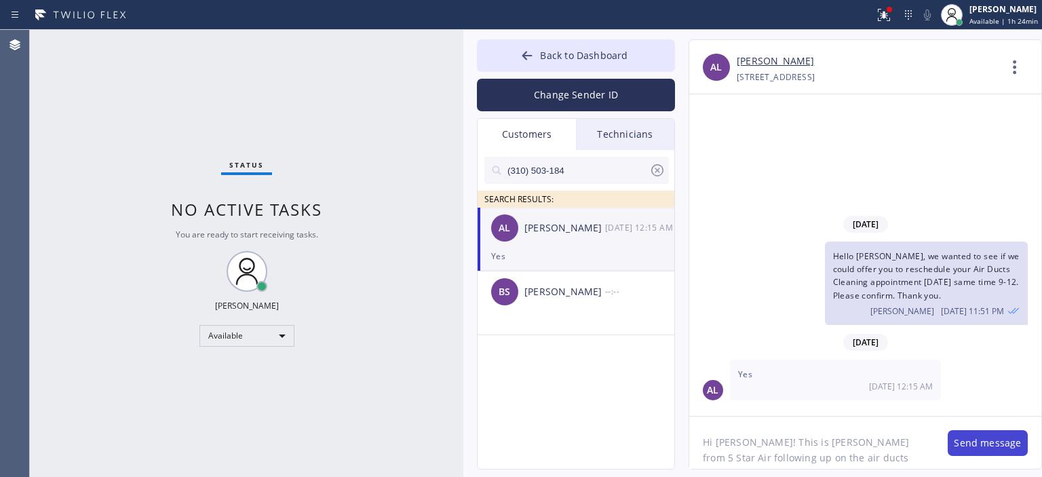
type textarea "Hi [PERSON_NAME]! This is [PERSON_NAME] from 5 Star Air following up on the air…"
click at [975, 440] on button "Send message" at bounding box center [988, 443] width 80 height 26
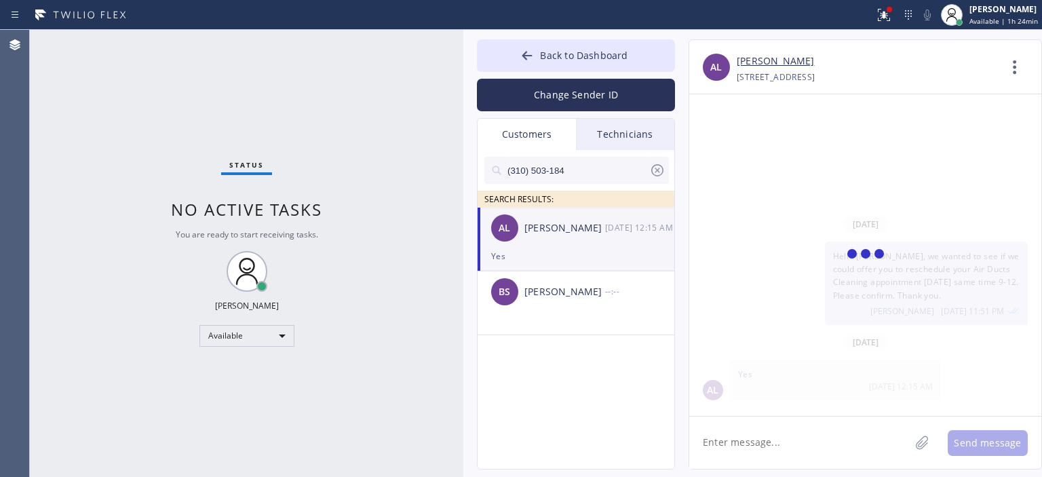
scroll to position [62, 0]
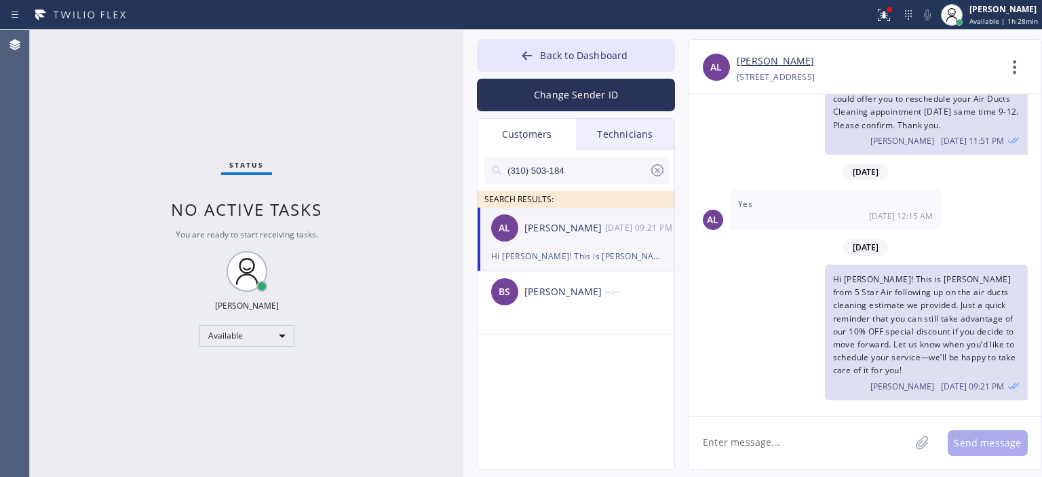
click at [54, 119] on div "Status No active tasks You are ready to start receiving tasks. [PERSON_NAME] Av…" at bounding box center [247, 253] width 434 height 447
drag, startPoint x: 42, startPoint y: 157, endPoint x: 62, endPoint y: 135, distance: 29.8
click at [42, 157] on div "Status No active tasks You are ready to start receiving tasks. [PERSON_NAME] Av…" at bounding box center [247, 253] width 434 height 447
click at [656, 168] on icon at bounding box center [658, 170] width 12 height 12
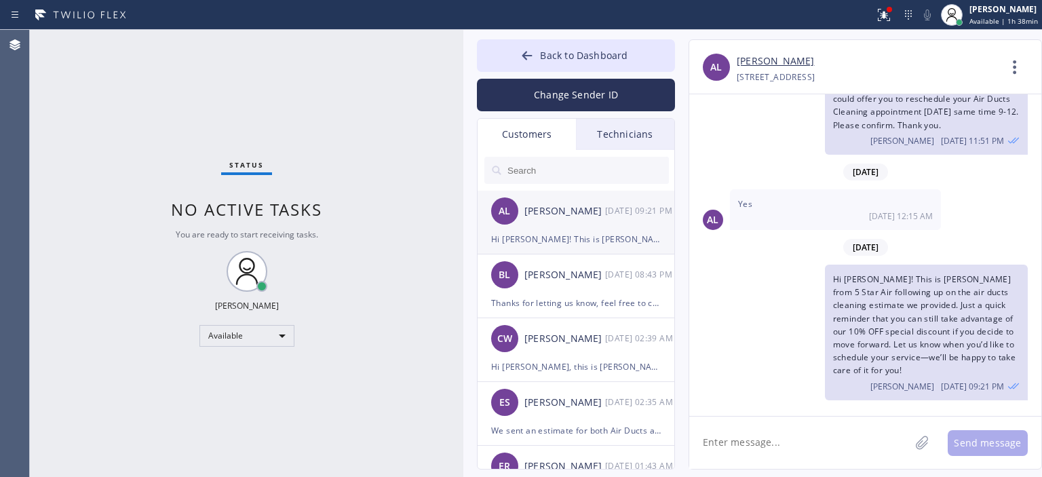
click at [562, 225] on div "AL [PERSON_NAME] [DATE] 09:21 PM" at bounding box center [577, 211] width 198 height 41
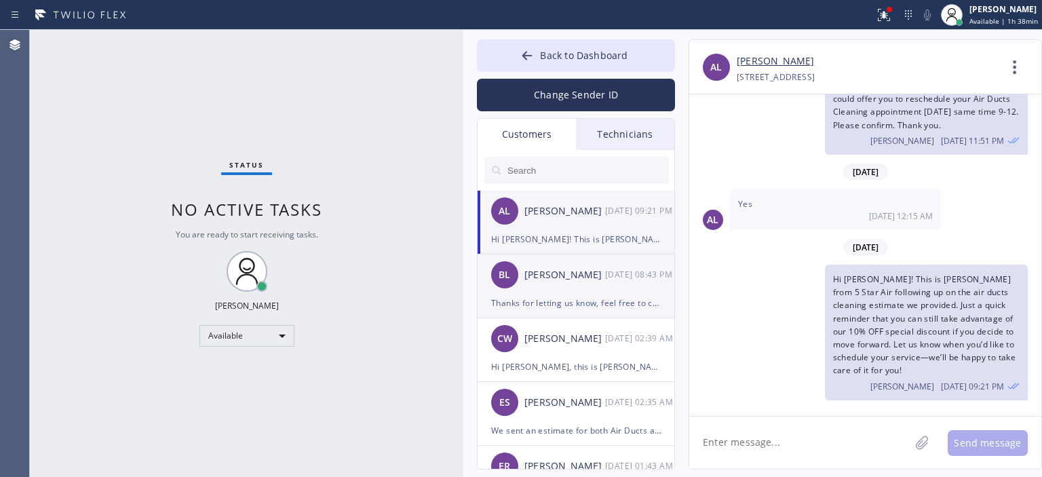
click at [546, 301] on div "Thanks for letting us know, feel free to contact us back at any time, the disco…" at bounding box center [576, 303] width 170 height 16
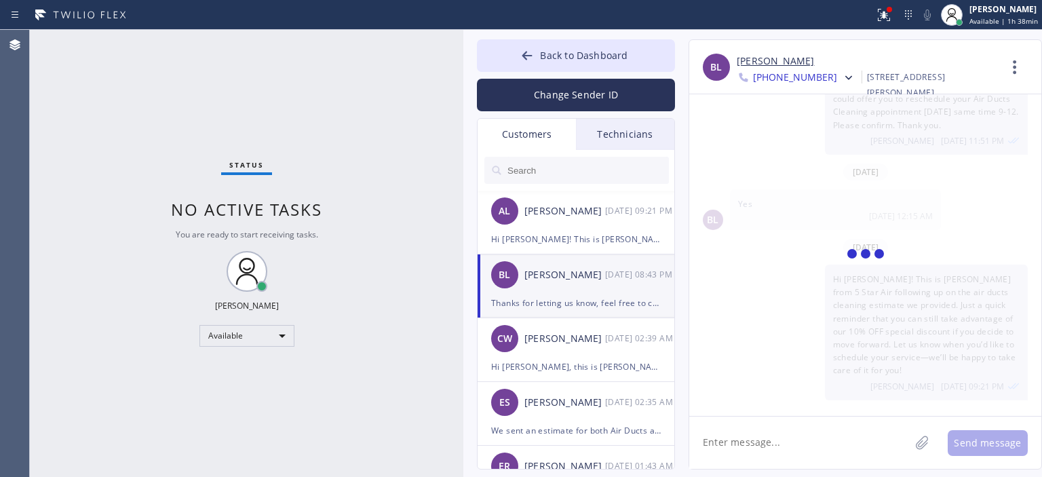
scroll to position [19, 0]
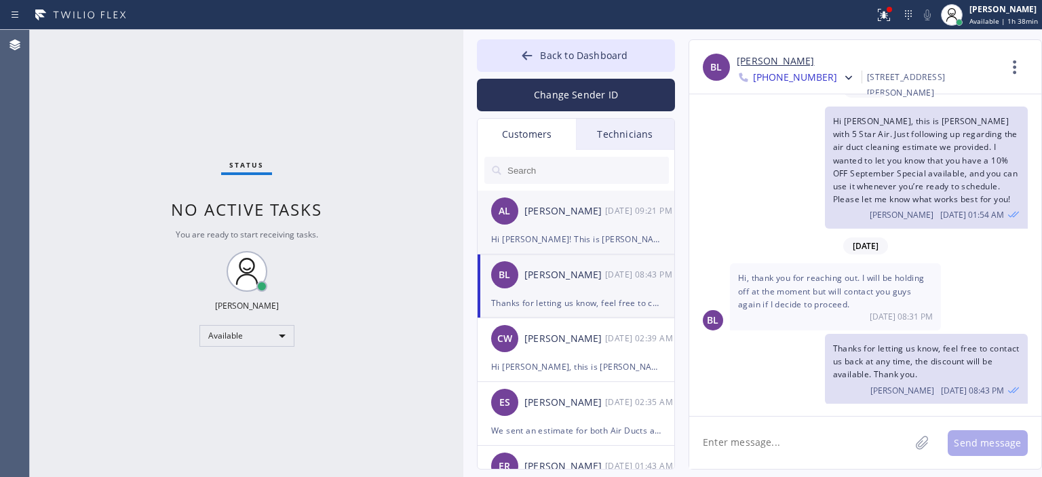
click at [569, 214] on div "[PERSON_NAME]" at bounding box center [565, 212] width 81 height 16
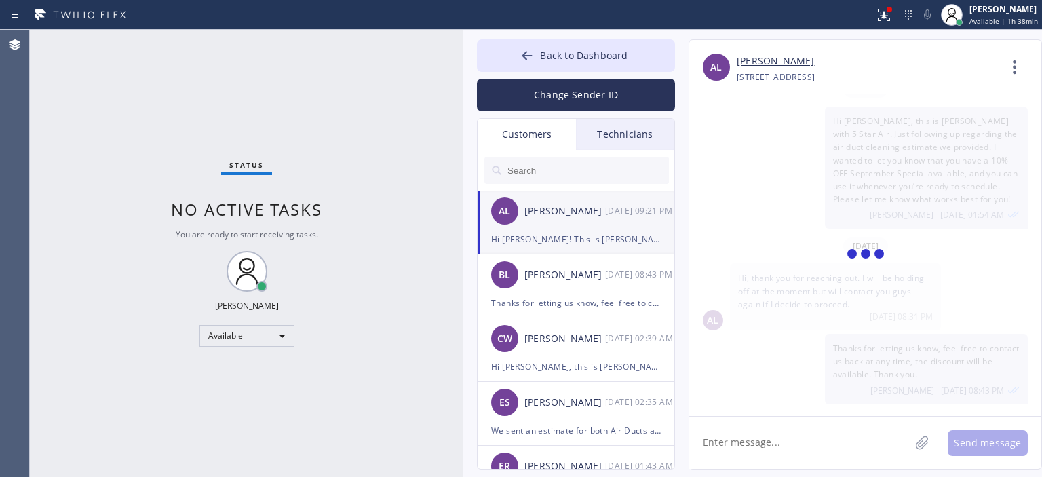
scroll to position [62, 0]
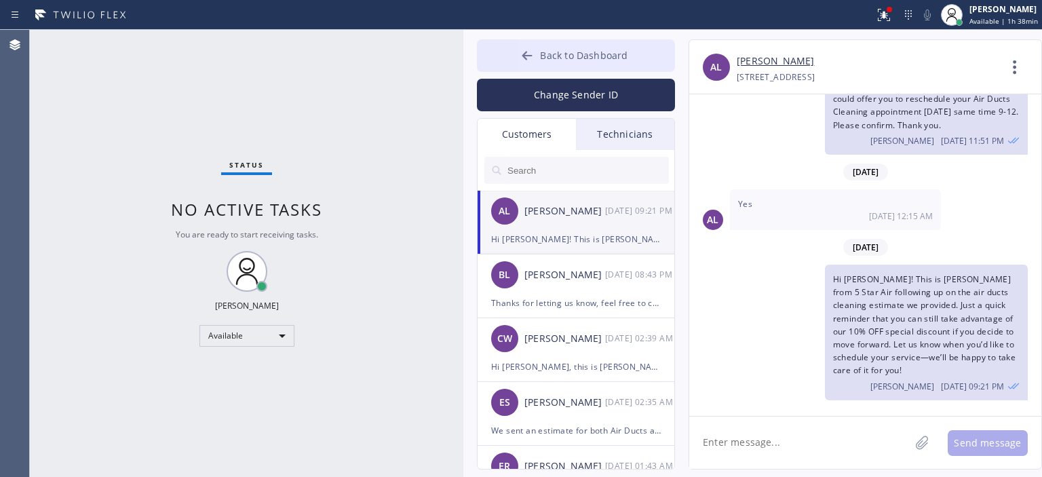
click at [519, 55] on button "Back to Dashboard" at bounding box center [576, 55] width 198 height 33
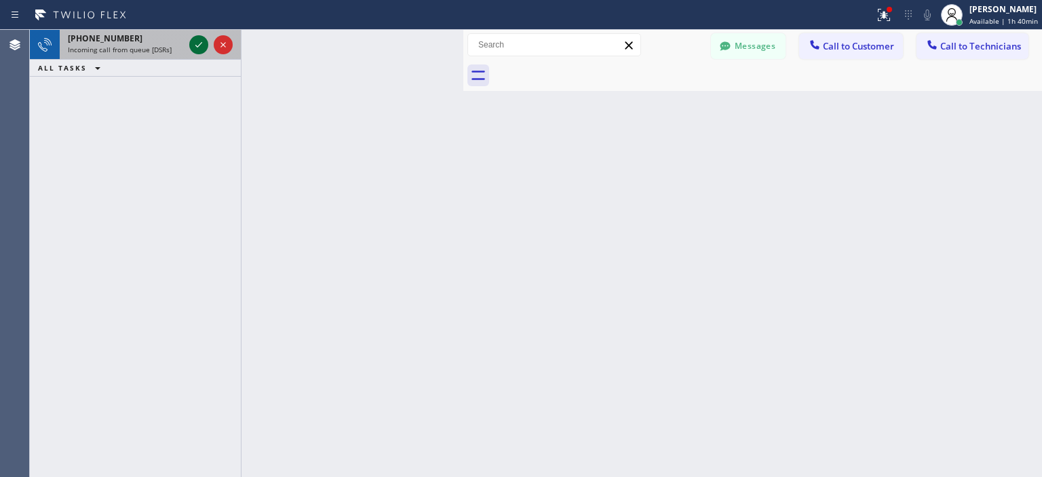
click at [197, 47] on icon at bounding box center [198, 44] width 7 height 5
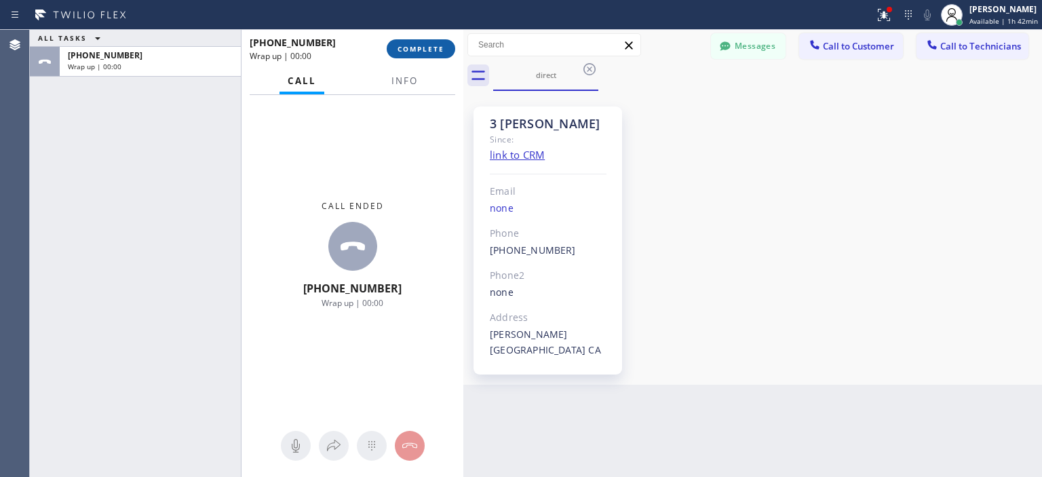
click at [425, 44] on span "COMPLETE" at bounding box center [421, 49] width 47 height 10
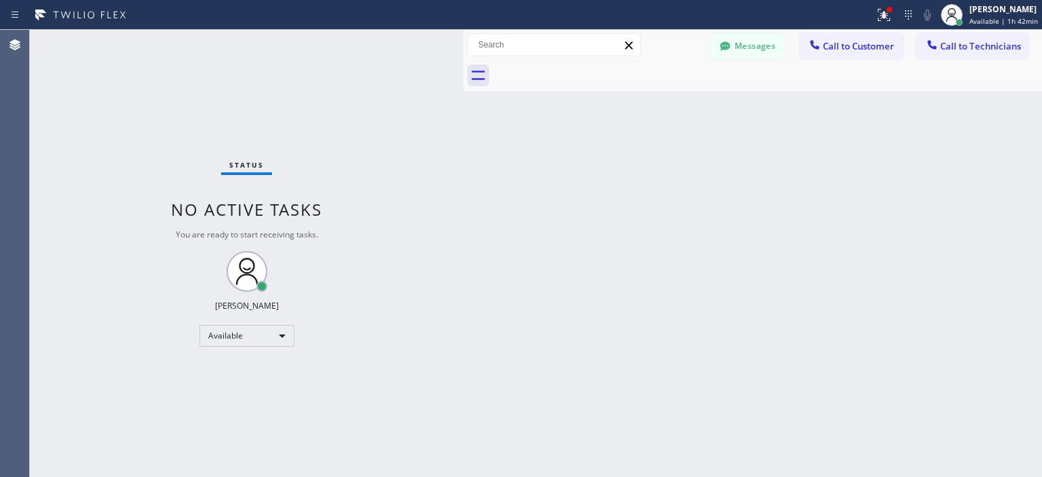
click at [1013, 217] on div "Back to Dashboard Change Sender ID Customers Technicians AL [PERSON_NAME] [DATE…" at bounding box center [753, 253] width 579 height 447
click at [742, 43] on button "Messages" at bounding box center [748, 46] width 75 height 26
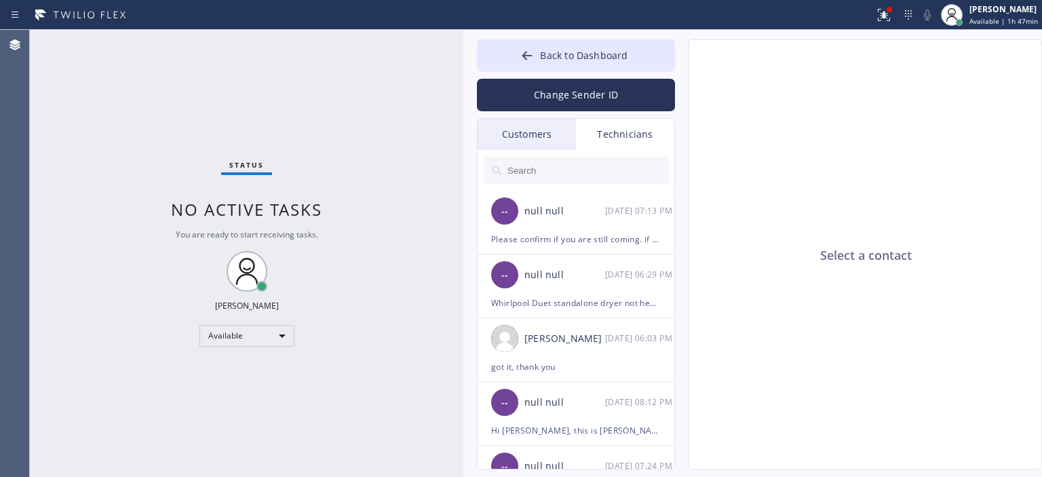
click at [538, 130] on div "Customers" at bounding box center [527, 134] width 98 height 31
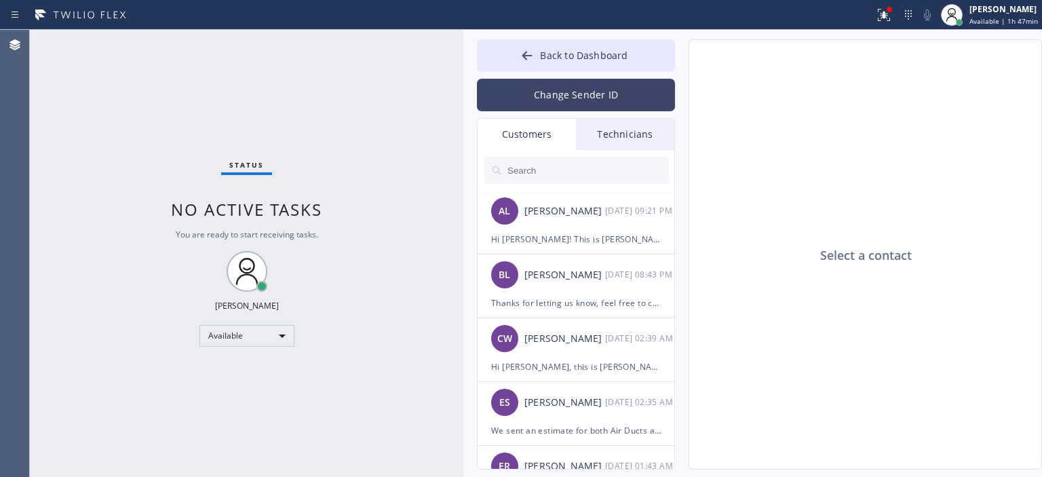
click at [567, 86] on button "Change Sender ID" at bounding box center [576, 95] width 198 height 33
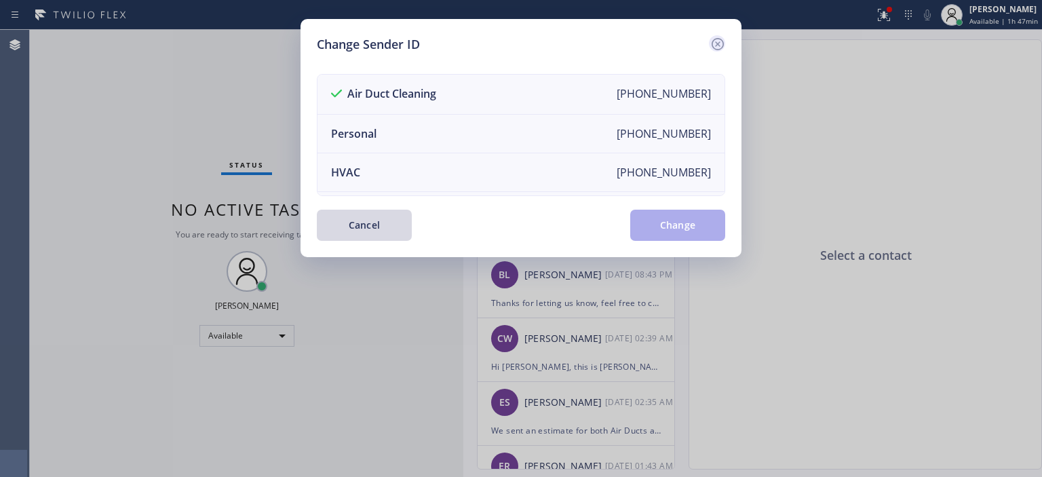
click at [721, 40] on icon at bounding box center [718, 44] width 16 height 16
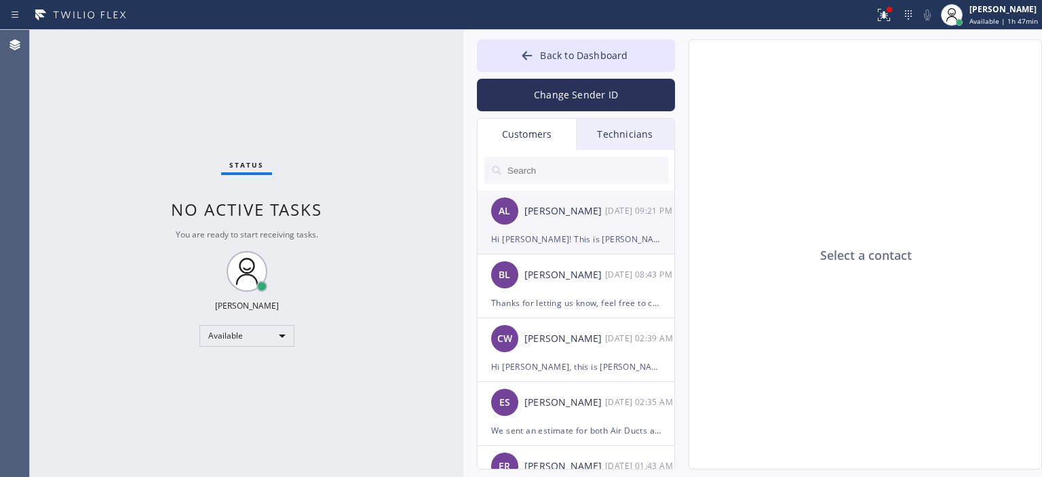
click at [612, 203] on div "[DATE] 09:21 PM" at bounding box center [640, 211] width 71 height 16
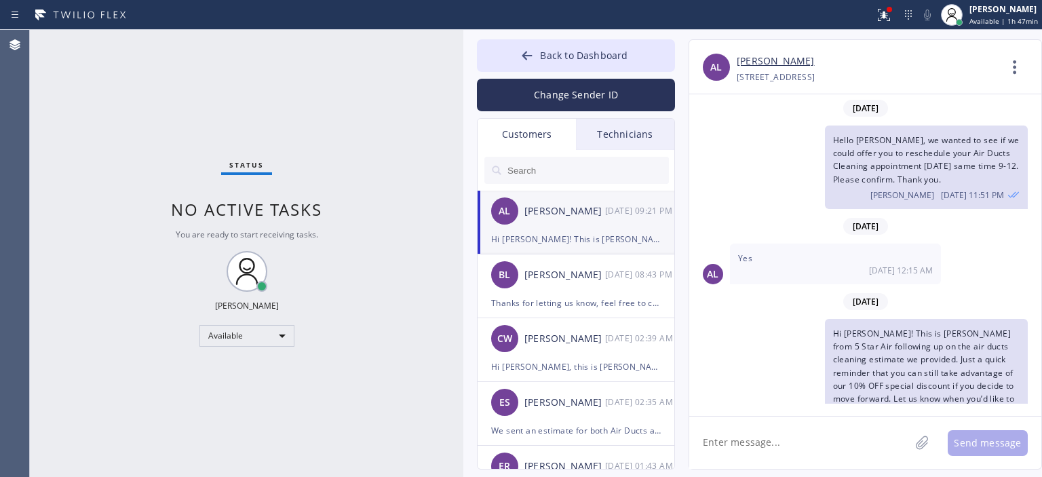
scroll to position [62, 0]
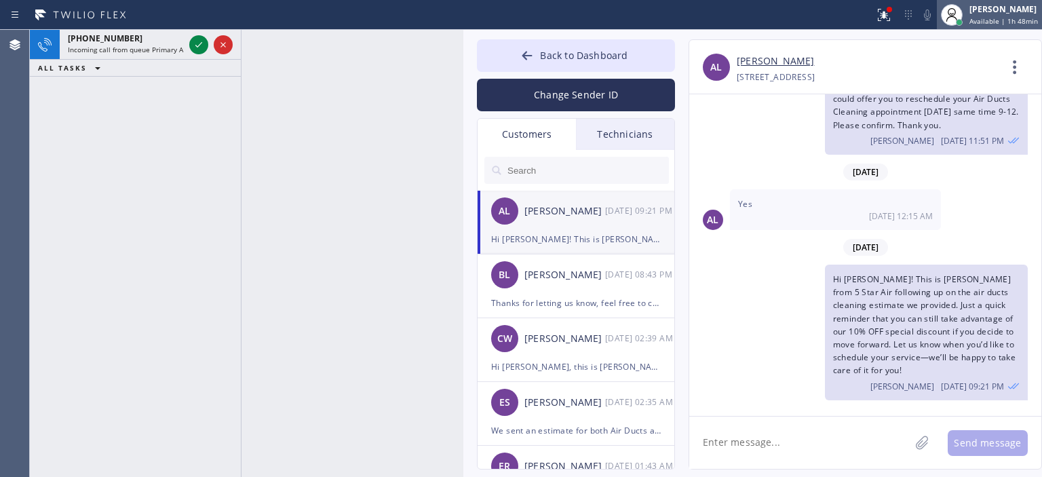
click at [991, 20] on span "Available | 1h 48min" at bounding box center [1004, 21] width 69 height 10
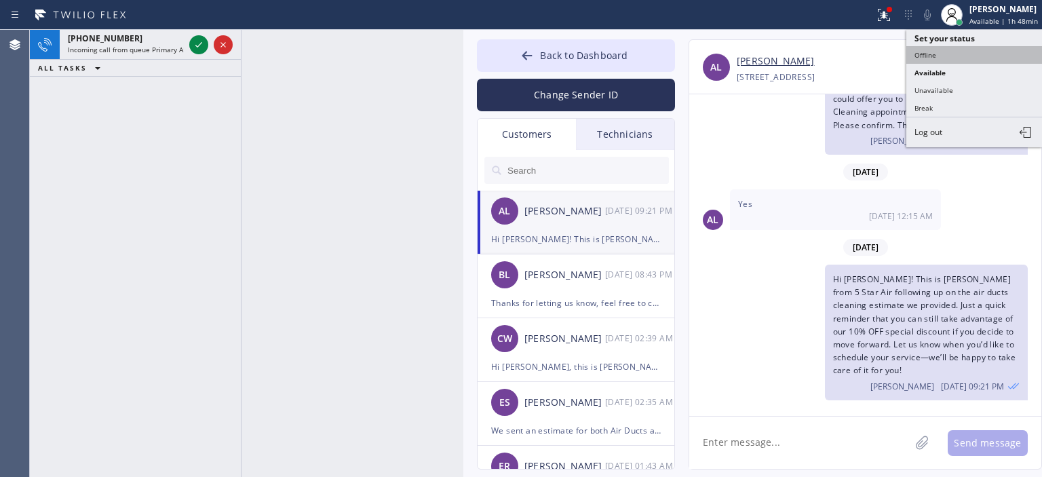
click at [923, 52] on button "Offline" at bounding box center [975, 55] width 136 height 18
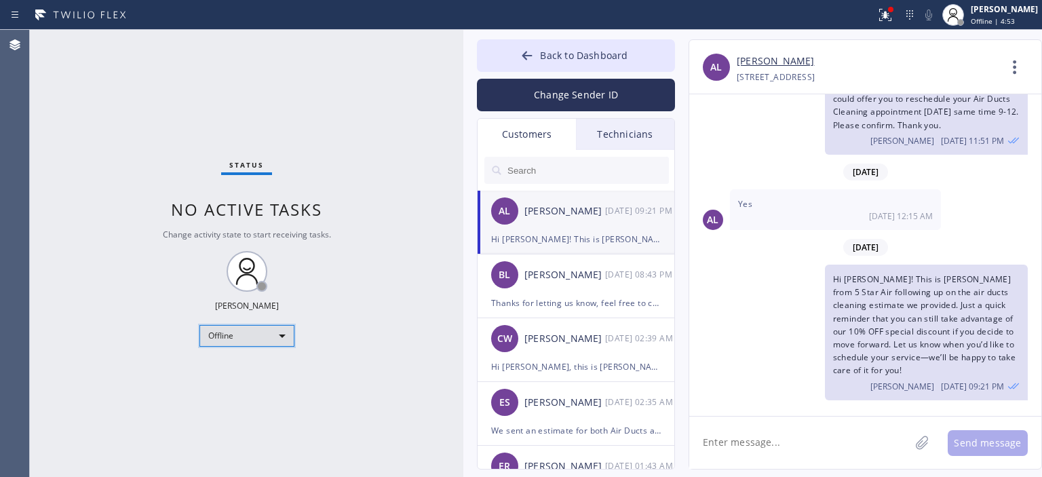
click at [250, 339] on div "Offline" at bounding box center [247, 336] width 95 height 22
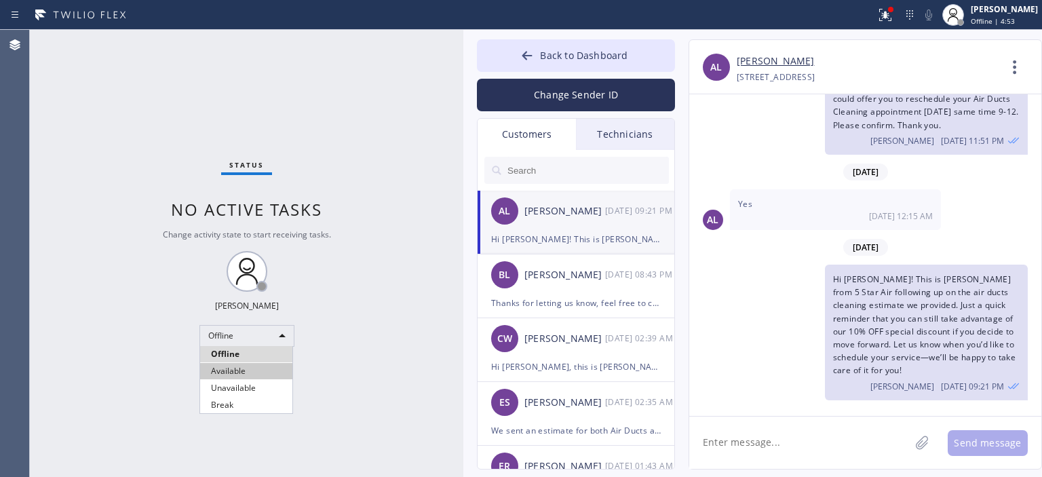
click at [248, 378] on li "Available" at bounding box center [246, 371] width 92 height 16
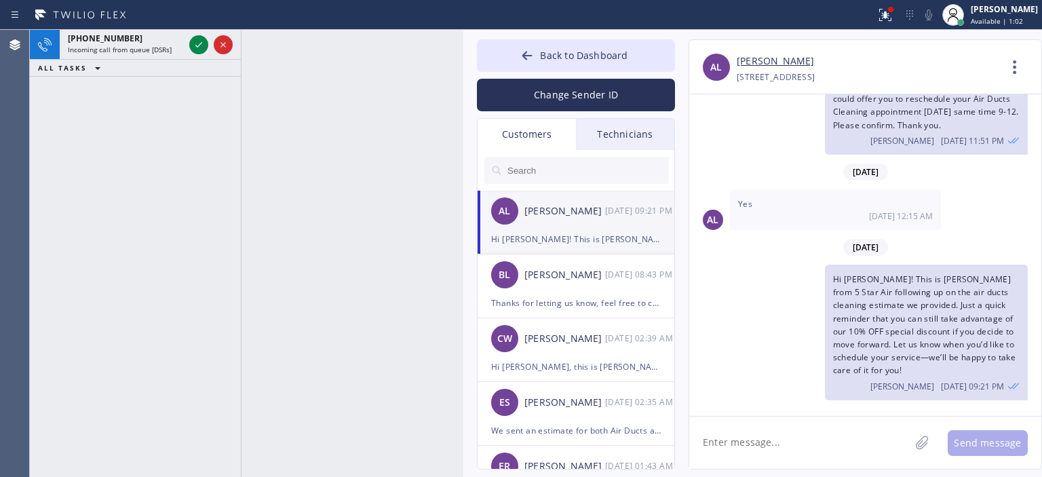
drag, startPoint x: 50, startPoint y: 166, endPoint x: 68, endPoint y: 145, distance: 26.9
click at [51, 166] on div "[PHONE_NUMBER] Incoming call from queue [DSRs] ALL TASKS ALL TASKS ACTIVE TASKS…" at bounding box center [135, 253] width 211 height 447
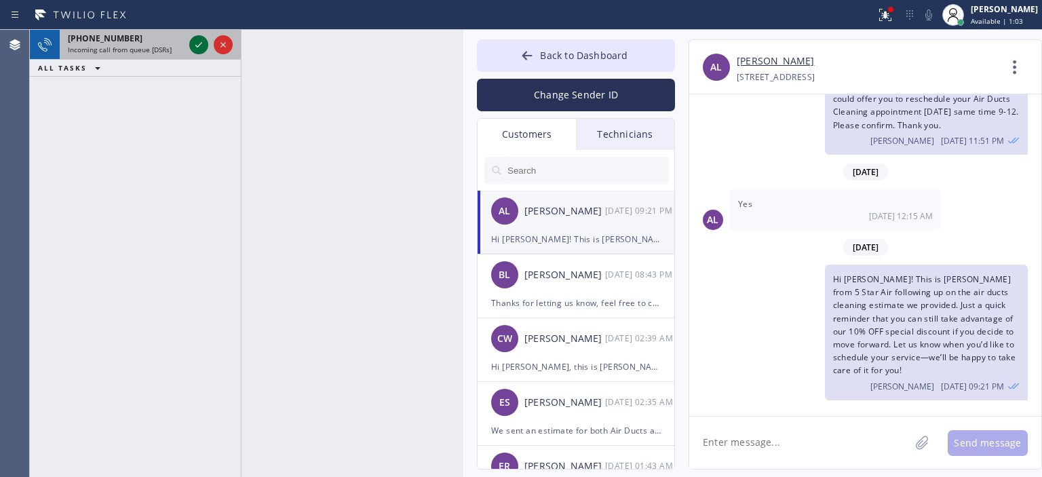
click at [193, 46] on icon at bounding box center [199, 45] width 16 height 16
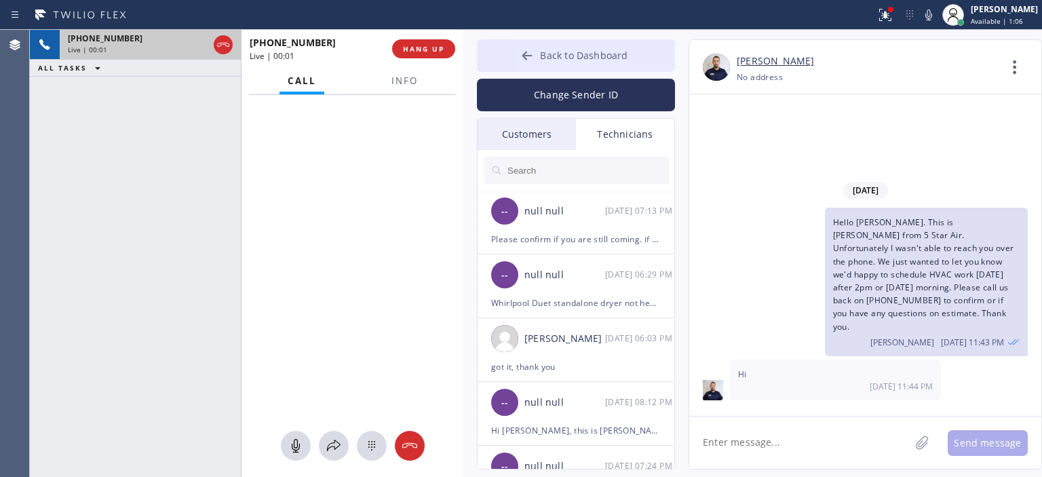
click at [517, 60] on button "Back to Dashboard" at bounding box center [576, 55] width 198 height 33
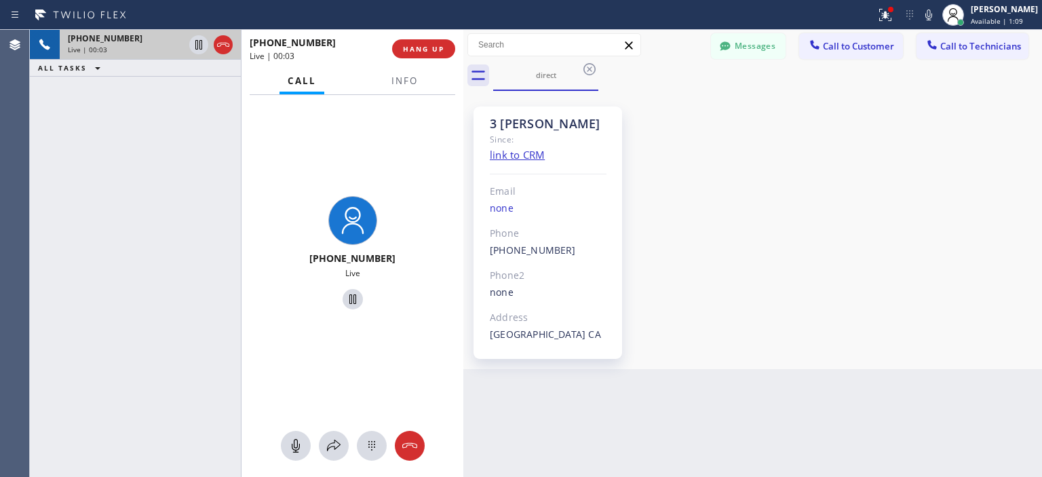
click at [1002, 223] on div "3 [PERSON_NAME] Since: link to CRM Email none Phone [PHONE_NUMBER] Outbound cal…" at bounding box center [753, 229] width 572 height 271
click at [436, 46] on span "HANG UP" at bounding box center [423, 49] width 41 height 10
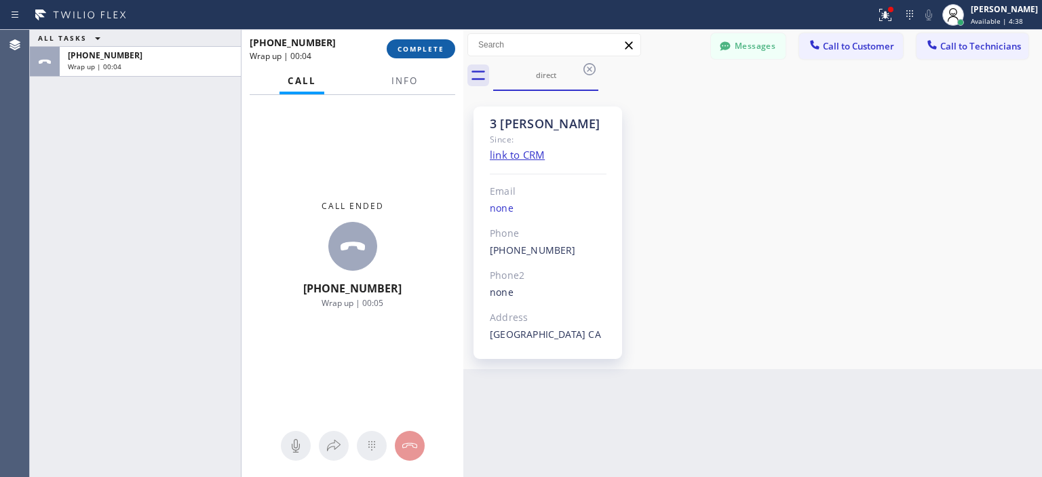
click at [432, 41] on button "COMPLETE" at bounding box center [421, 48] width 69 height 19
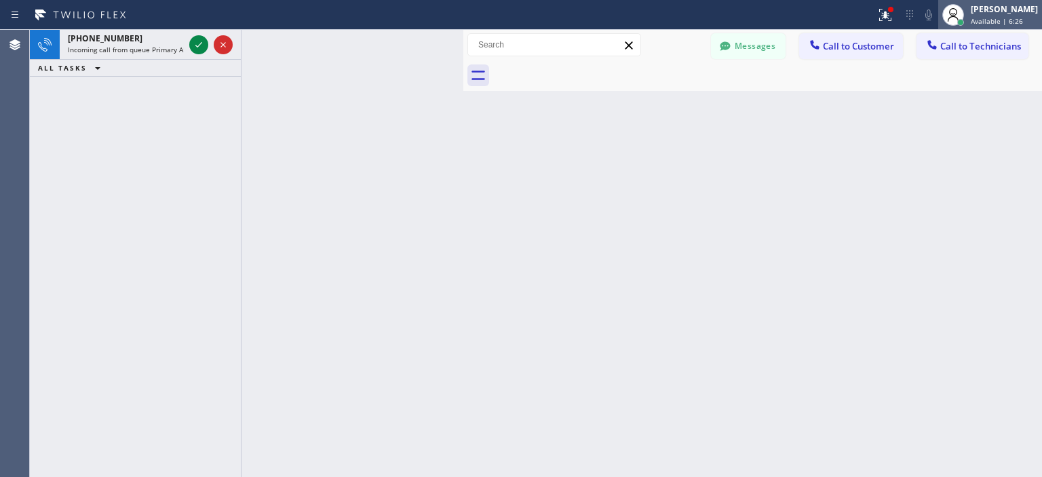
click at [988, 14] on div "[PERSON_NAME]" at bounding box center [1004, 9] width 67 height 12
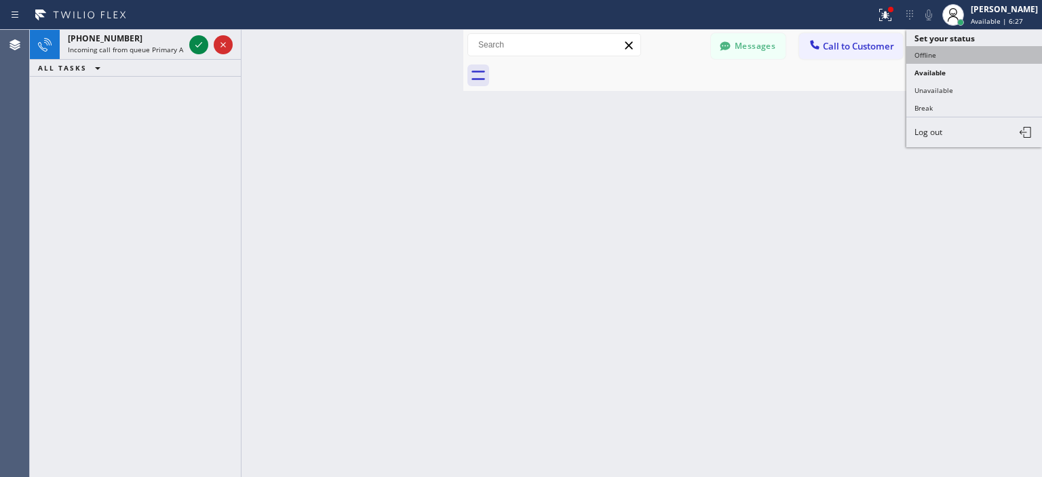
click at [935, 48] on button "Offline" at bounding box center [975, 55] width 136 height 18
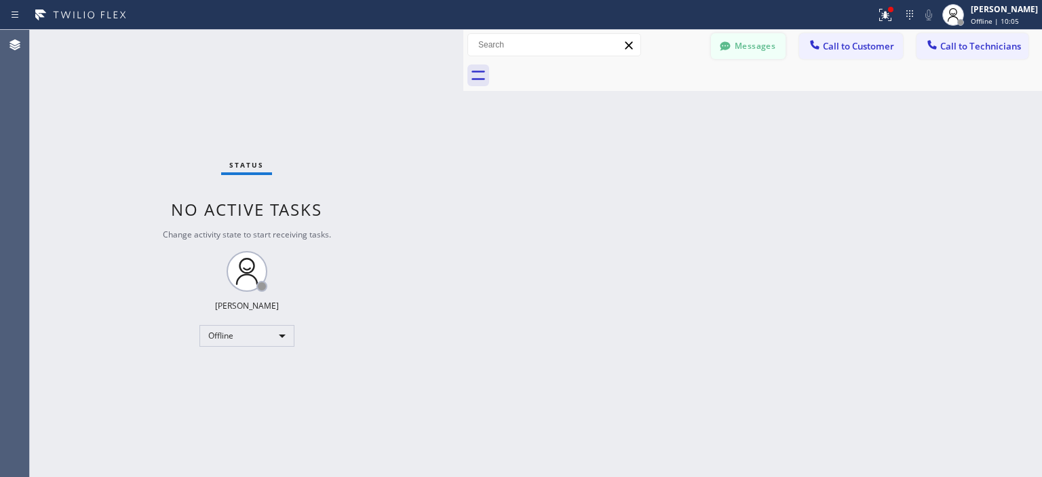
click at [752, 43] on button "Messages" at bounding box center [748, 46] width 75 height 26
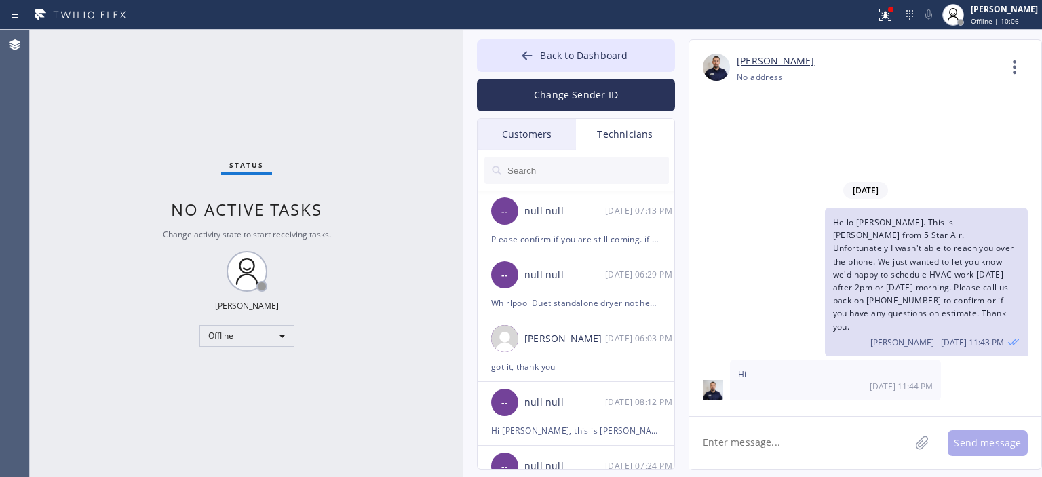
click at [514, 121] on div "Customers" at bounding box center [527, 134] width 98 height 31
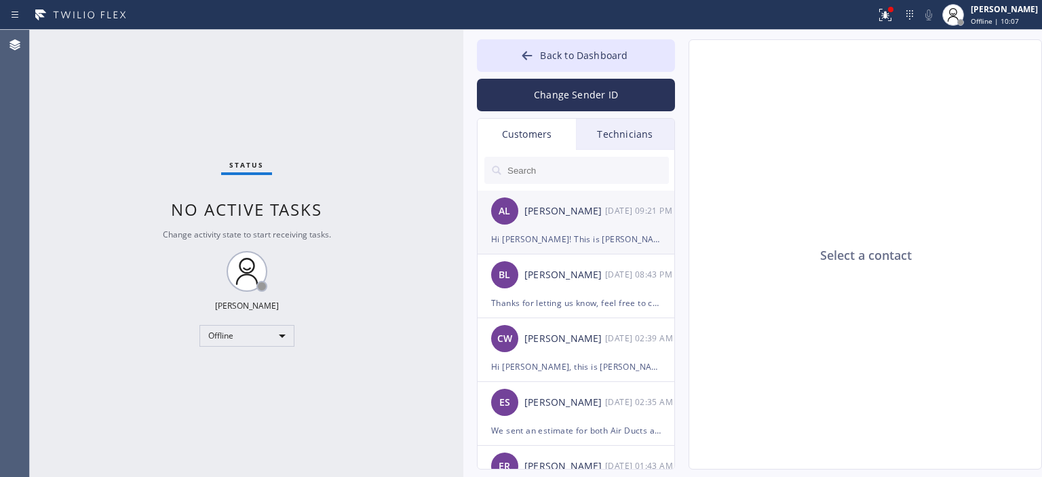
click at [597, 214] on div "[PERSON_NAME]" at bounding box center [565, 212] width 81 height 16
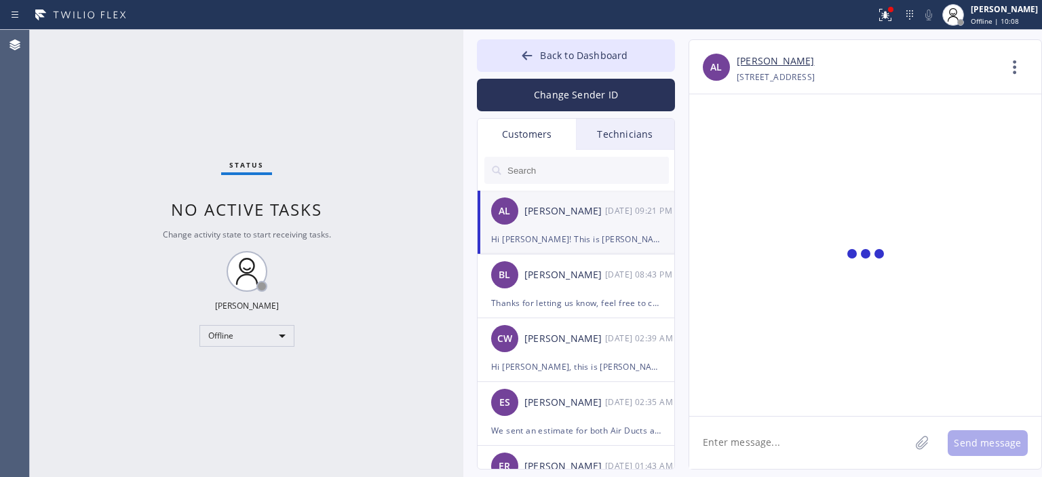
scroll to position [62, 0]
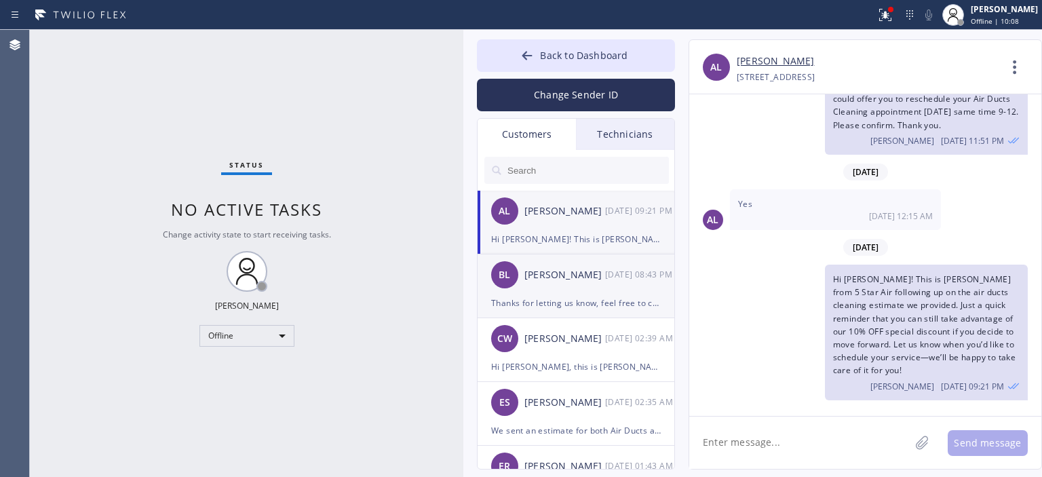
click at [579, 297] on div "Thanks for letting us know, feel free to contact us back at any time, the disco…" at bounding box center [576, 303] width 170 height 16
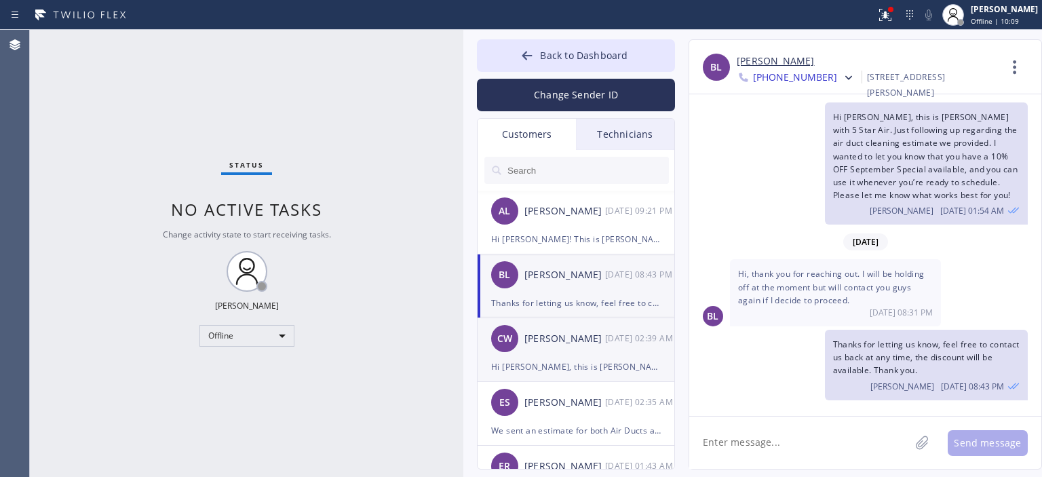
scroll to position [19, 0]
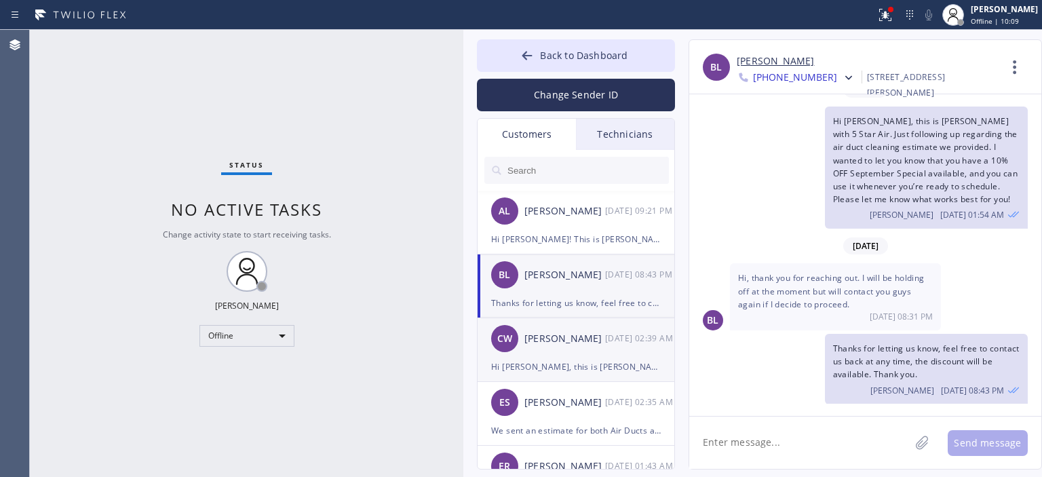
click at [590, 361] on div "Hi [PERSON_NAME], this is [PERSON_NAME] from 5 Star Air. I just wanted to follo…" at bounding box center [576, 367] width 170 height 16
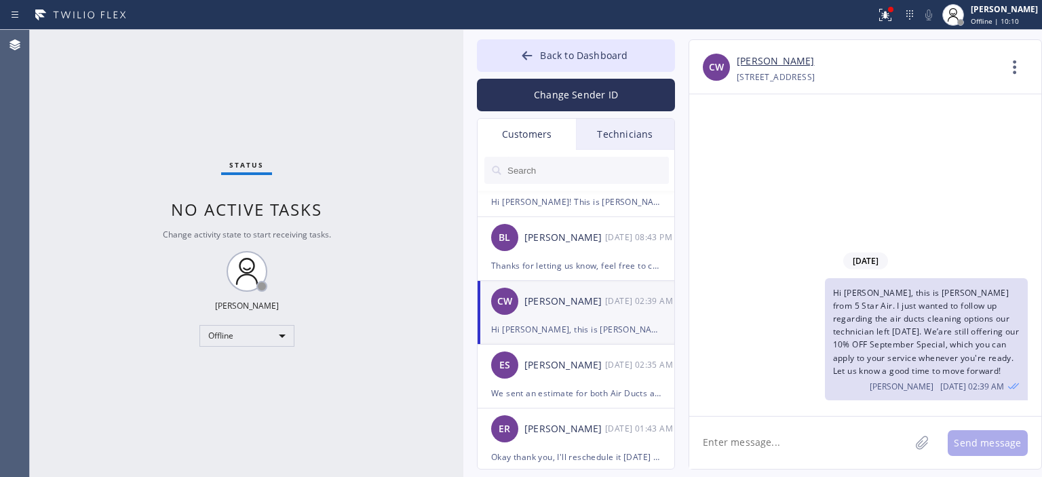
scroll to position [80, 0]
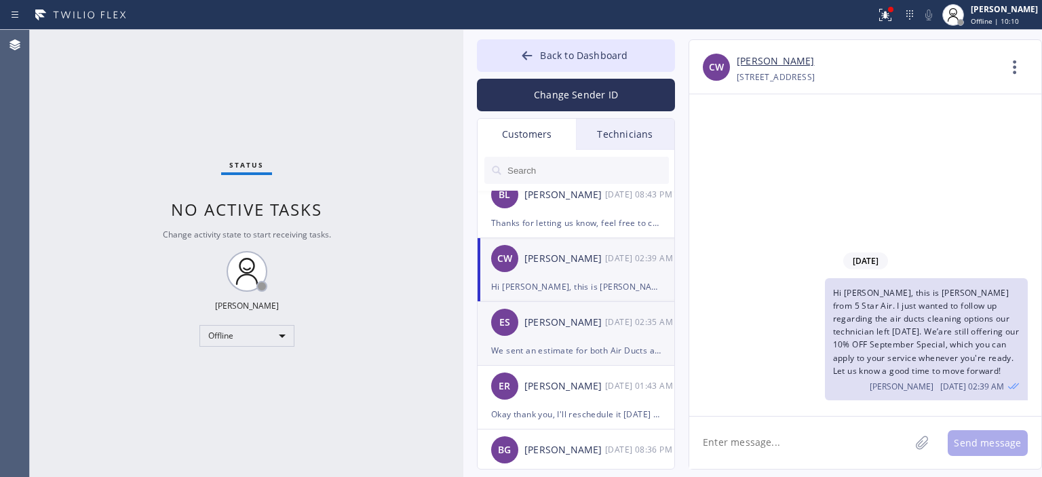
click at [587, 339] on div "ES [PERSON_NAME] [DATE] 02:35 AM" at bounding box center [577, 322] width 198 height 41
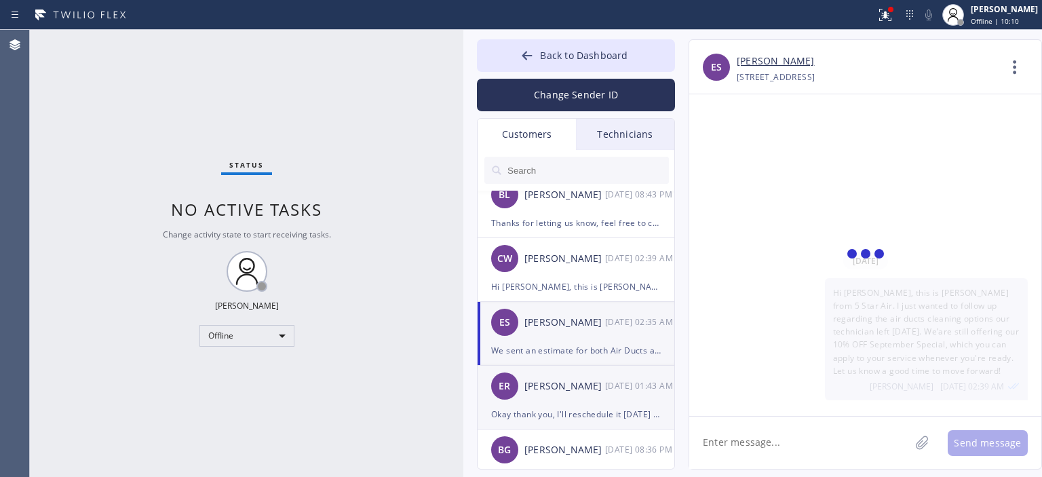
scroll to position [369, 0]
click at [597, 384] on div "[PERSON_NAME]" at bounding box center [565, 387] width 81 height 16
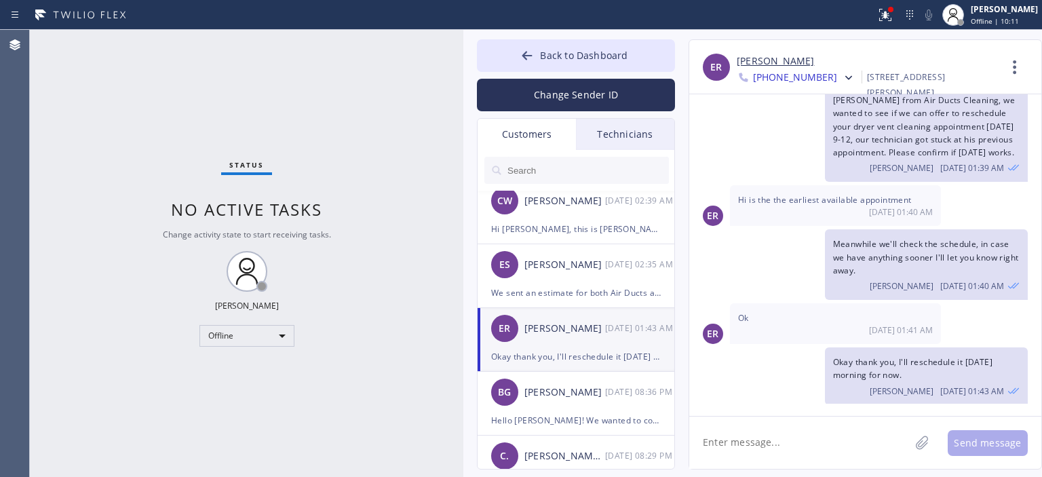
scroll to position [152, 0]
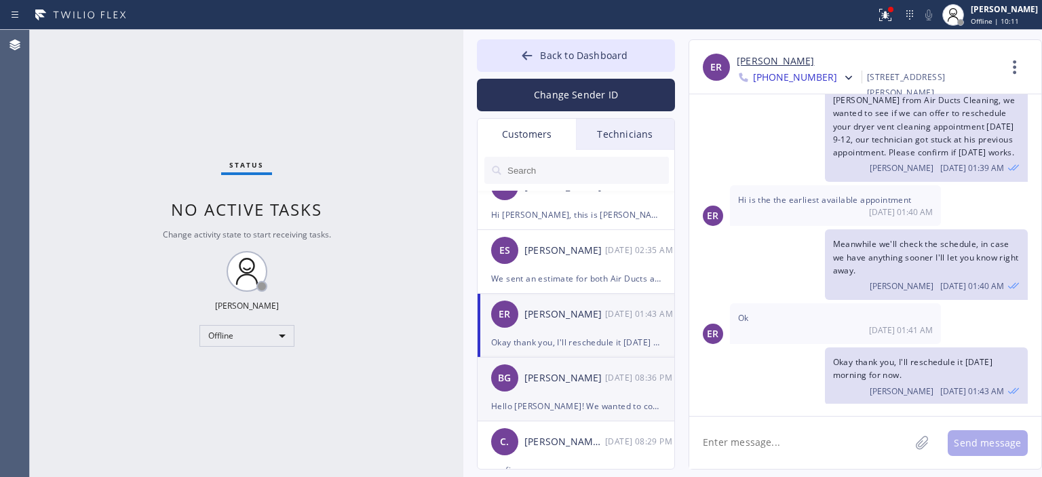
click at [597, 385] on div "[PERSON_NAME]" at bounding box center [565, 379] width 81 height 16
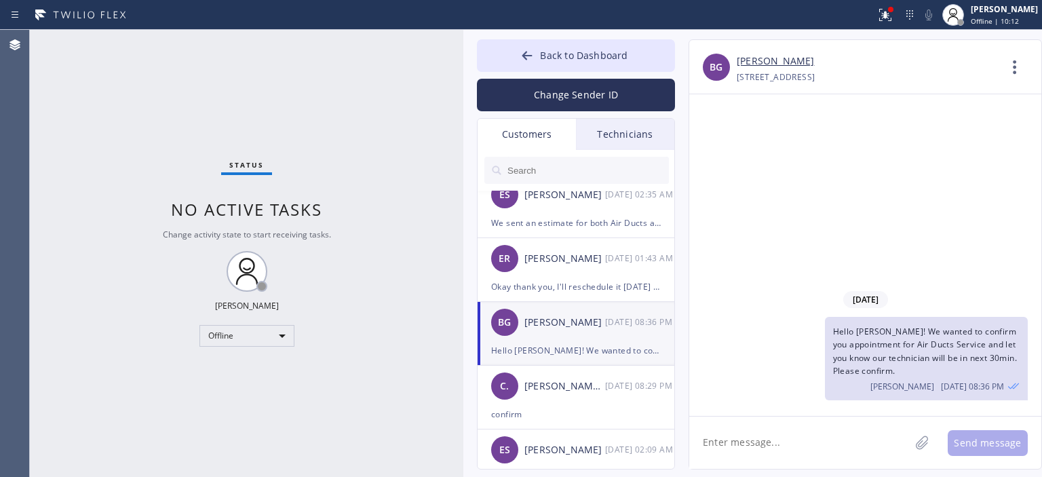
scroll to position [219, 0]
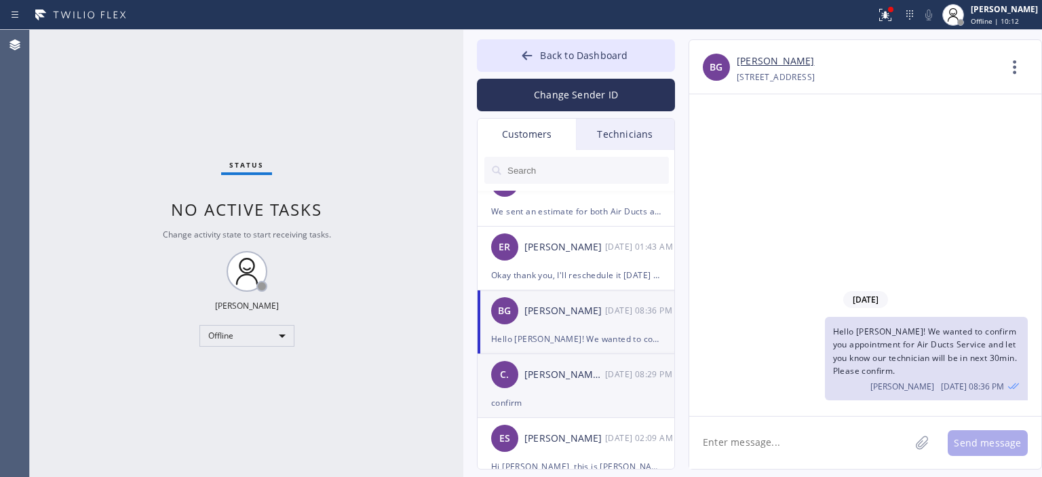
click at [591, 399] on div "confirm" at bounding box center [576, 403] width 170 height 16
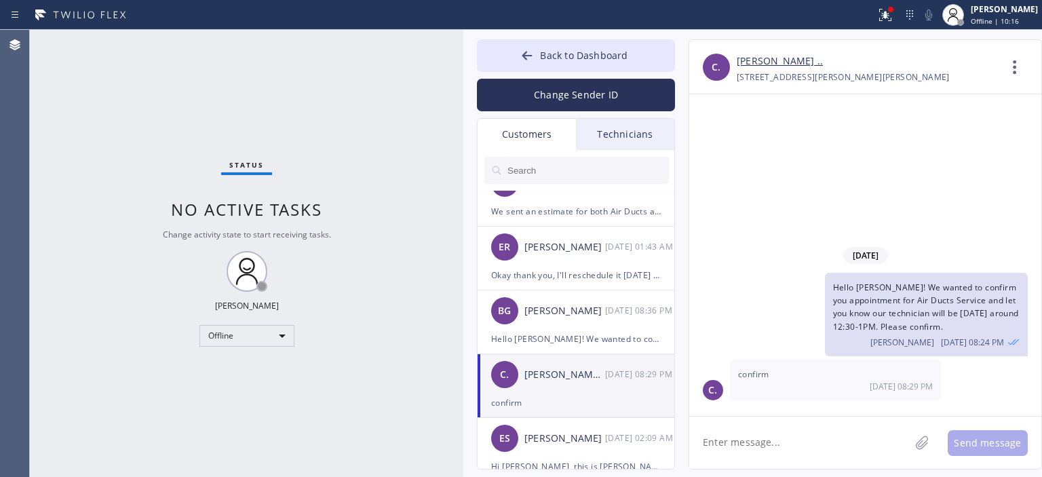
click at [760, 67] on link "[PERSON_NAME] .." at bounding box center [780, 62] width 86 height 16
click at [759, 60] on link "[PERSON_NAME] .." at bounding box center [780, 62] width 86 height 16
click at [260, 339] on div "Offline" at bounding box center [247, 336] width 95 height 22
click at [257, 369] on li "Available" at bounding box center [246, 371] width 92 height 16
click at [49, 138] on div "Status No active tasks You are ready to start receiving tasks. [PERSON_NAME] Av…" at bounding box center [247, 253] width 434 height 447
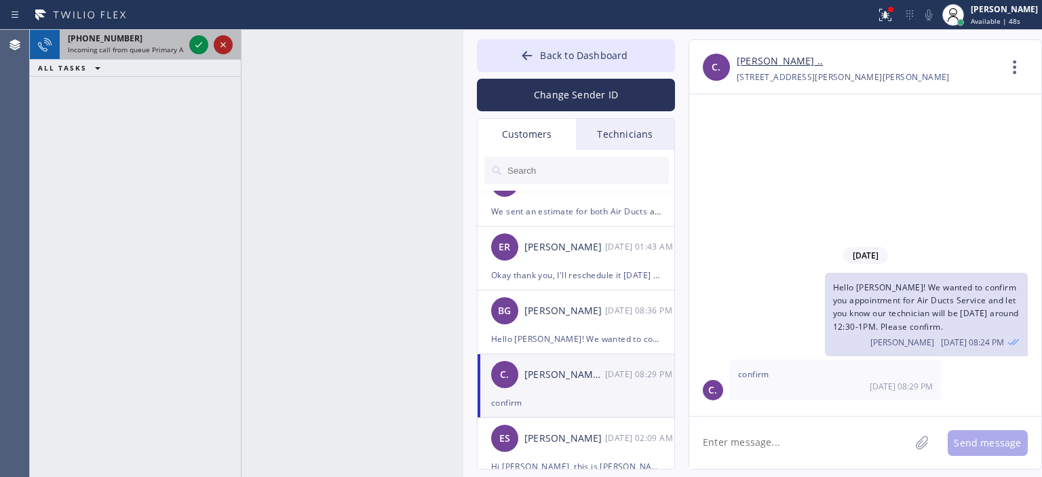
click at [229, 43] on icon at bounding box center [223, 45] width 16 height 16
click at [230, 43] on icon at bounding box center [223, 45] width 16 height 16
click at [220, 45] on icon at bounding box center [223, 45] width 16 height 16
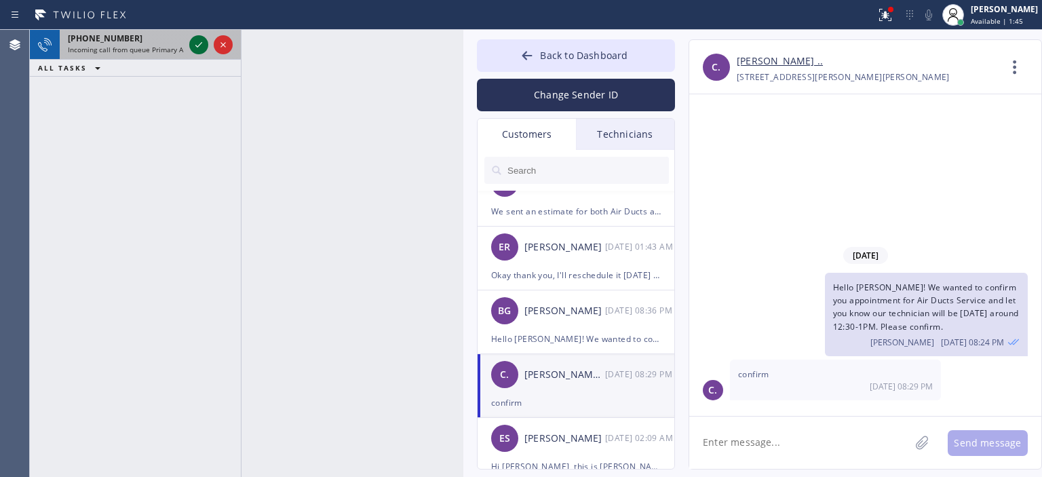
click at [197, 47] on icon at bounding box center [198, 44] width 7 height 5
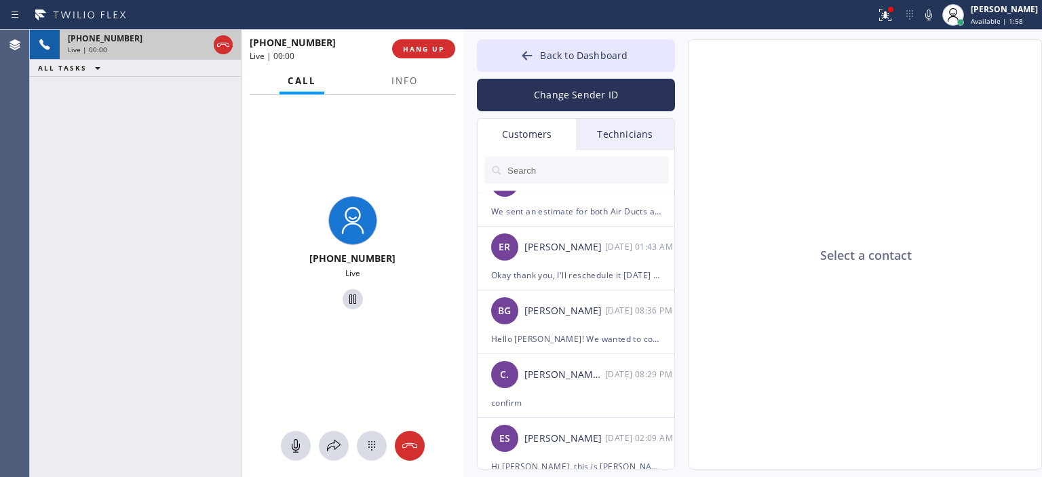
type input "[PHONE_NUMBER]"
click at [37, 134] on div "[PHONE_NUMBER] Live | 00:00 ALL TASKS ALL TASKS ACTIVE TASKS TASKS IN WRAP UP" at bounding box center [135, 253] width 211 height 447
click at [535, 52] on div at bounding box center [527, 57] width 16 height 16
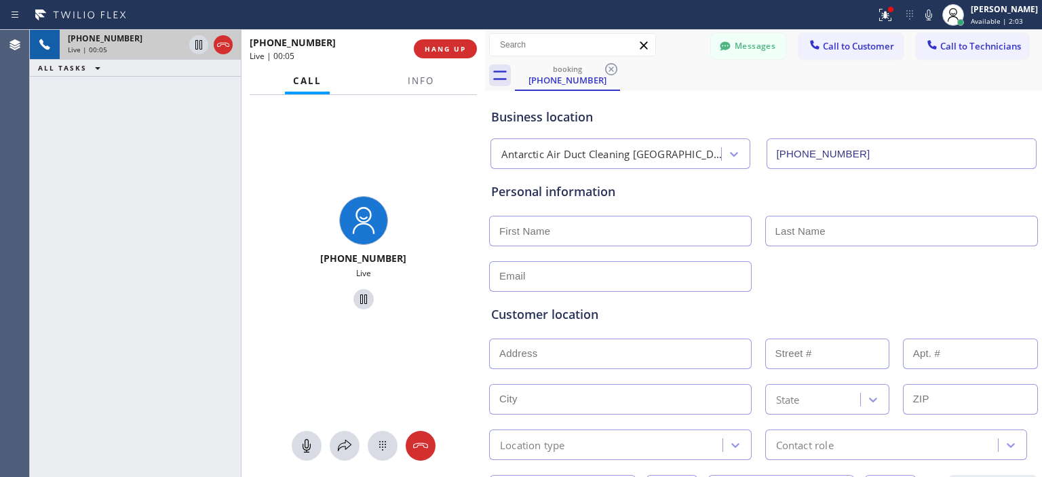
drag, startPoint x: 459, startPoint y: 62, endPoint x: 481, endPoint y: 65, distance: 21.9
click at [485, 65] on div at bounding box center [485, 253] width 0 height 447
click at [455, 48] on span "HANG UP" at bounding box center [445, 49] width 41 height 10
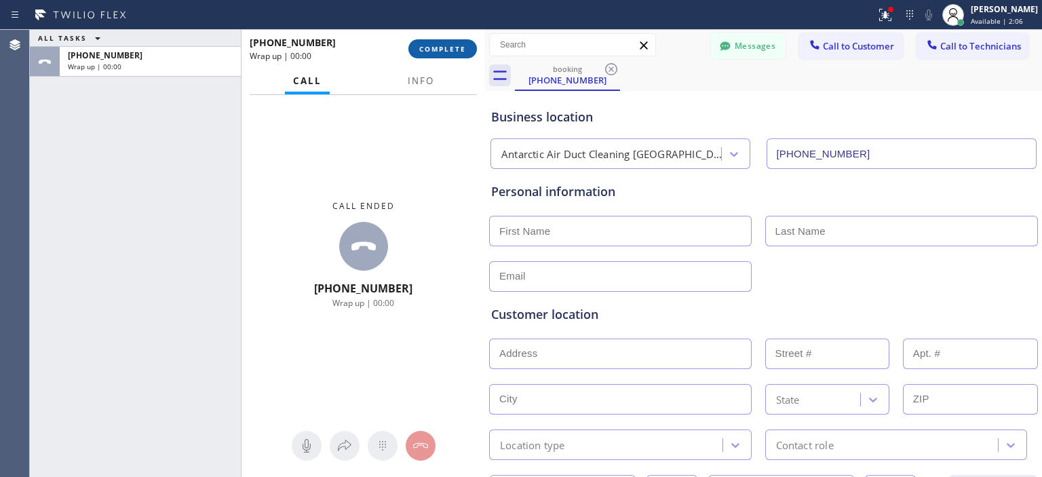
click at [440, 48] on span "COMPLETE" at bounding box center [442, 49] width 47 height 10
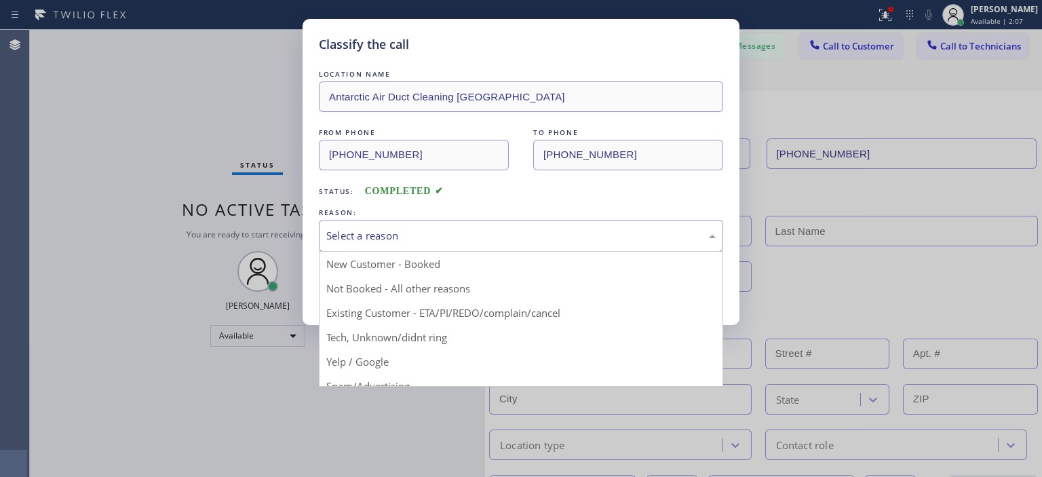
click at [449, 228] on div "Select a reason" at bounding box center [521, 236] width 390 height 16
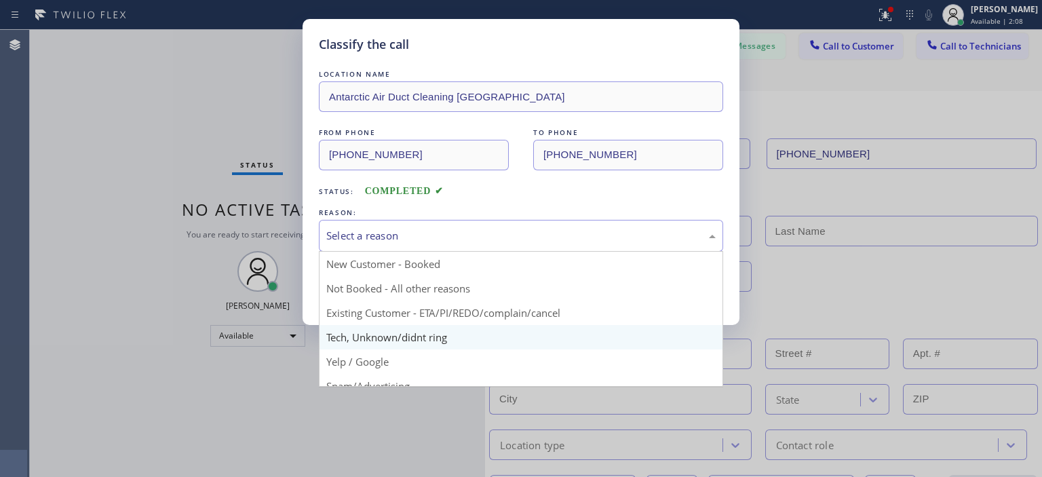
scroll to position [85, 0]
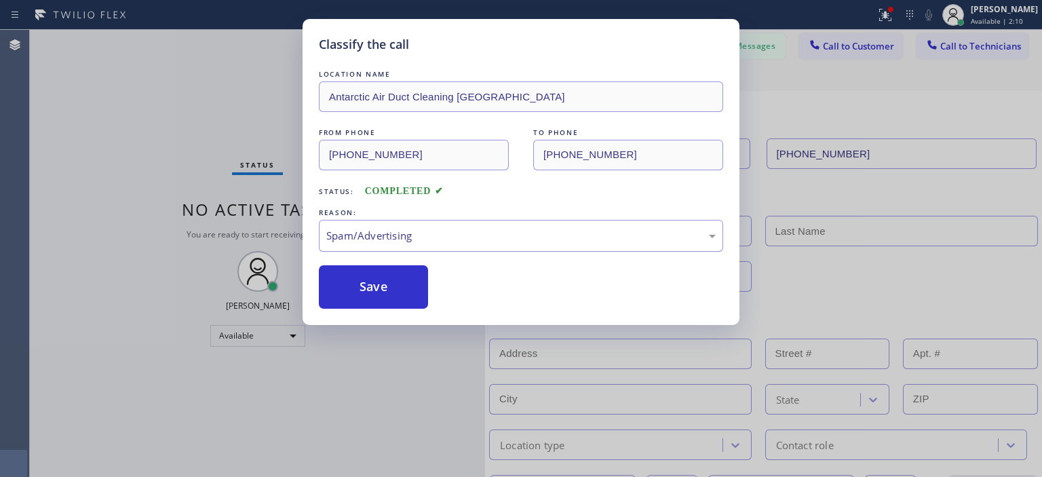
drag, startPoint x: 371, startPoint y: 290, endPoint x: 478, endPoint y: 227, distance: 125.0
click at [377, 287] on button "Save" at bounding box center [373, 286] width 109 height 43
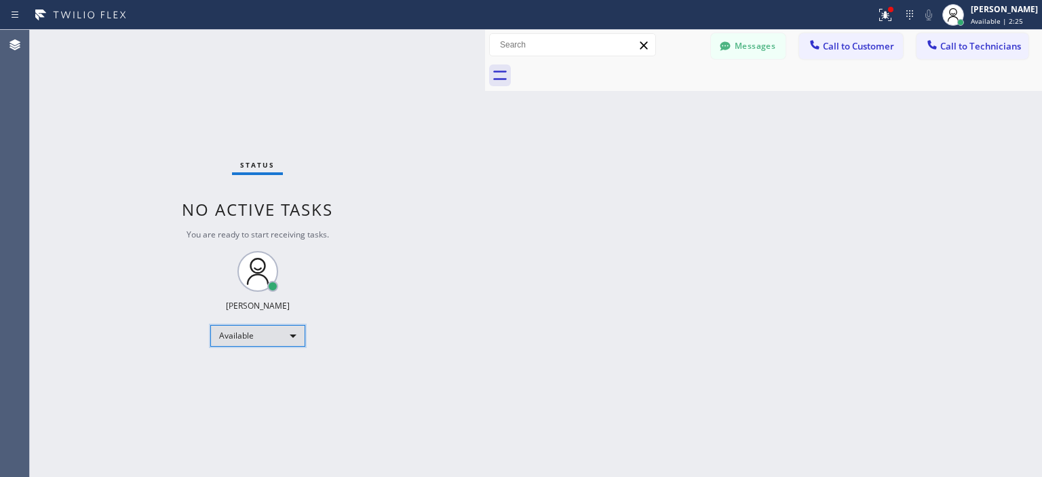
click at [260, 337] on div "Available" at bounding box center [257, 336] width 95 height 22
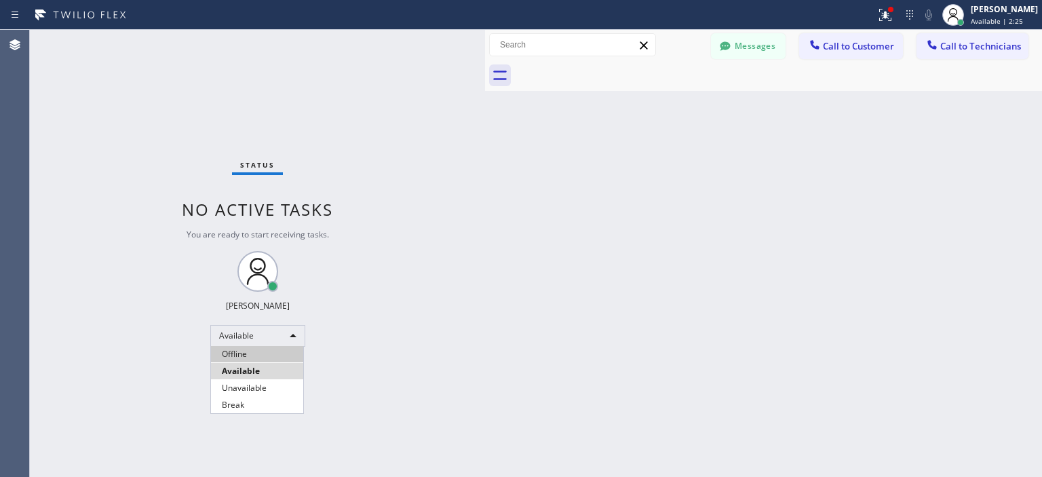
click at [269, 358] on li "Offline" at bounding box center [257, 354] width 92 height 16
click at [733, 51] on div at bounding box center [725, 47] width 16 height 16
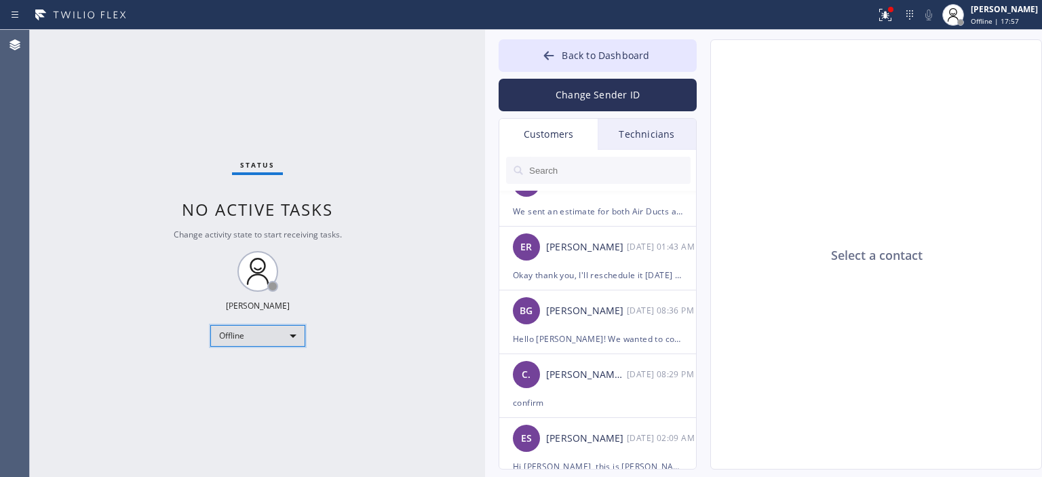
click at [269, 335] on div "Offline" at bounding box center [257, 336] width 95 height 22
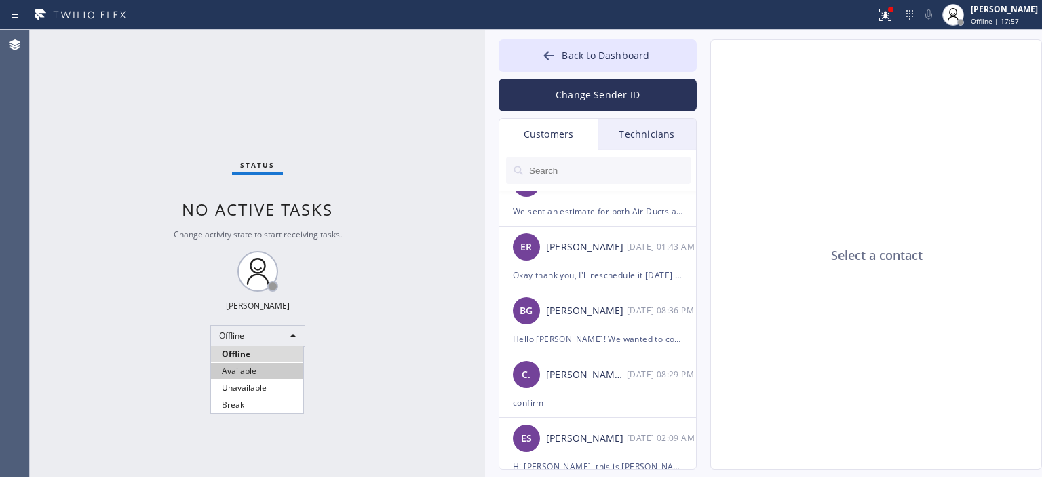
click at [252, 372] on li "Available" at bounding box center [257, 371] width 92 height 16
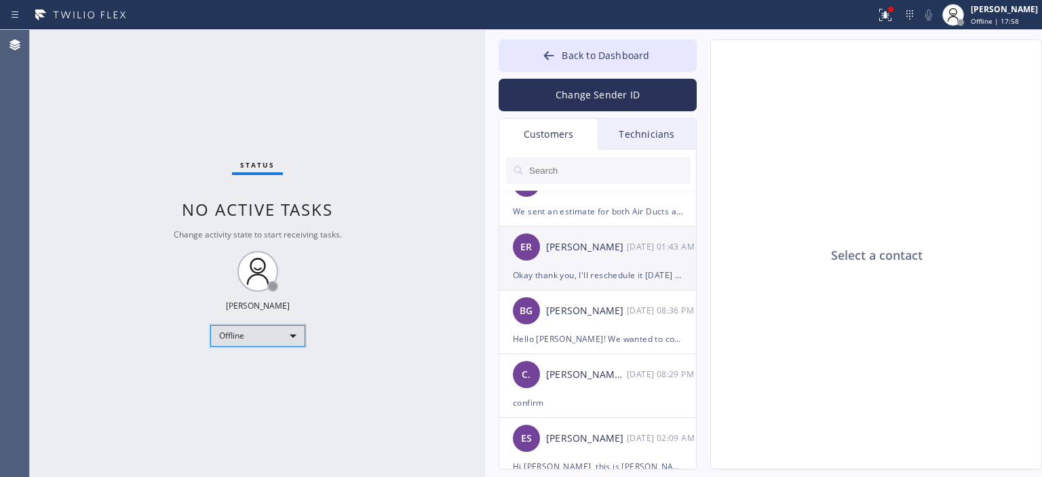
scroll to position [0, 0]
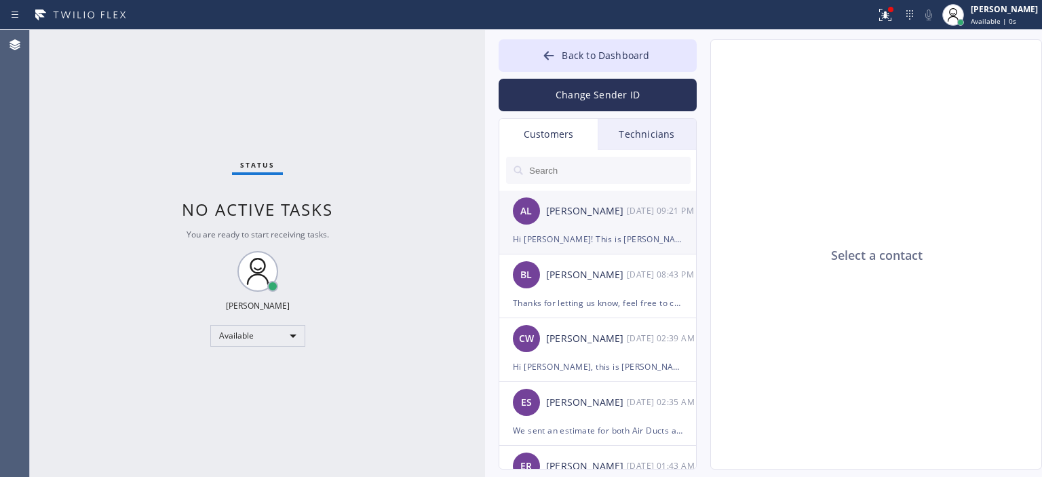
click at [580, 226] on div "AL [PERSON_NAME] [DATE] 09:21 PM" at bounding box center [599, 211] width 198 height 41
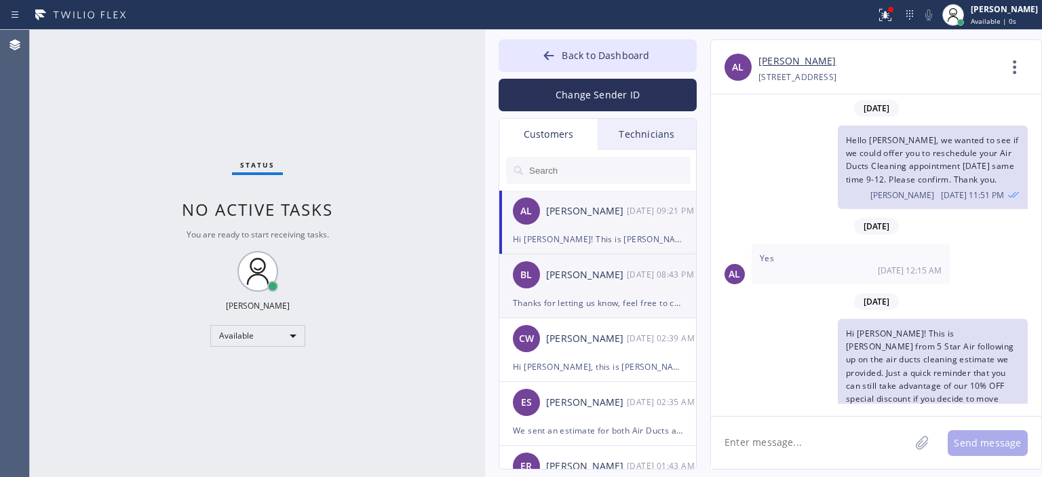
scroll to position [62, 0]
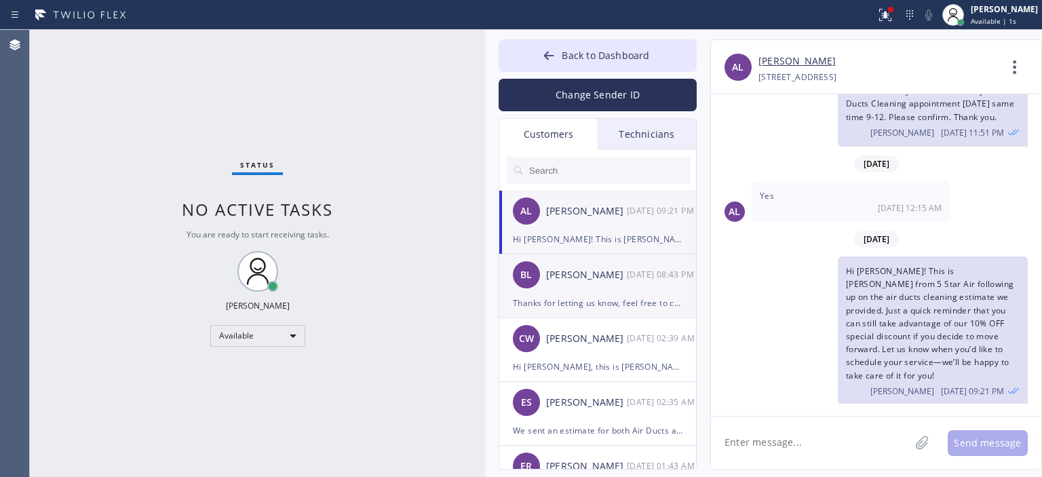
click at [602, 286] on div "[PERSON_NAME] [DATE] 08:43 PM" at bounding box center [599, 275] width 198 height 41
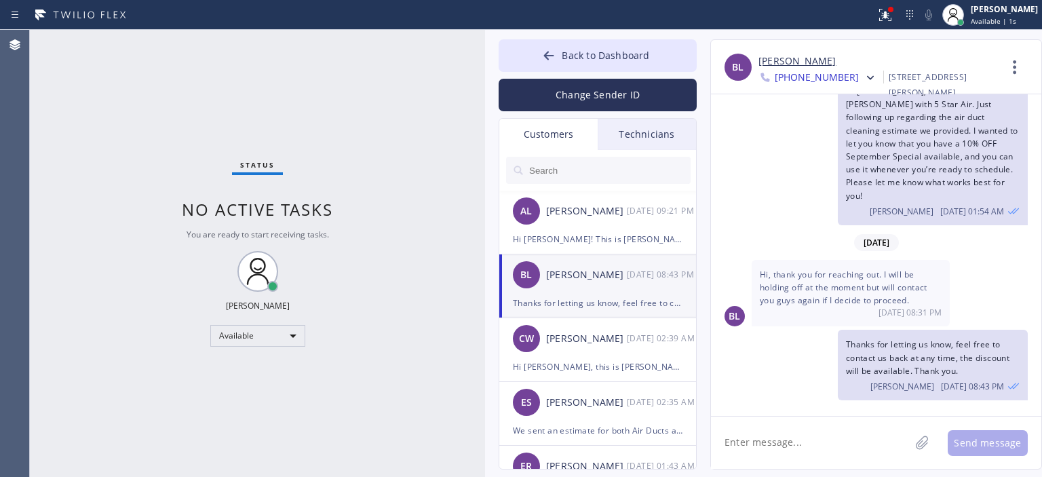
scroll to position [32, 0]
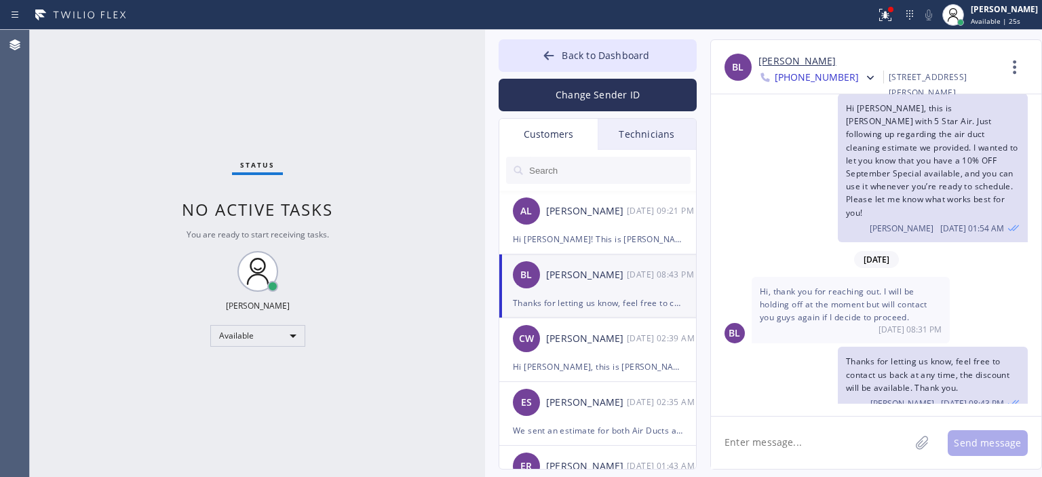
click at [40, 119] on div "Status No active tasks You are ready to start receiving tasks. [PERSON_NAME] Av…" at bounding box center [257, 253] width 455 height 447
click at [597, 337] on div "[PERSON_NAME]" at bounding box center [586, 339] width 81 height 16
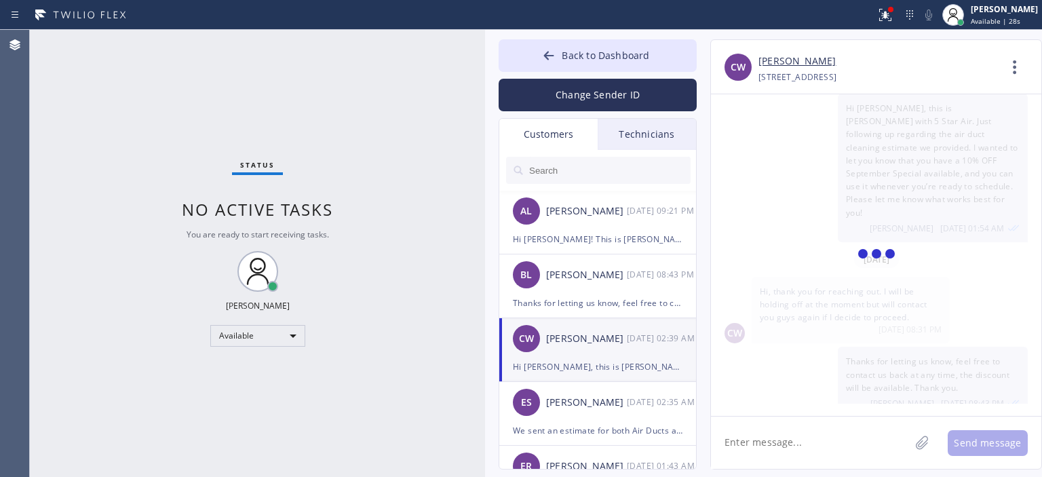
scroll to position [0, 0]
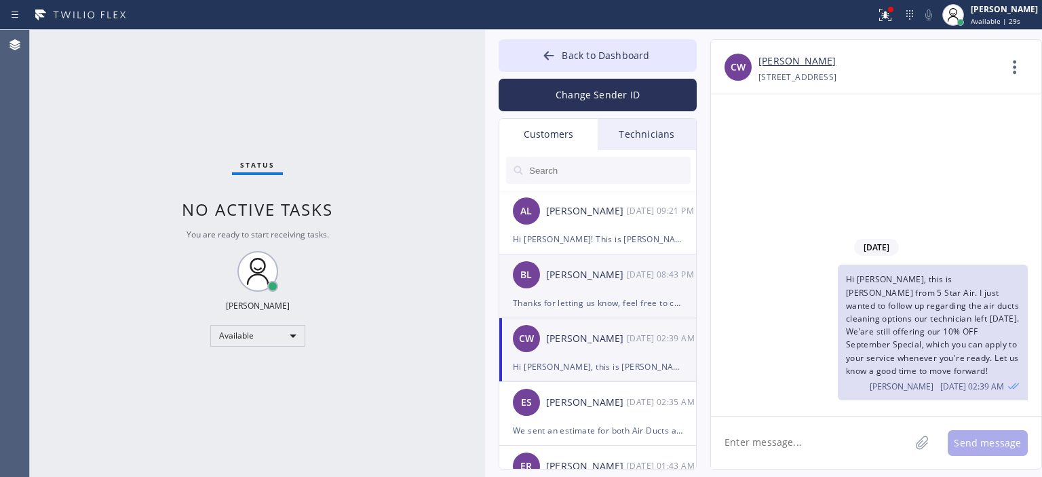
click at [600, 276] on div "[PERSON_NAME]" at bounding box center [586, 275] width 81 height 16
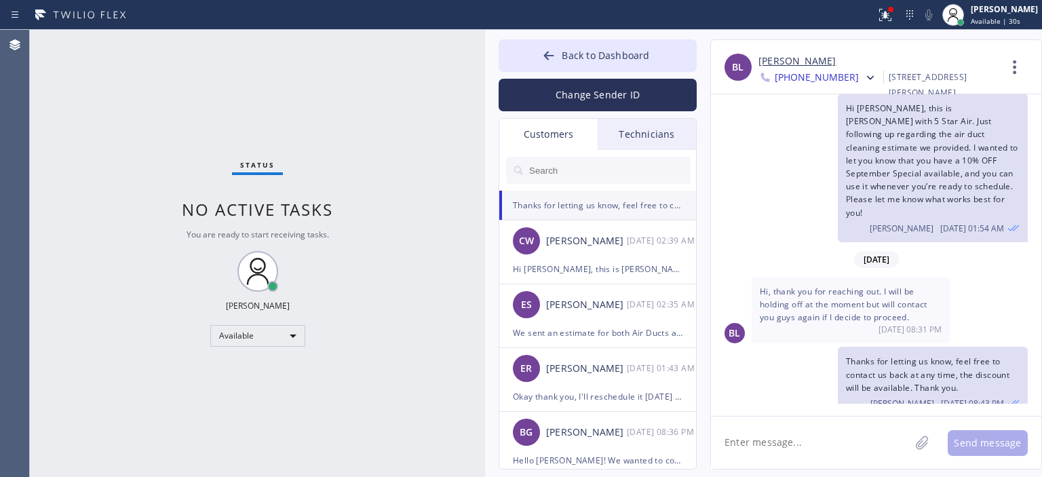
scroll to position [103, 0]
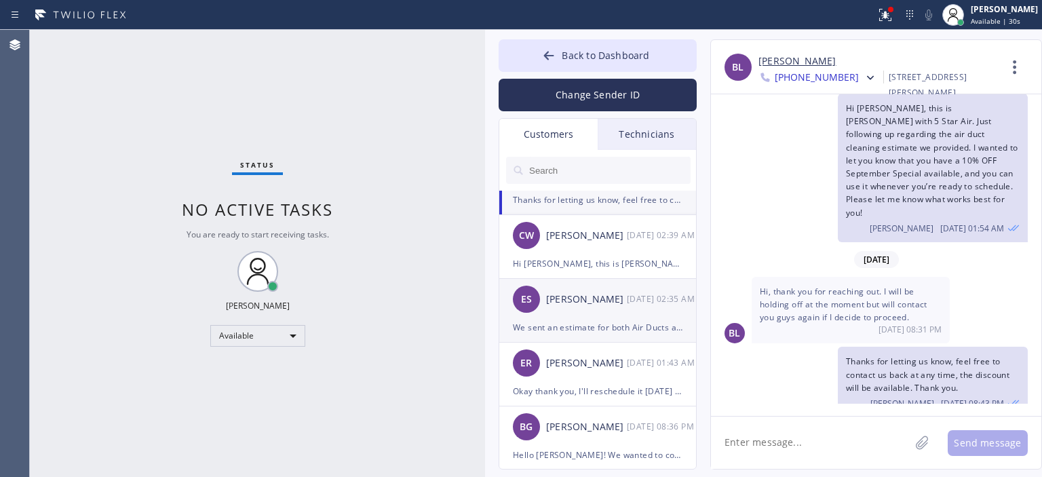
click at [597, 303] on div "[PERSON_NAME]" at bounding box center [586, 300] width 81 height 16
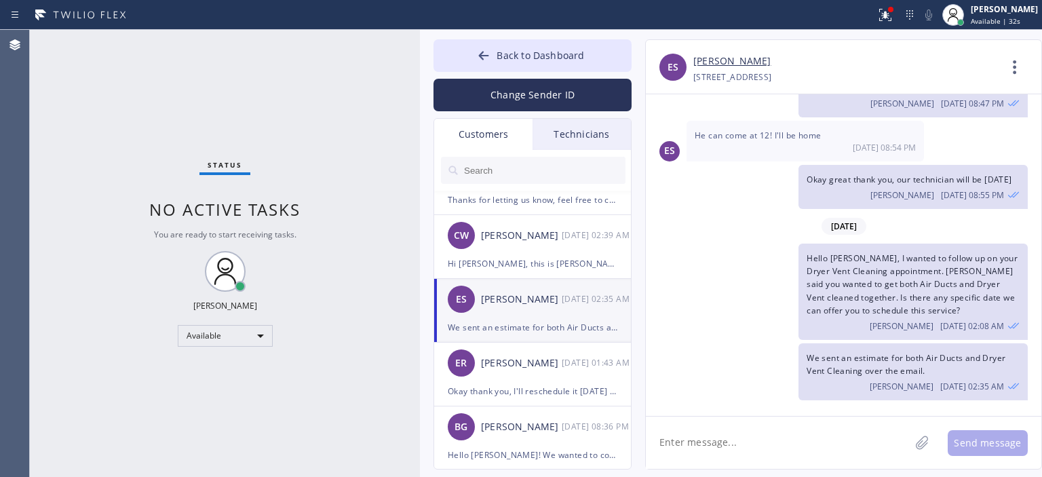
scroll to position [303, 0]
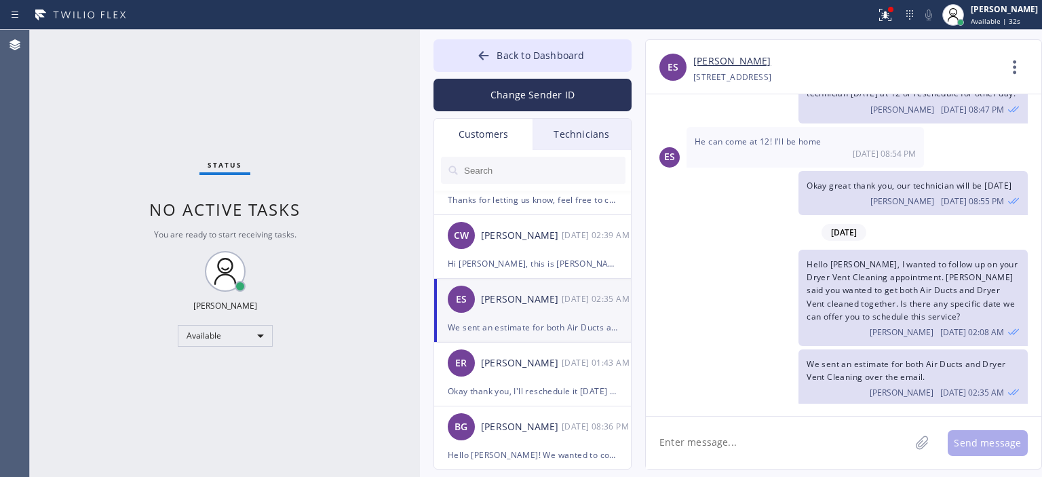
drag, startPoint x: 484, startPoint y: 88, endPoint x: 419, endPoint y: 88, distance: 65.2
click at [420, 88] on div at bounding box center [420, 253] width 0 height 447
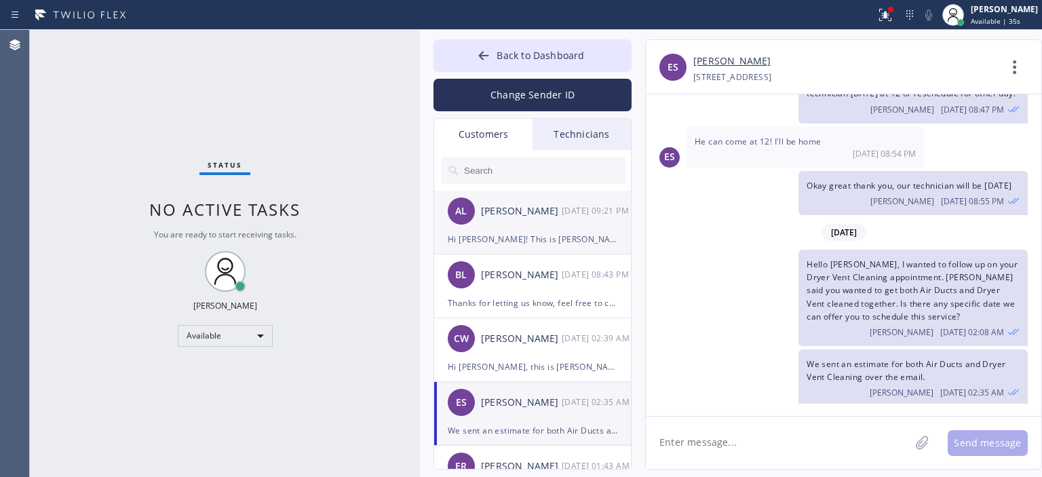
click at [562, 222] on div "AL [PERSON_NAME] [DATE] 09:21 PM" at bounding box center [533, 211] width 198 height 41
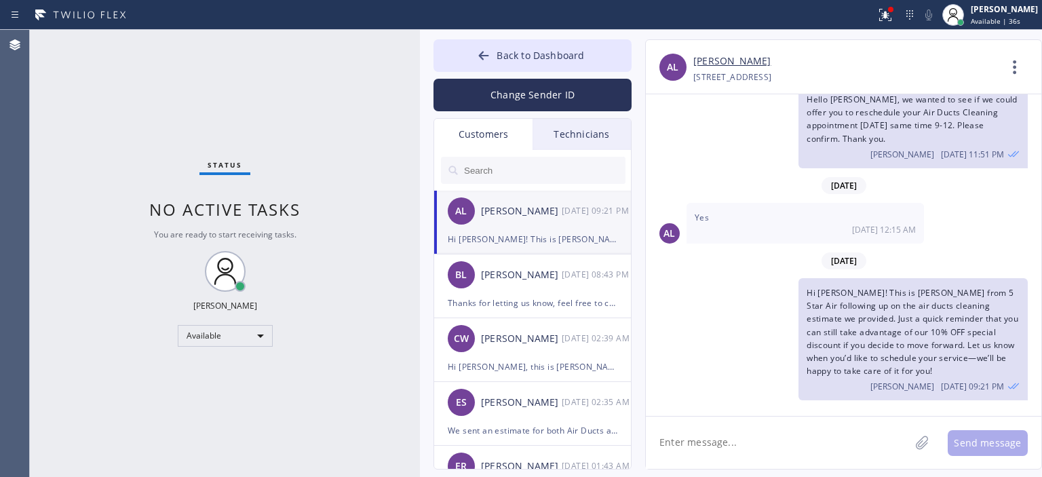
scroll to position [37, 0]
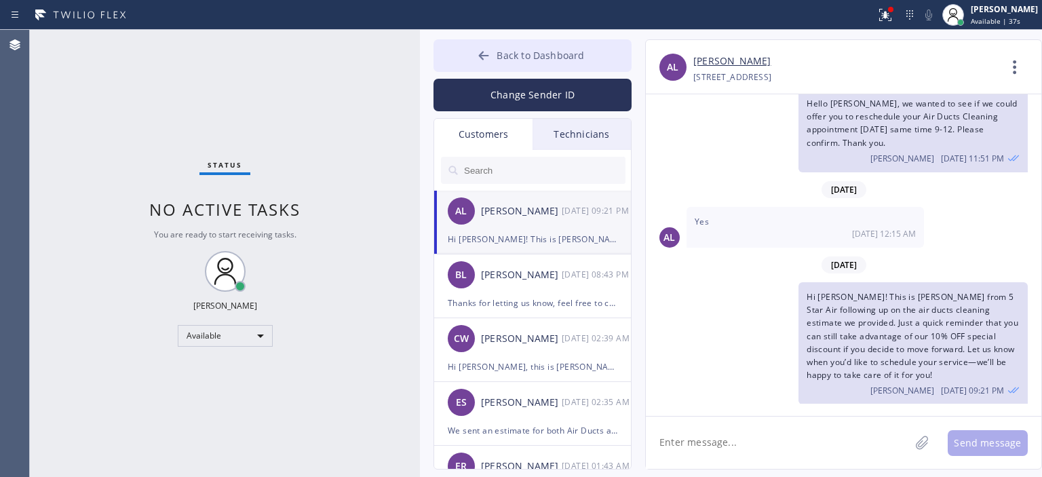
click at [489, 64] on div at bounding box center [484, 57] width 16 height 16
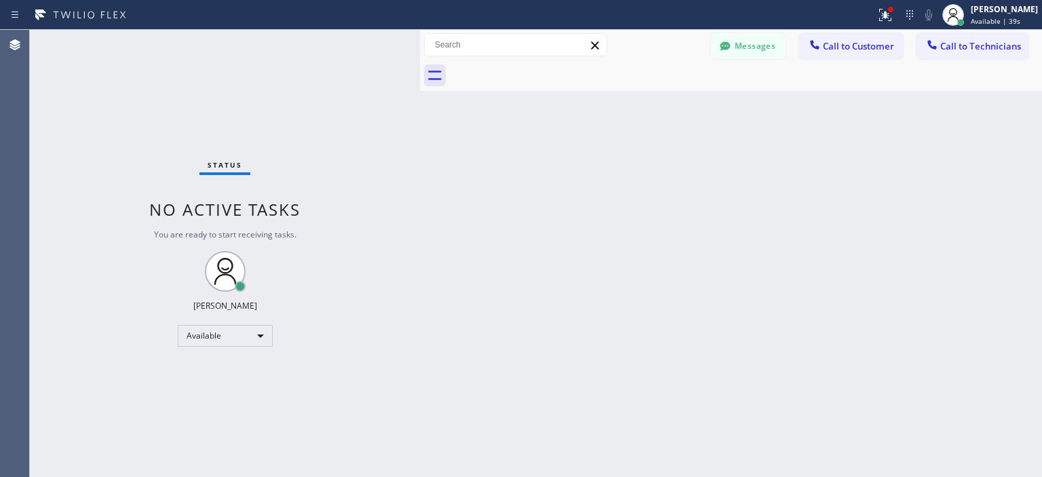
click at [739, 58] on button "Messages" at bounding box center [748, 46] width 75 height 26
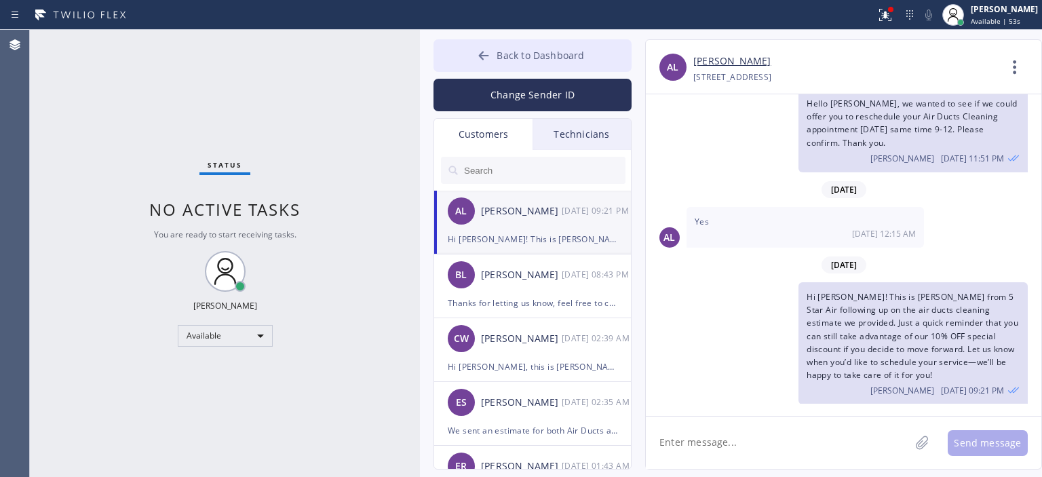
click at [483, 56] on icon at bounding box center [484, 55] width 10 height 9
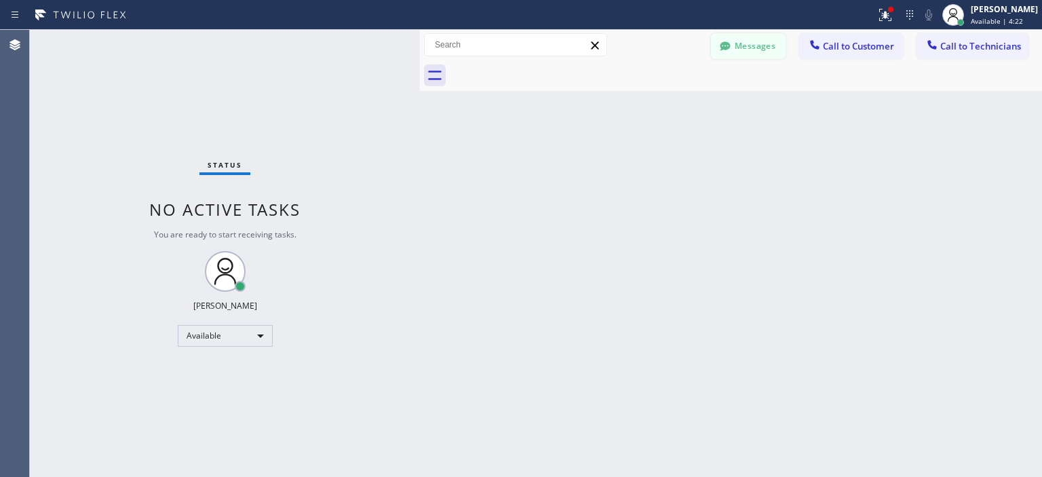
click at [749, 41] on button "Messages" at bounding box center [748, 46] width 75 height 26
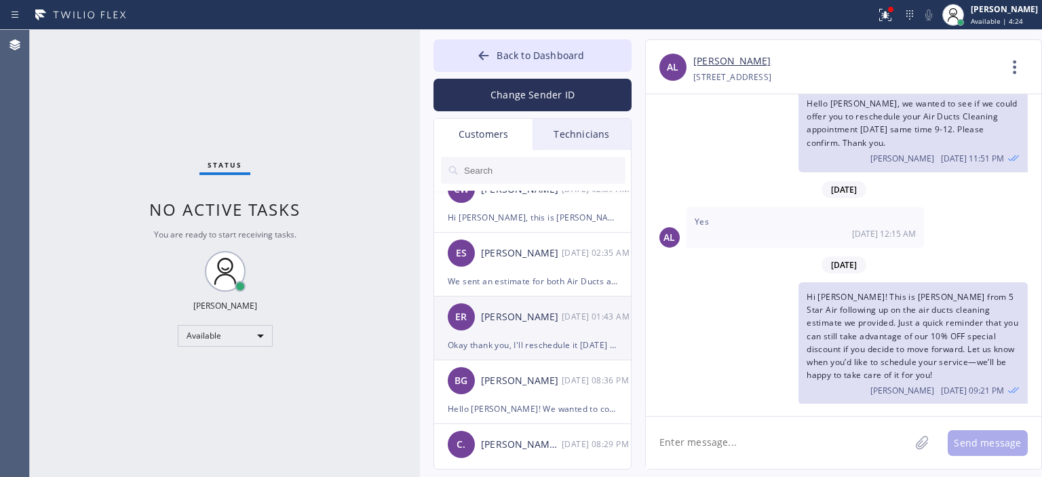
scroll to position [149, 0]
click at [571, 322] on div "[DATE] 01:43 AM" at bounding box center [597, 317] width 71 height 16
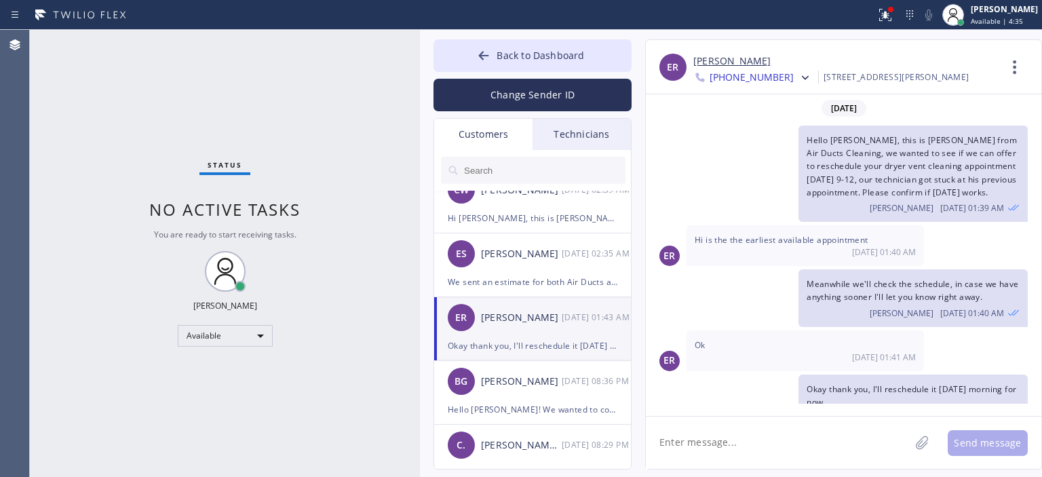
scroll to position [40, 0]
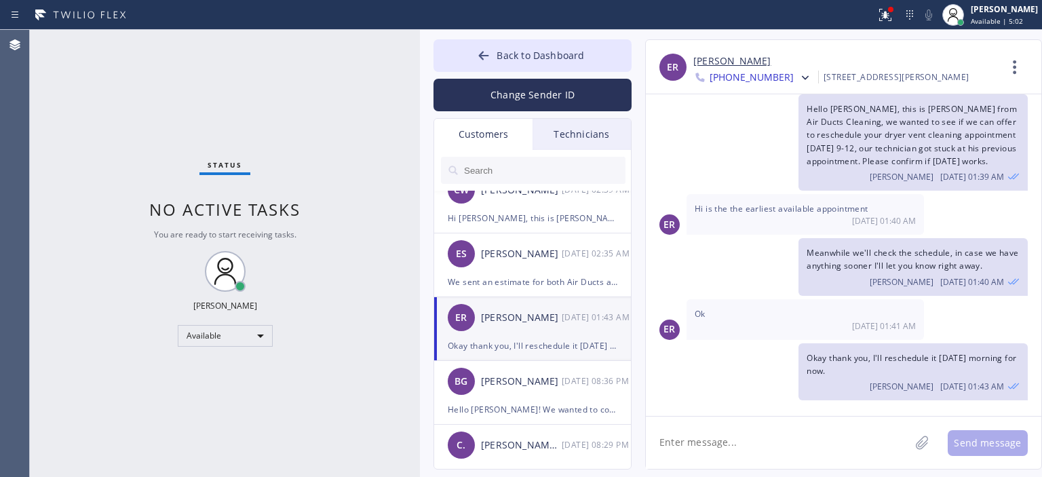
click at [546, 169] on input "text" at bounding box center [544, 170] width 163 height 27
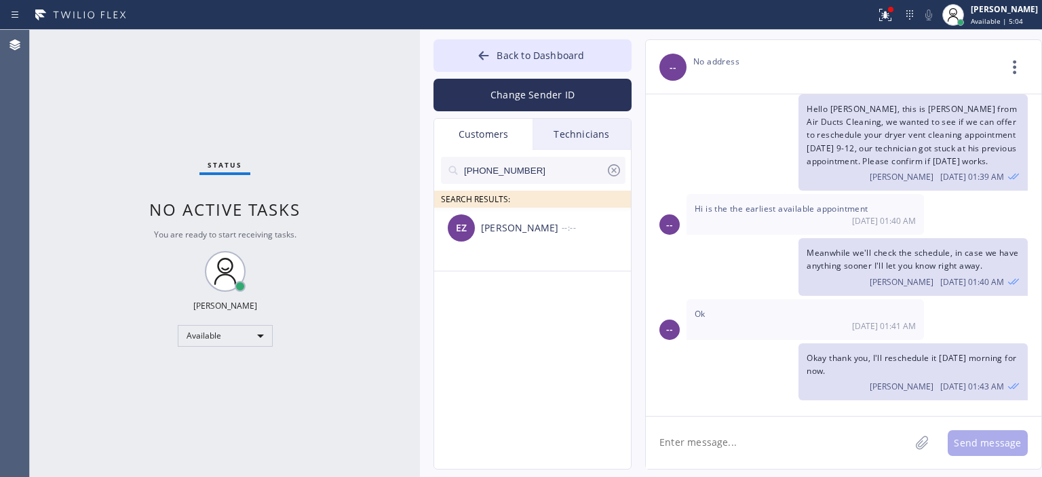
scroll to position [0, 0]
click at [540, 210] on div "EZ [PERSON_NAME] --:--" at bounding box center [533, 228] width 198 height 41
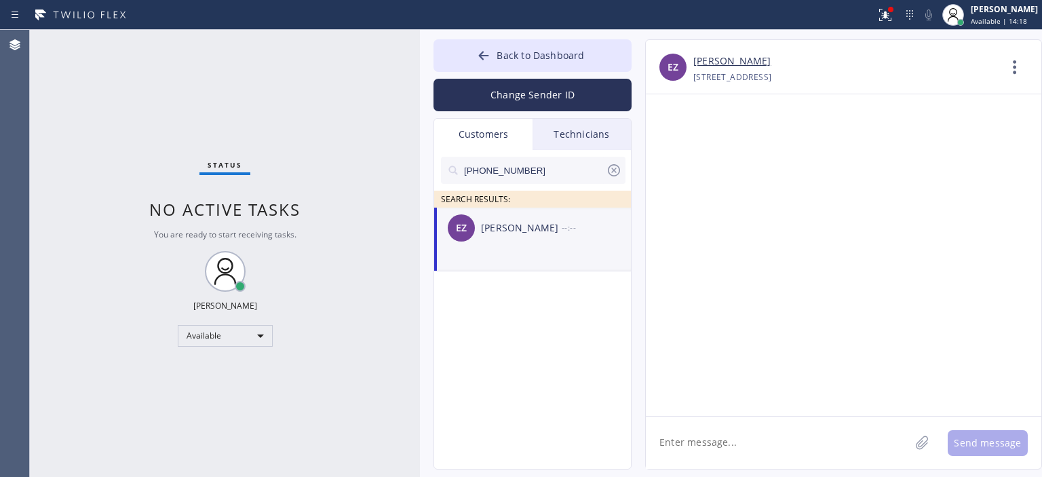
click at [579, 242] on div "EZ [PERSON_NAME] --:--" at bounding box center [533, 228] width 198 height 41
click at [614, 165] on icon at bounding box center [614, 170] width 16 height 16
click at [470, 48] on button "Back to Dashboard" at bounding box center [533, 55] width 198 height 33
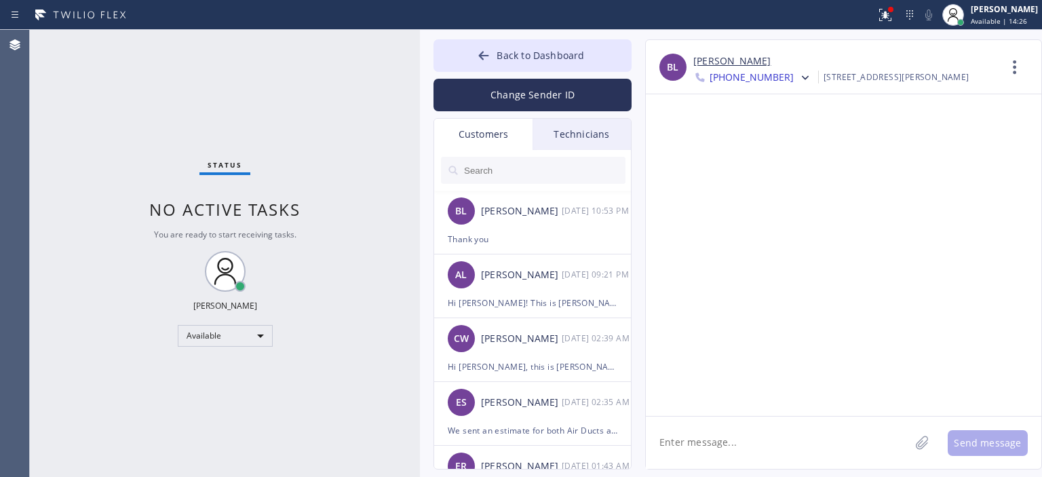
click at [45, 147] on div "Status No active tasks You are ready to start receiving tasks. [PERSON_NAME] Av…" at bounding box center [225, 253] width 390 height 447
click at [511, 234] on div "Thank you" at bounding box center [533, 239] width 170 height 16
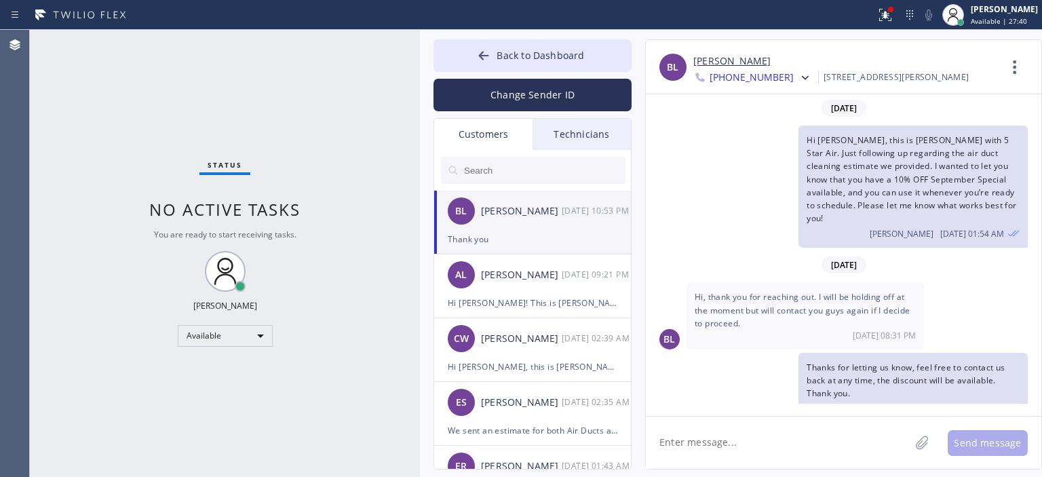
scroll to position [62, 0]
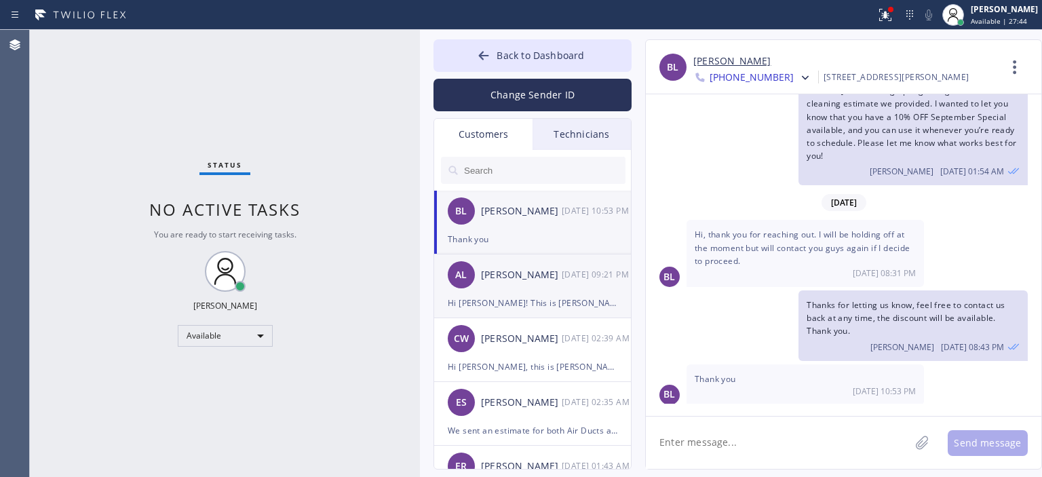
click at [481, 279] on div "AL [PERSON_NAME] [DATE] 09:21 PM" at bounding box center [533, 275] width 198 height 41
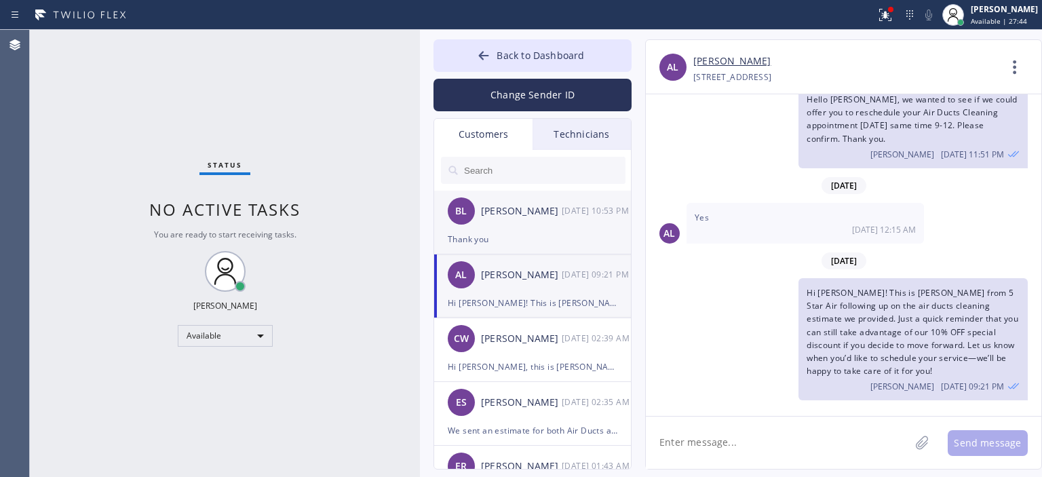
scroll to position [37, 0]
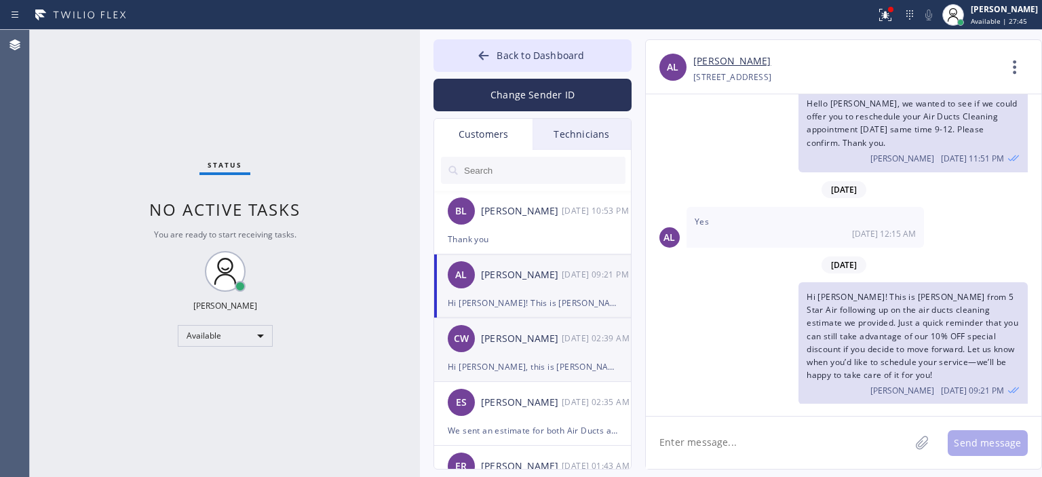
click at [512, 343] on div "[PERSON_NAME]" at bounding box center [521, 339] width 81 height 16
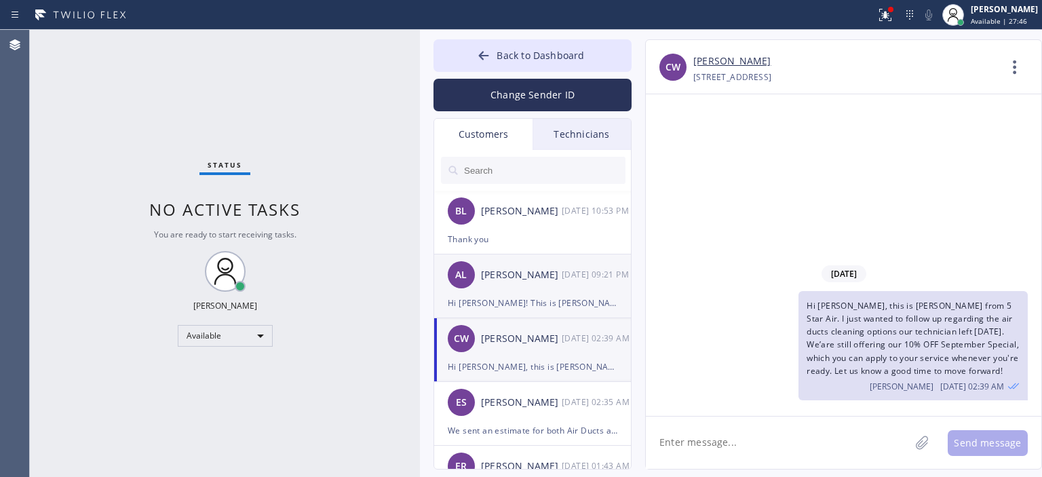
scroll to position [0, 0]
click at [508, 172] on input "text" at bounding box center [544, 170] width 163 height 27
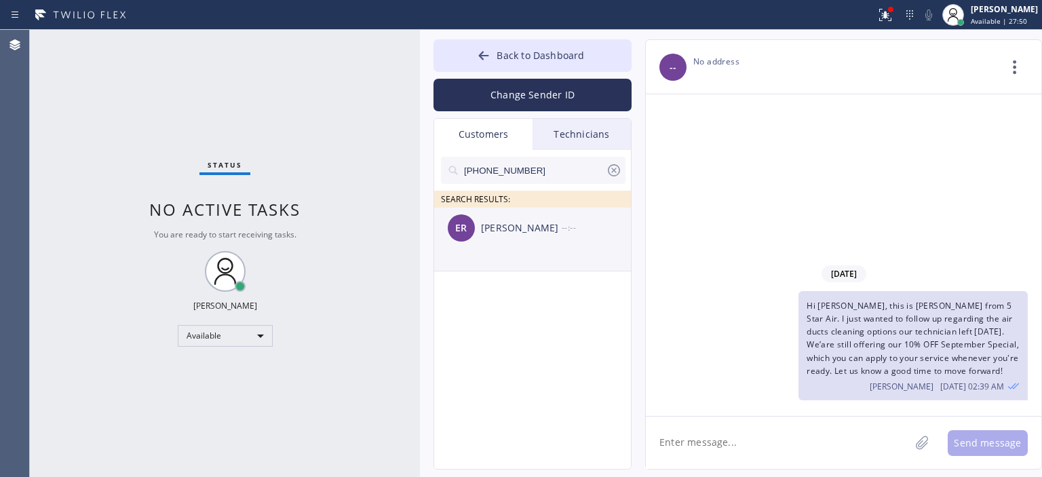
click at [508, 227] on div "[PERSON_NAME]" at bounding box center [521, 229] width 81 height 16
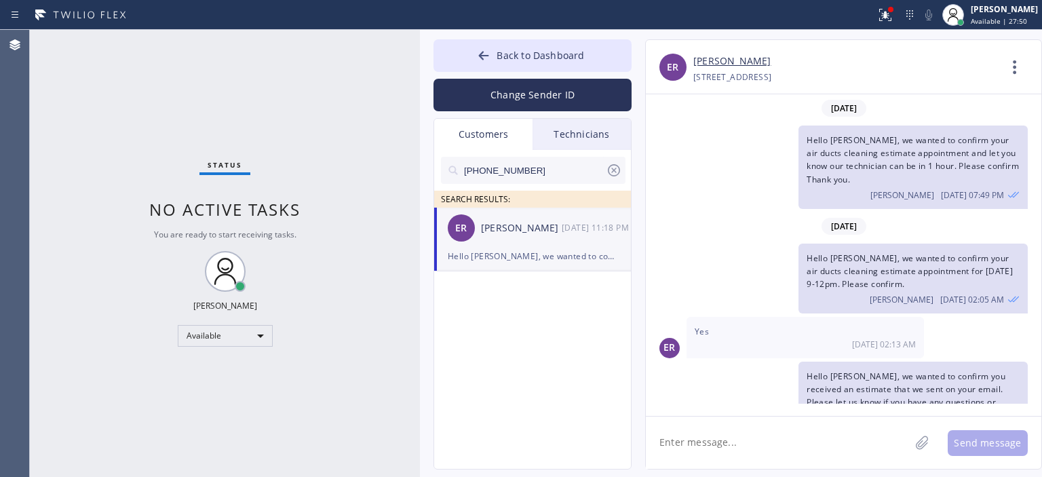
scroll to position [27, 0]
